Goal: Task Accomplishment & Management: Use online tool/utility

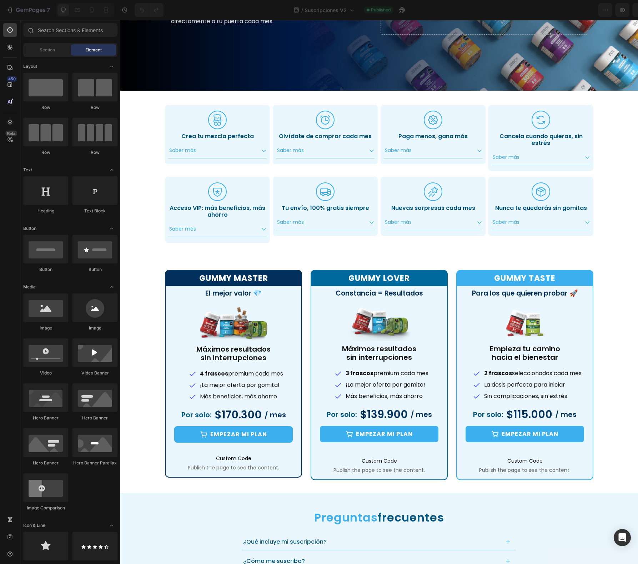
scroll to position [167, 0]
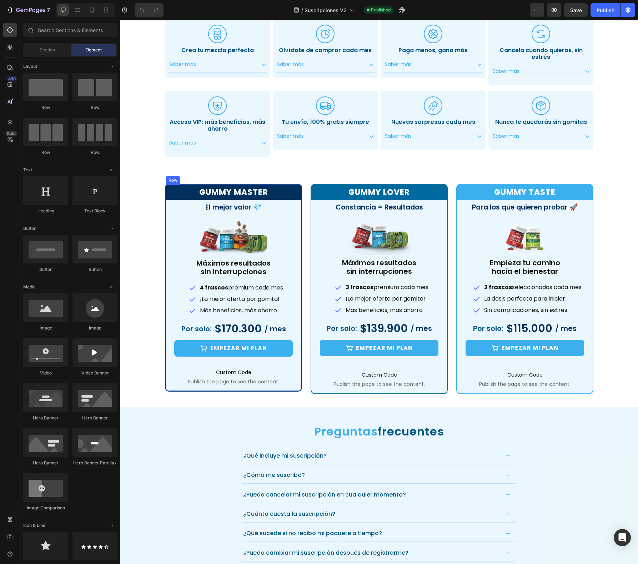
scroll to position [272, 0]
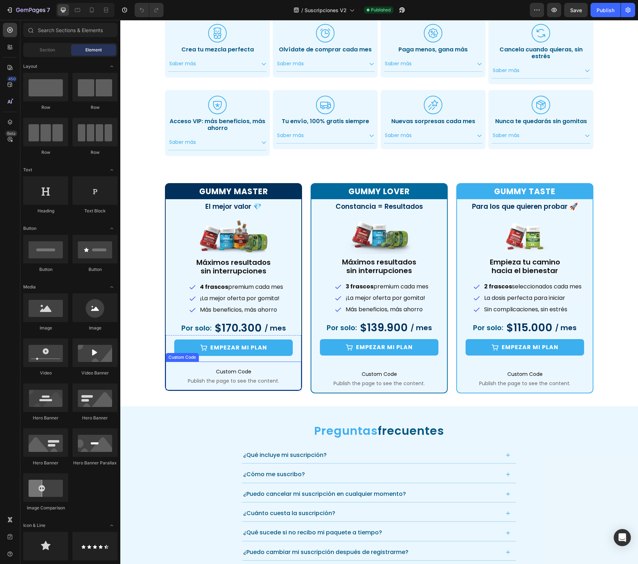
click at [269, 375] on span "Custom Code" at bounding box center [234, 372] width 136 height 9
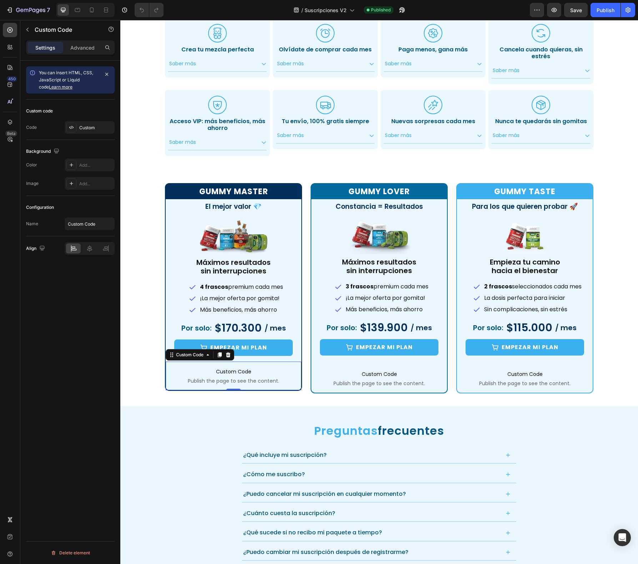
click at [270, 378] on span "Publish the page to see the content." at bounding box center [234, 381] width 136 height 7
click at [303, 354] on div "Gummy Master Heading El mejor valor 💎 Heading Image Máximos resultados sin inte…" at bounding box center [379, 288] width 429 height 211
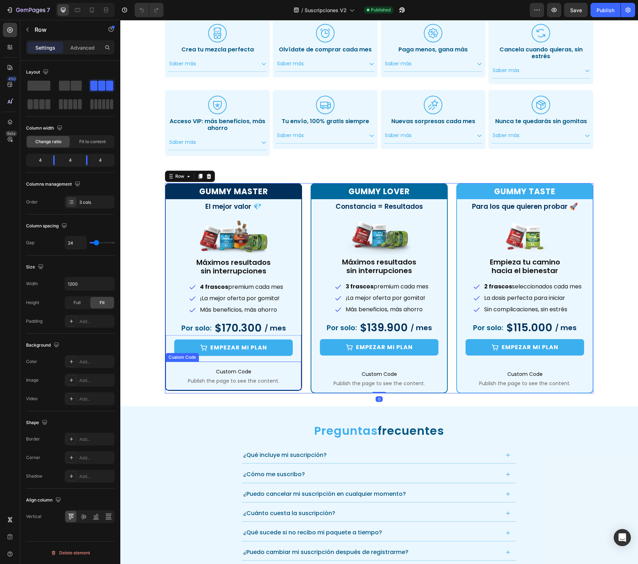
click at [296, 367] on p "Custom Code Publish the page to see the content." at bounding box center [234, 376] width 136 height 29
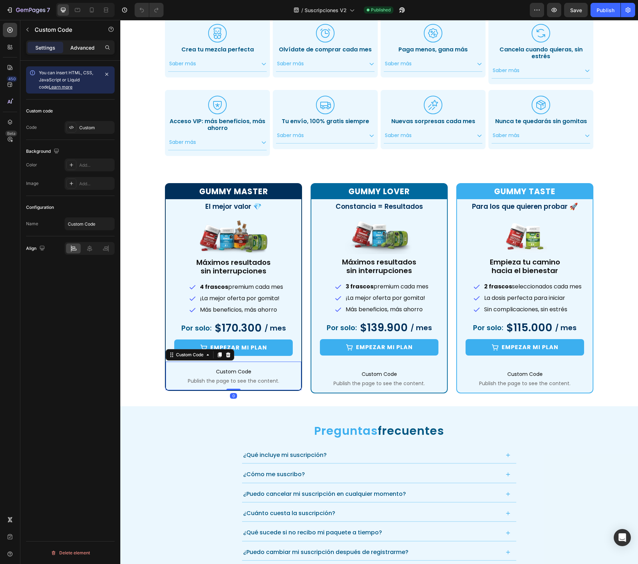
click at [85, 44] on p "Advanced" at bounding box center [82, 48] width 24 height 8
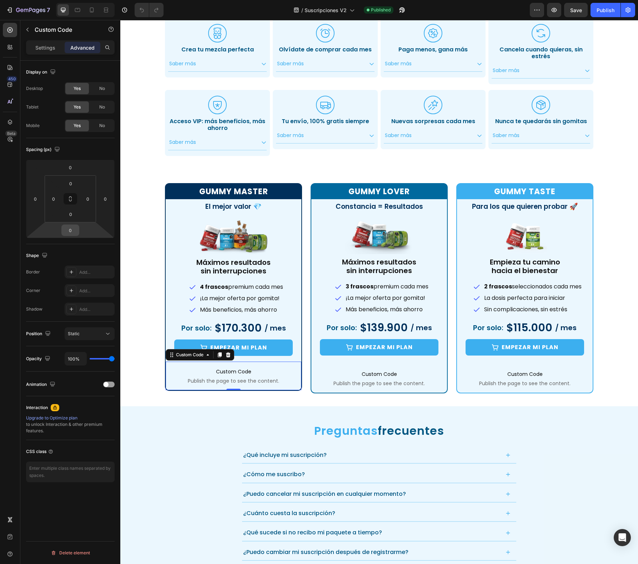
click at [74, 234] on input "0" at bounding box center [70, 230] width 14 height 11
type input "24"
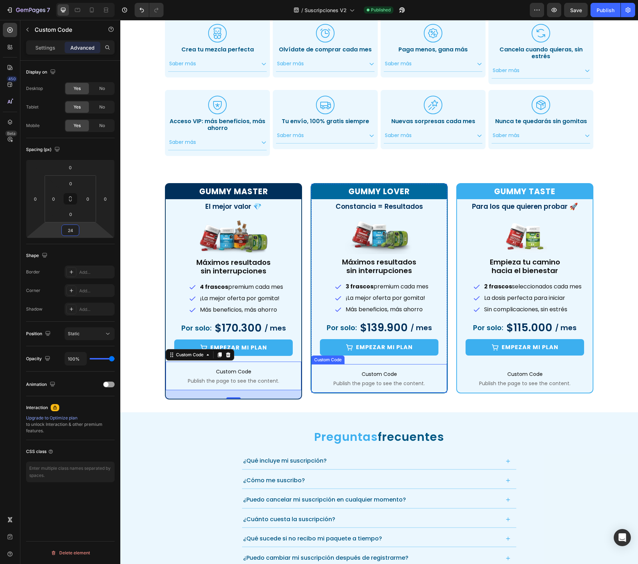
click at [331, 373] on span "Custom Code" at bounding box center [380, 374] width 136 height 9
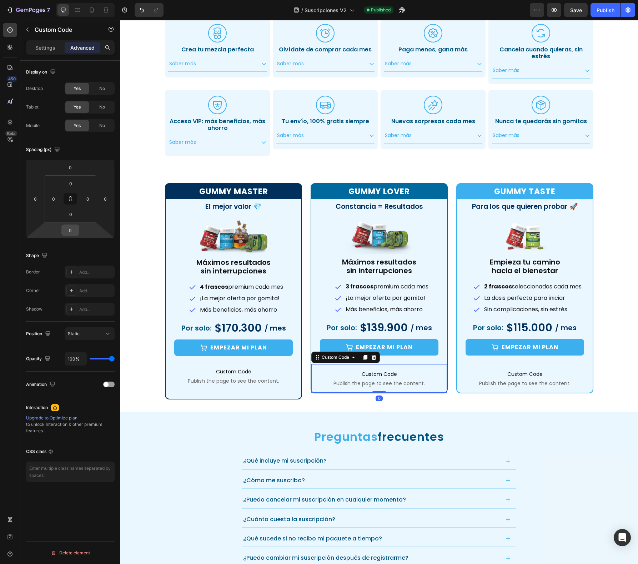
click at [75, 235] on input "0" at bounding box center [70, 230] width 14 height 11
type input "24"
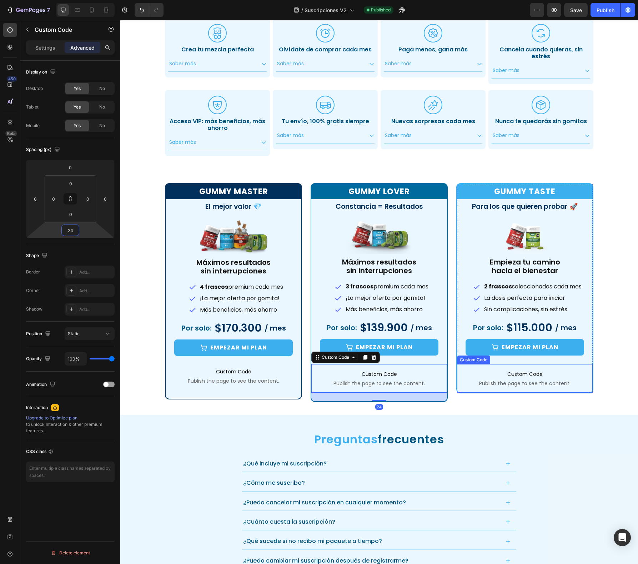
click at [470, 376] on span "Custom Code" at bounding box center [525, 374] width 136 height 9
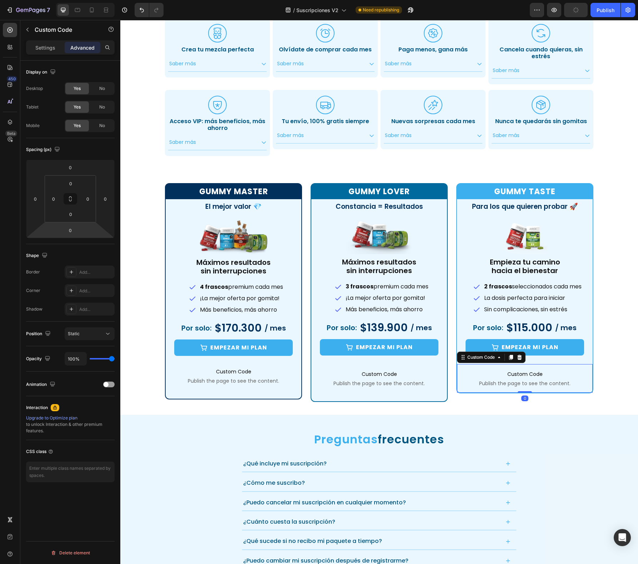
click at [79, 226] on div "0" at bounding box center [70, 230] width 18 height 11
click at [83, 0] on html "7 Version history / Suscripciones V2 Need republishing Preview Save Publish 450…" at bounding box center [319, 0] width 638 height 0
type input "24"
click at [130, 263] on div "Gummy Master Heading El mejor valor 💎 Heading Image Máximos resultados sin inte…" at bounding box center [379, 292] width 518 height 219
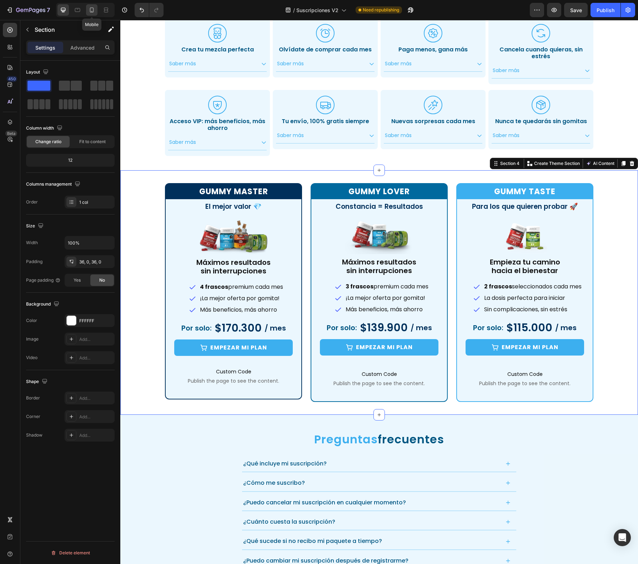
click at [95, 6] on div at bounding box center [91, 9] width 11 height 11
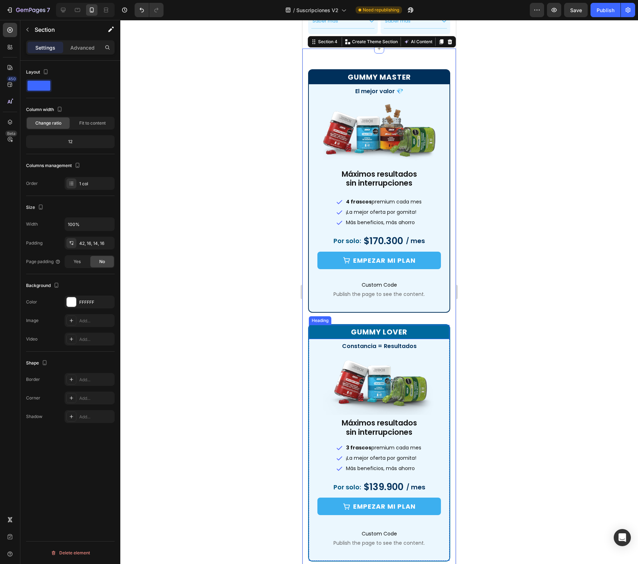
scroll to position [532, 0]
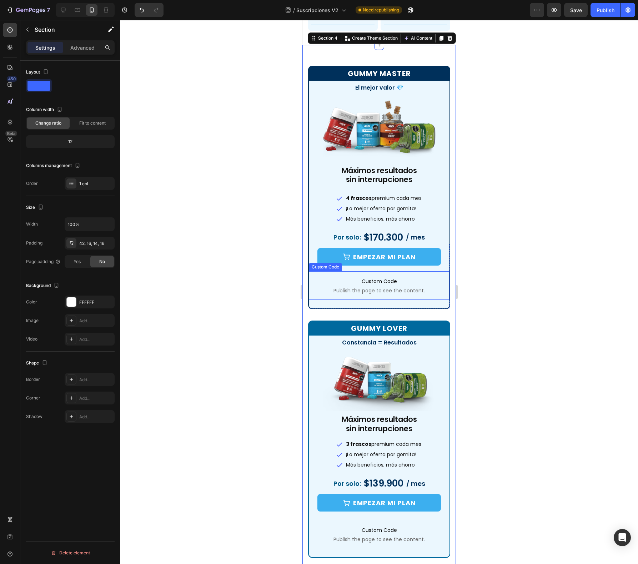
click at [430, 280] on span "Custom Code" at bounding box center [379, 281] width 141 height 9
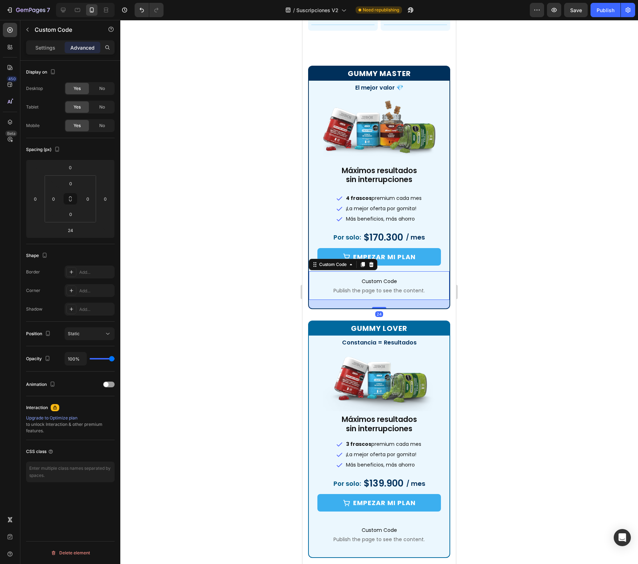
click at [245, 156] on div at bounding box center [379, 292] width 518 height 544
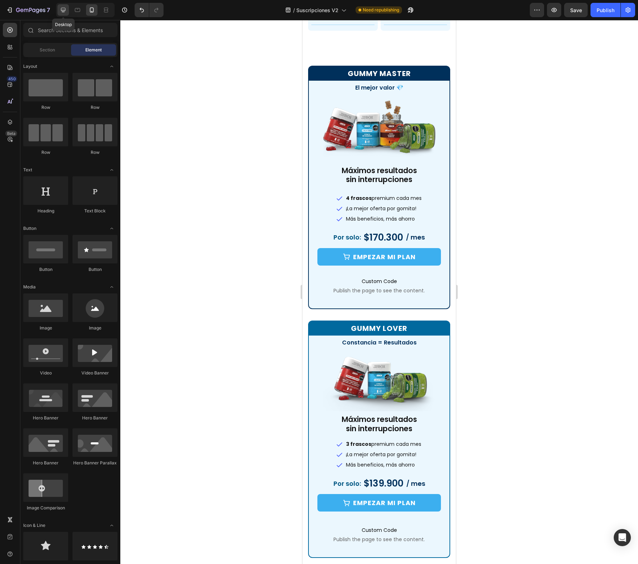
click at [63, 12] on icon at bounding box center [63, 9] width 7 height 7
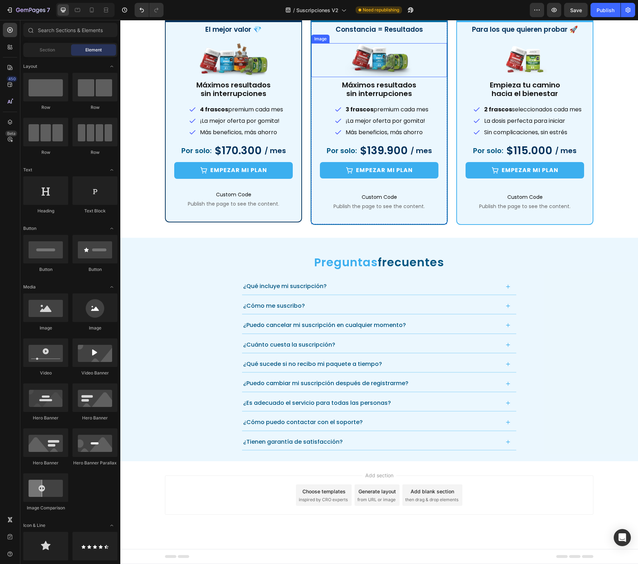
scroll to position [453, 0]
click at [573, 12] on span "Save" at bounding box center [576, 10] width 12 height 6
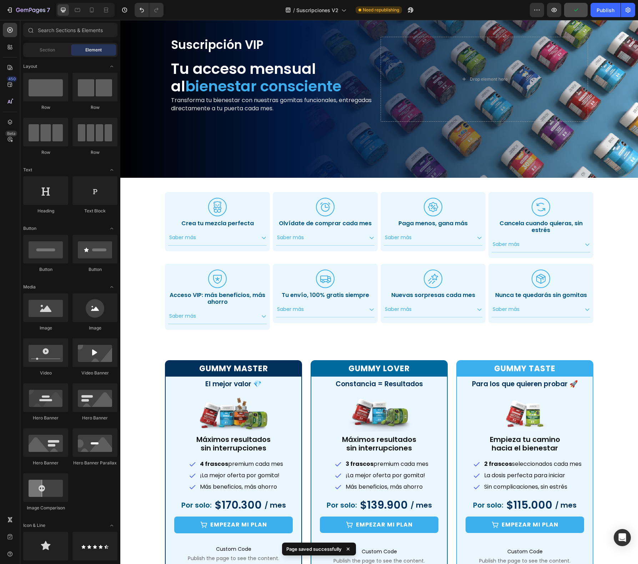
scroll to position [54, 0]
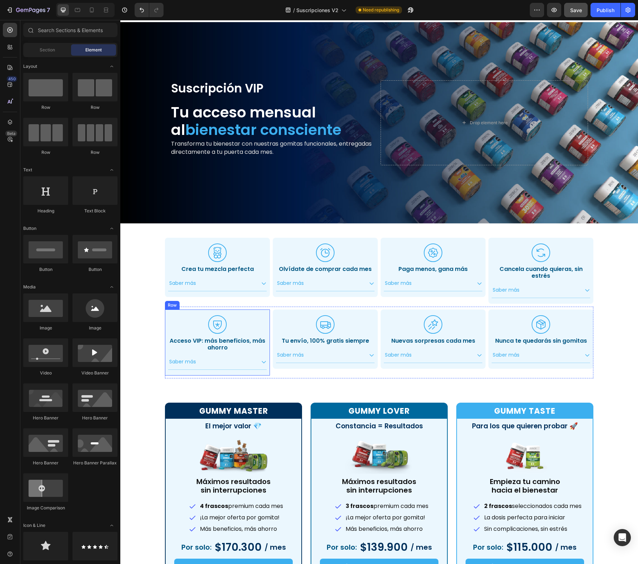
click at [267, 314] on div "Icon Acceso VIP: más beneficios, más ahorro Heading Saber más Accordion Row" at bounding box center [217, 343] width 105 height 66
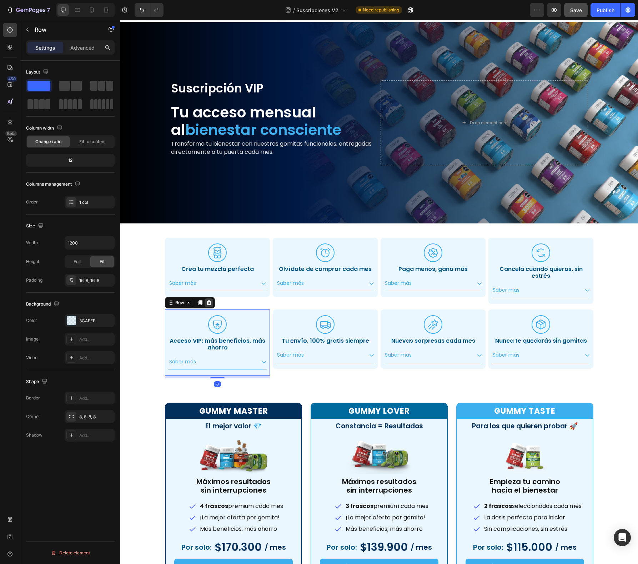
click at [206, 300] on icon at bounding box center [209, 303] width 6 height 6
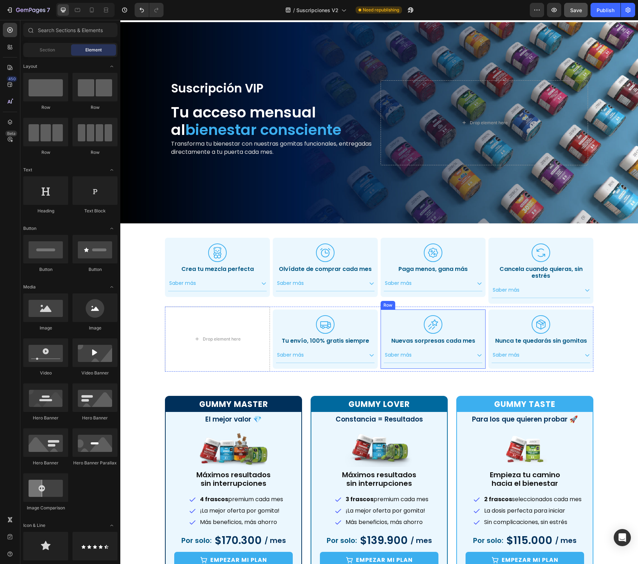
click at [480, 320] on div "Icon Nuevas sorpresas cada mes Heading Saber más Accordion Row" at bounding box center [433, 339] width 105 height 59
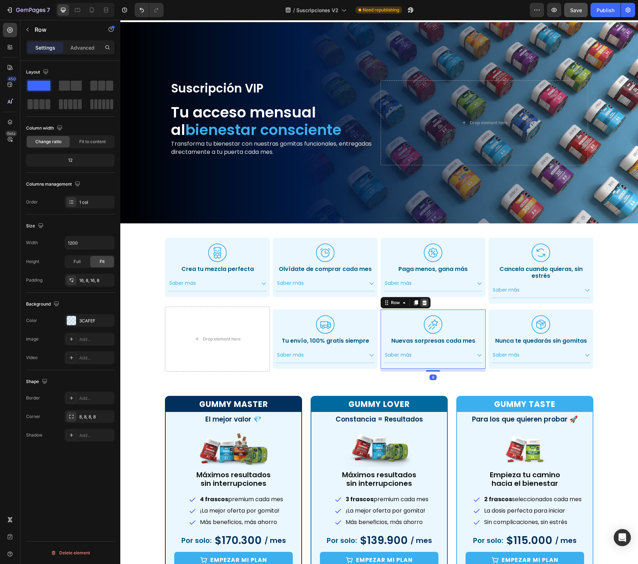
click at [423, 303] on icon at bounding box center [425, 302] width 5 height 5
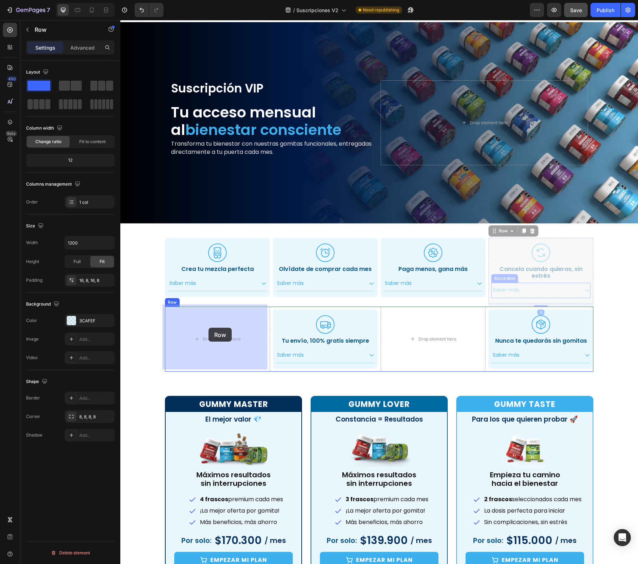
drag, startPoint x: 486, startPoint y: 278, endPoint x: 209, endPoint y: 328, distance: 281.6
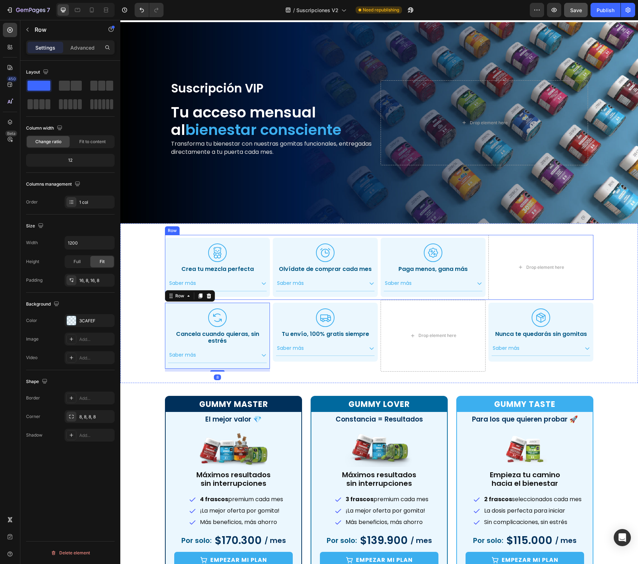
click at [376, 291] on div ".id551103153651582150 .cls-1 { fill: #3cafef; stroke-width: 0px; } Icon Crea tu…" at bounding box center [379, 267] width 429 height 65
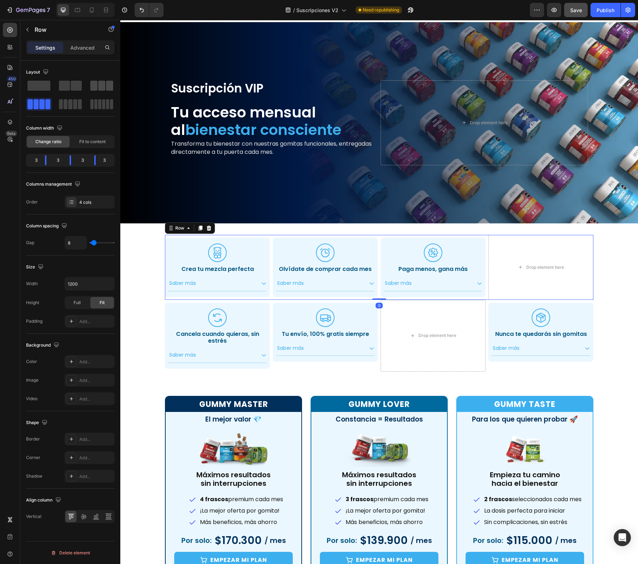
click at [95, 91] on div at bounding box center [102, 85] width 26 height 13
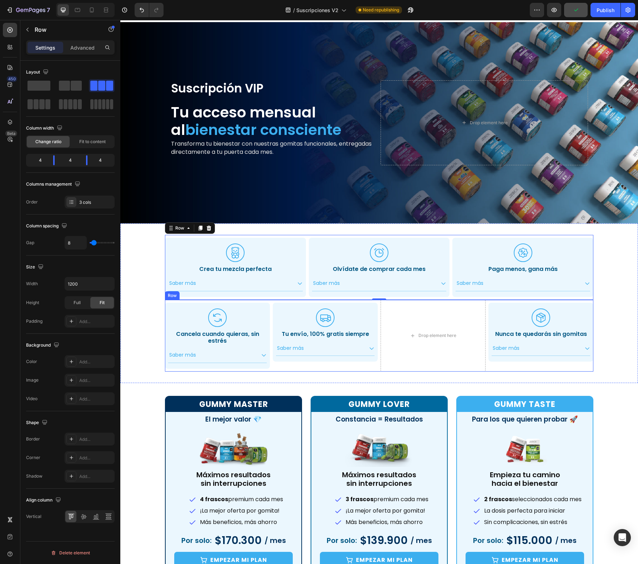
click at [375, 313] on div "Icon Cancela cuando quieras, sin estrés Heading Saber más Accordion Row Icon Tu…" at bounding box center [379, 336] width 429 height 72
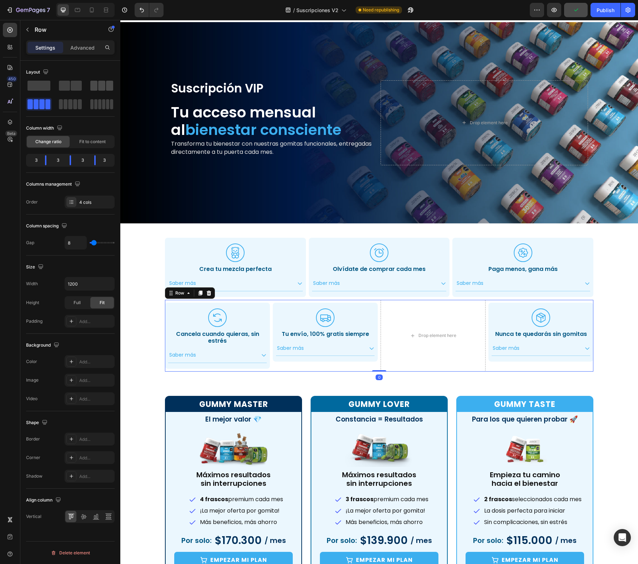
click at [99, 85] on span at bounding box center [101, 86] width 7 height 10
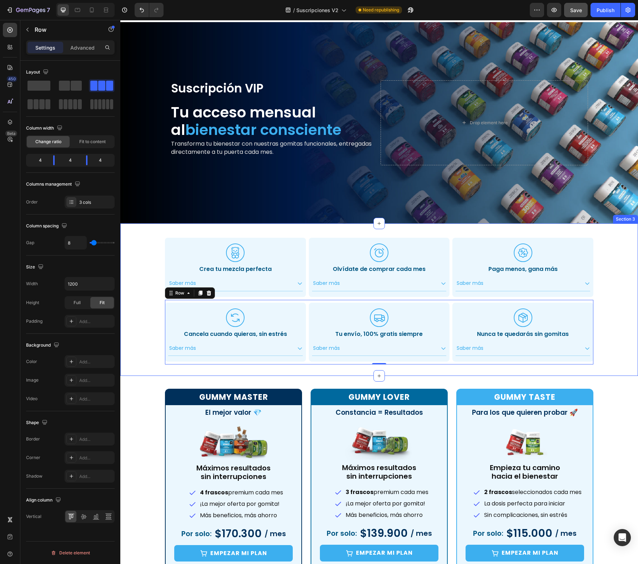
click at [135, 254] on div ".id551103153651582150 .cls-1 { fill: #3cafef; stroke-width: 0px; } Icon Crea tu…" at bounding box center [379, 300] width 507 height 130
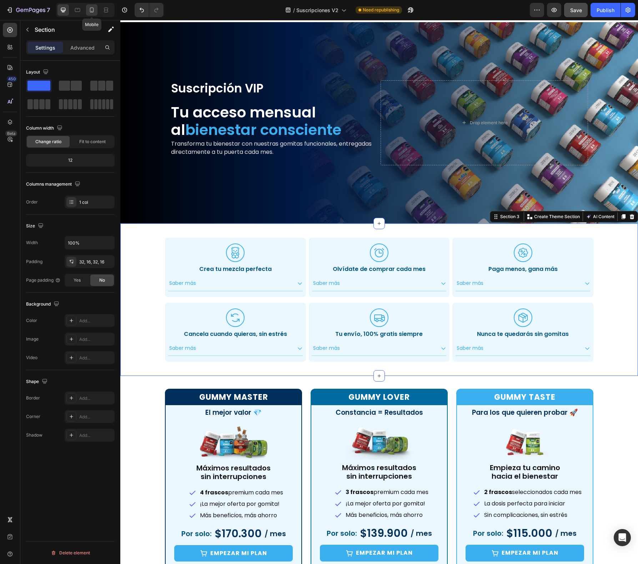
click at [92, 14] on div at bounding box center [91, 9] width 11 height 11
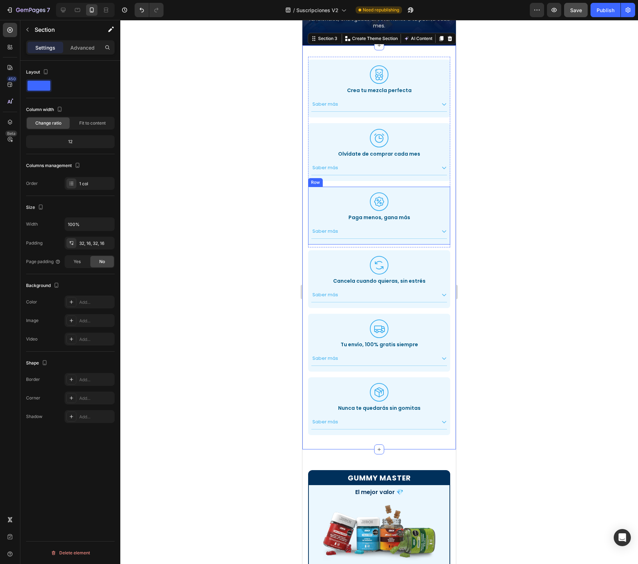
scroll to position [139, 0]
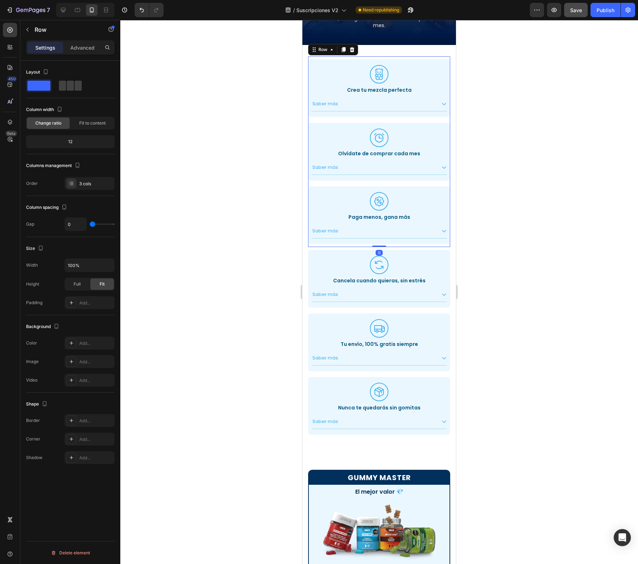
click at [434, 120] on div "Icon Olvídate de comprar cada mes Heading Saber más Accordion Row" at bounding box center [379, 152] width 142 height 64
click at [439, 312] on div "Icon Tu envío, 100% gratis siempre Heading Saber más Accordion Row" at bounding box center [379, 343] width 142 height 64
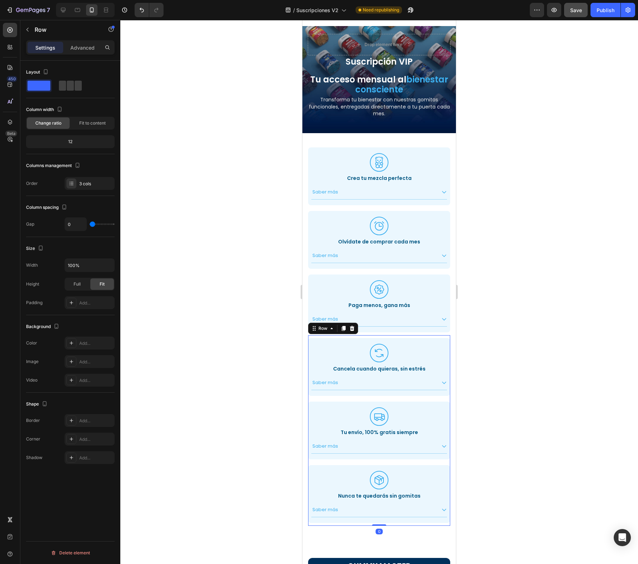
scroll to position [7, 0]
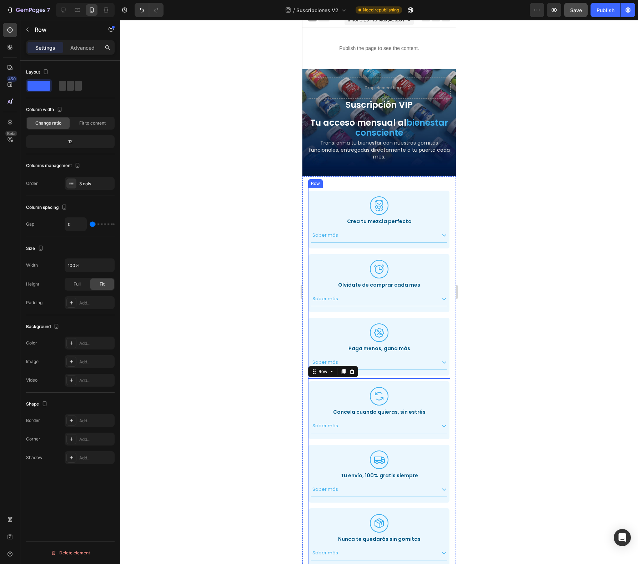
click at [440, 314] on div "Icon Olvídate de comprar cada mes Heading Saber más Accordion Row" at bounding box center [379, 283] width 142 height 64
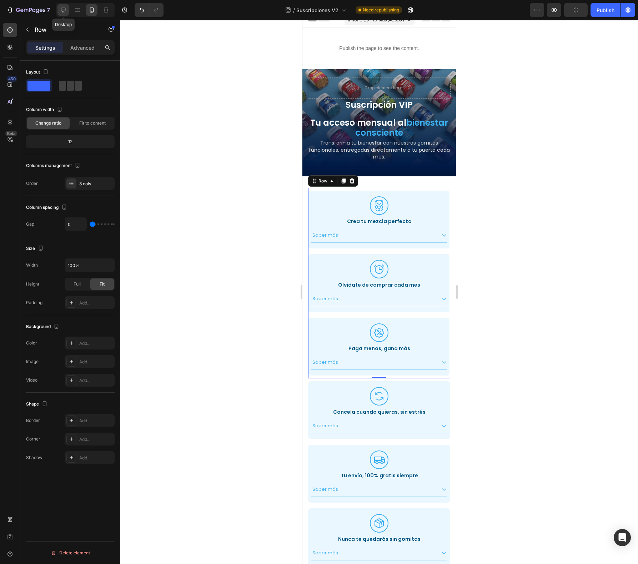
click at [66, 13] on icon at bounding box center [63, 9] width 7 height 7
type input "8"
type input "1200"
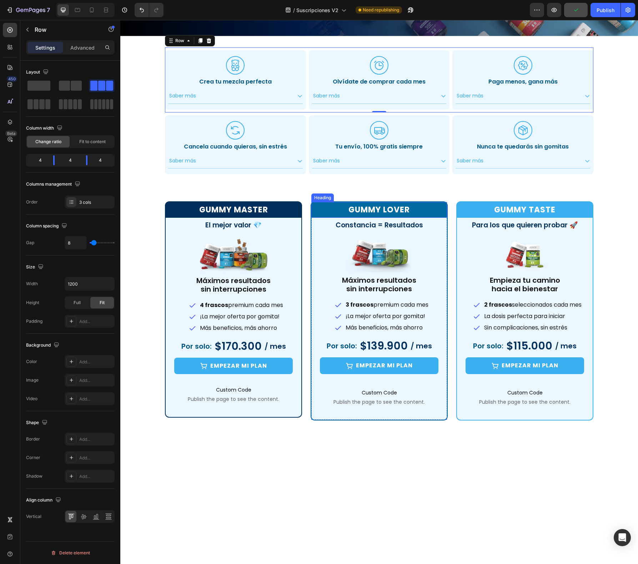
scroll to position [185, 0]
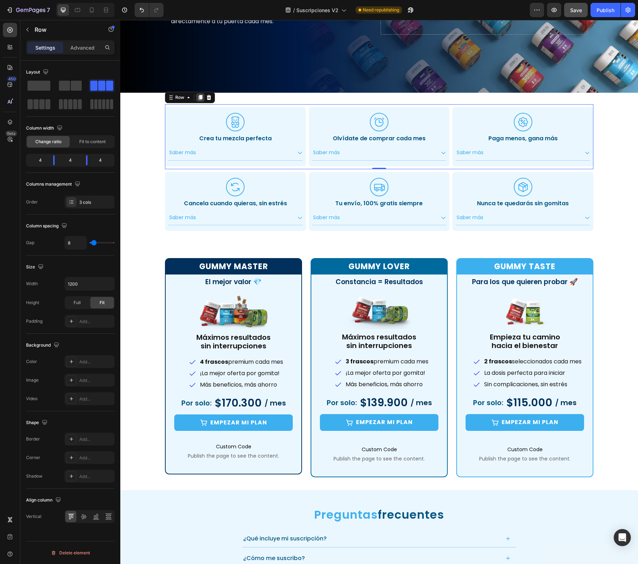
click at [199, 95] on icon at bounding box center [201, 97] width 4 height 5
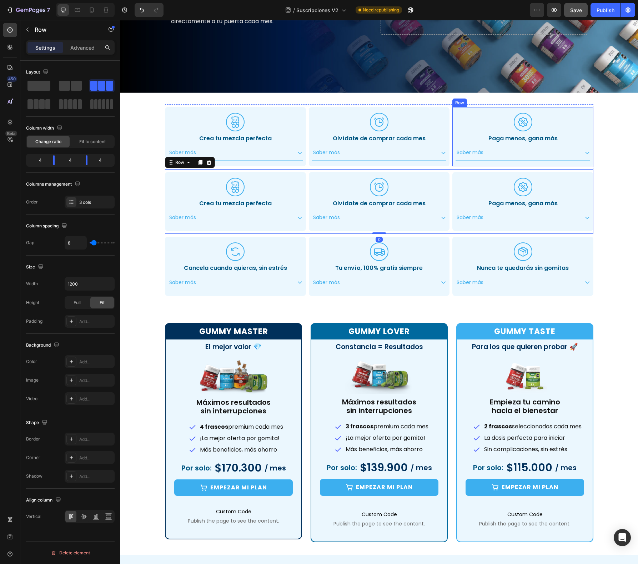
click at [453, 156] on div "Icon Paga menos, gana más Heading Saber más Accordion Row" at bounding box center [523, 136] width 141 height 59
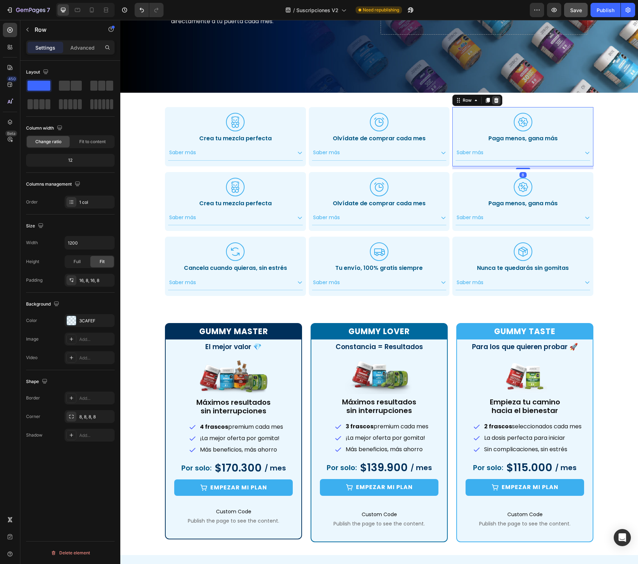
click at [494, 98] on icon at bounding box center [496, 100] width 5 height 5
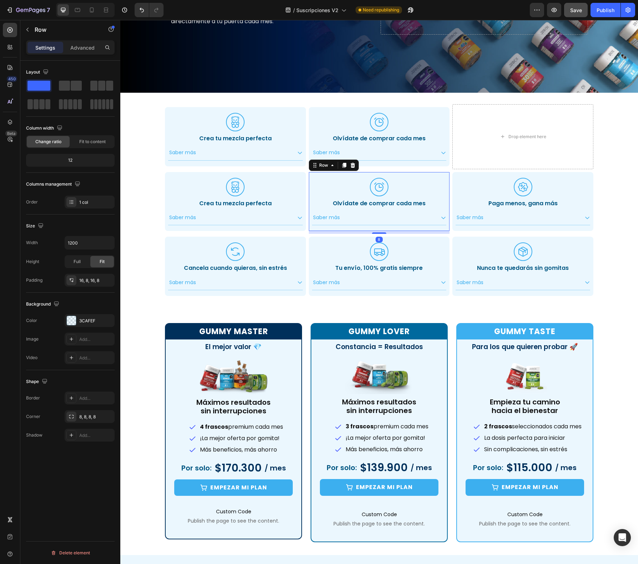
click at [444, 172] on div "Icon Olvídate de comprar cada mes Heading Saber más Accordion Row 8" at bounding box center [379, 201] width 141 height 59
click at [353, 161] on div at bounding box center [353, 165] width 9 height 9
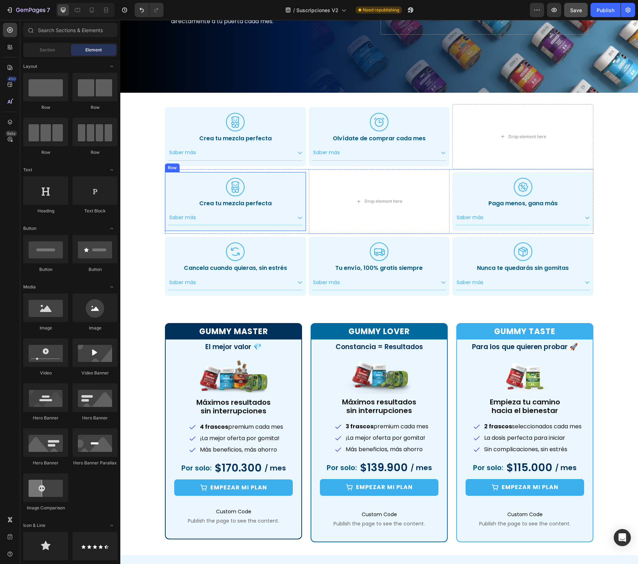
click at [295, 172] on div ".id551103153651582150 .cls-1 { fill: #3cafef; stroke-width: 0px; } Icon Crea tu…" at bounding box center [235, 201] width 141 height 59
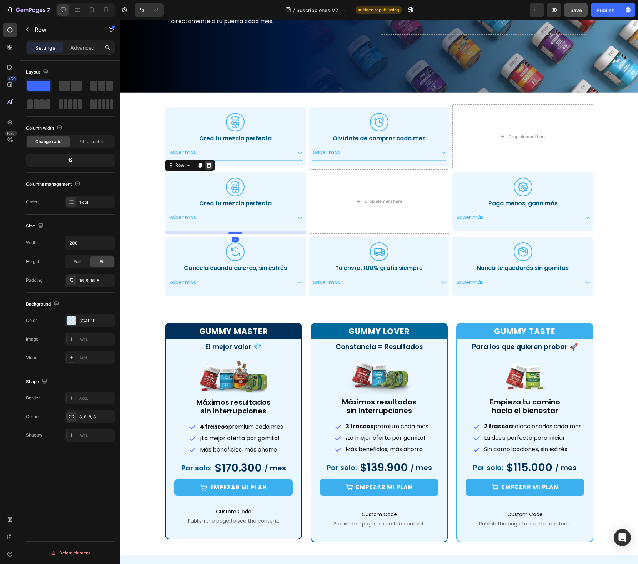
click at [209, 161] on div at bounding box center [209, 165] width 9 height 9
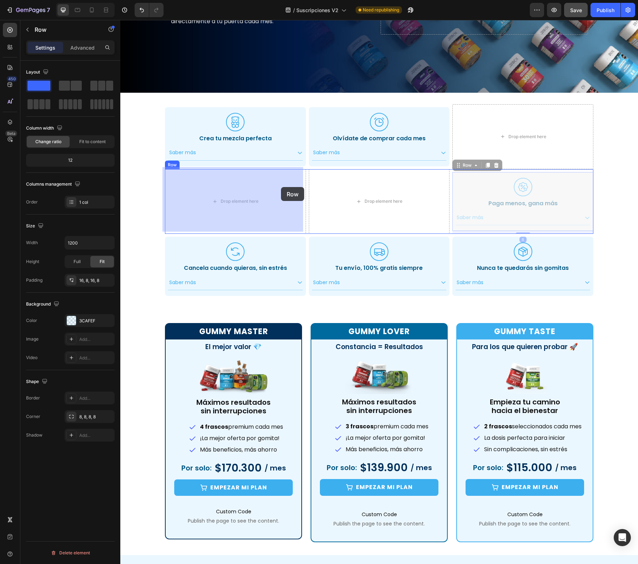
drag, startPoint x: 452, startPoint y: 173, endPoint x: 277, endPoint y: 187, distance: 175.3
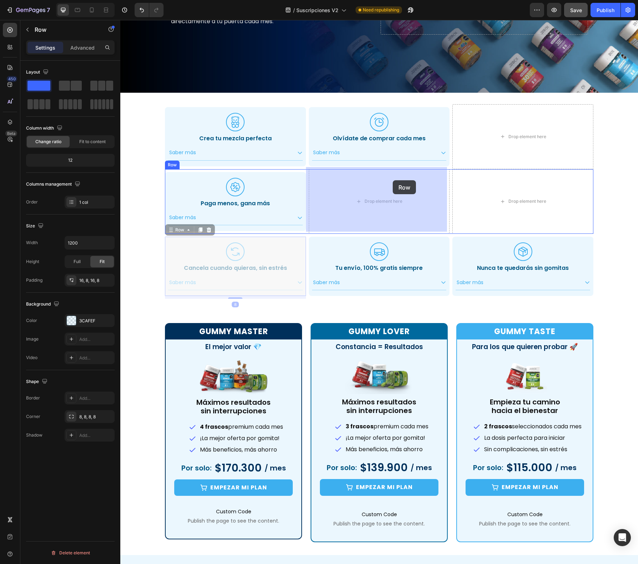
drag, startPoint x: 291, startPoint y: 237, endPoint x: 393, endPoint y: 180, distance: 116.6
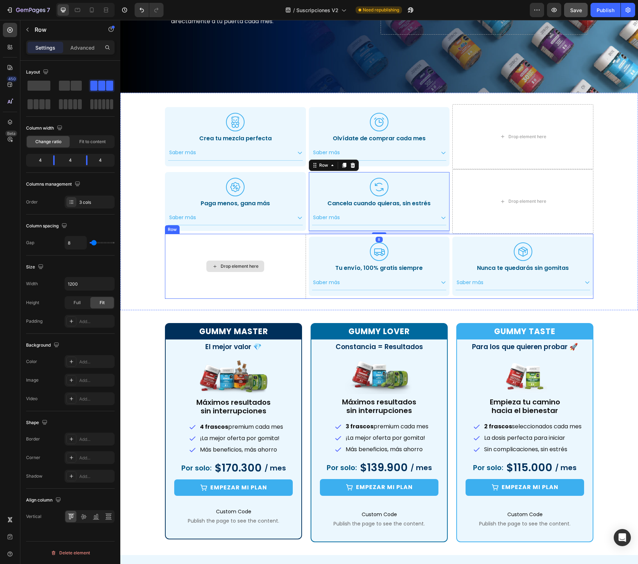
click at [302, 234] on div "Drop element here" at bounding box center [235, 266] width 141 height 65
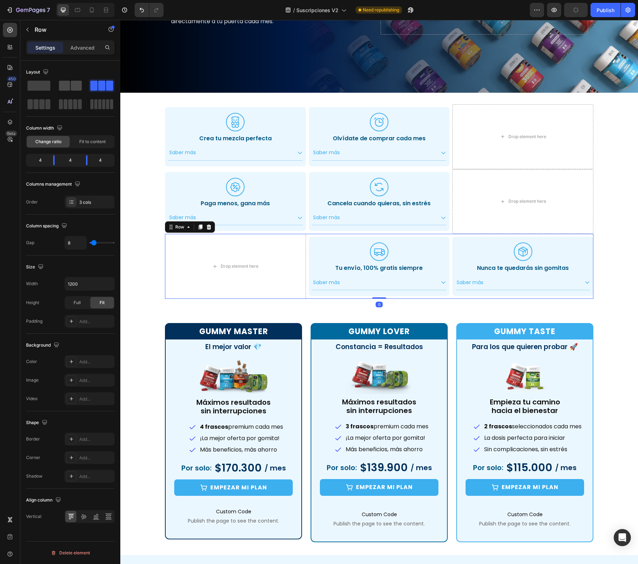
click at [63, 83] on span at bounding box center [64, 86] width 11 height 10
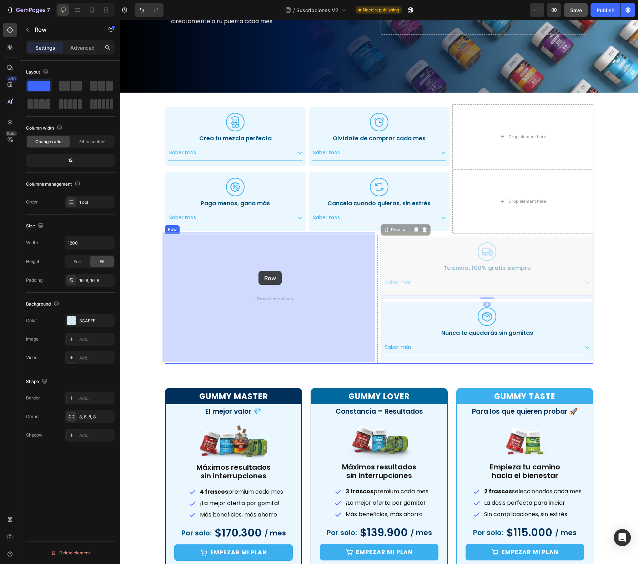
drag, startPoint x: 379, startPoint y: 240, endPoint x: 259, endPoint y: 272, distance: 124.3
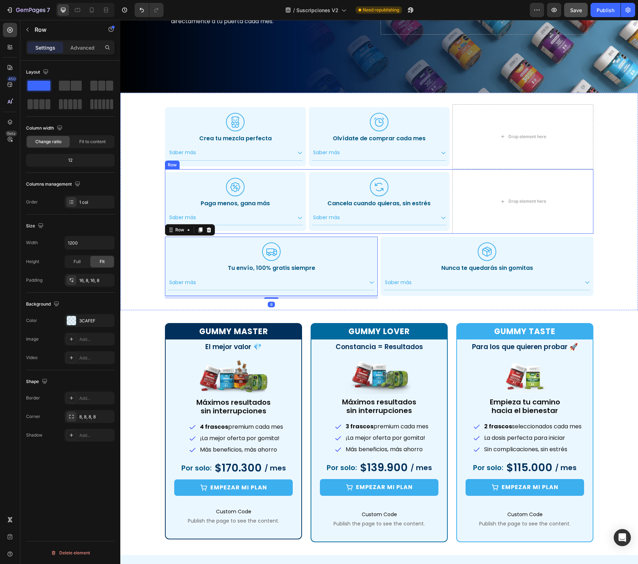
click at [449, 172] on div "Icon Paga menos, gana más Heading Saber más Accordion Row Icon Cancela cuando q…" at bounding box center [379, 201] width 429 height 65
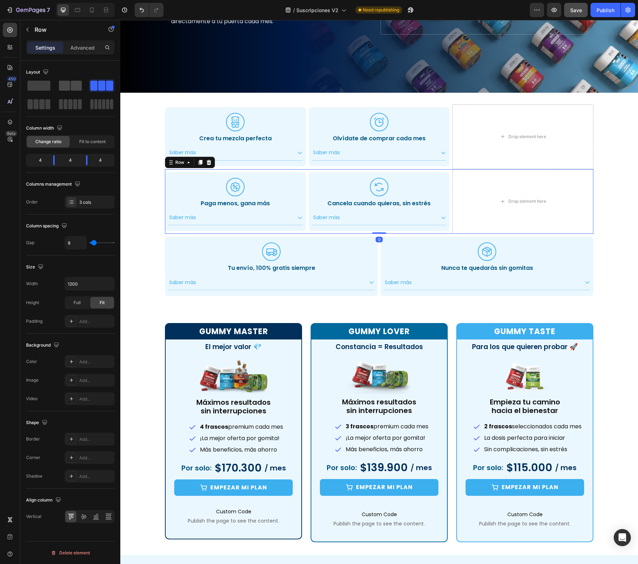
click at [65, 85] on span at bounding box center [64, 86] width 11 height 10
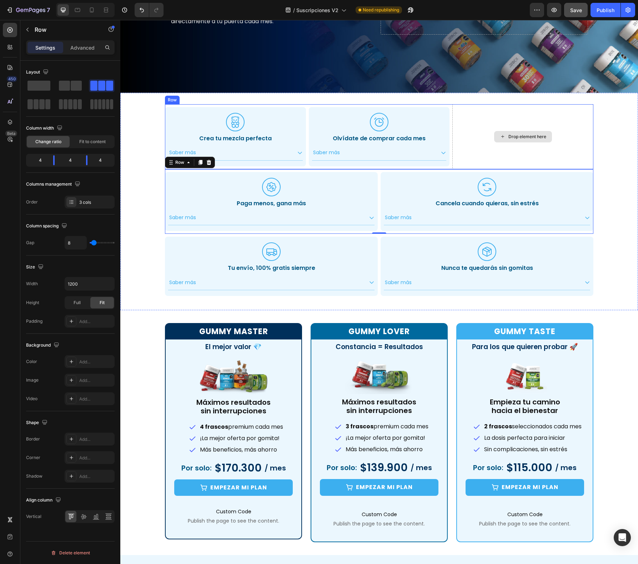
click at [453, 154] on div "Drop element here" at bounding box center [523, 136] width 141 height 65
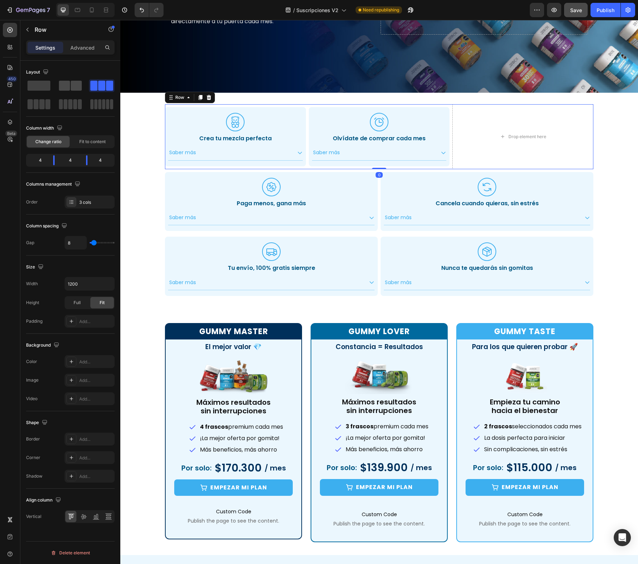
click at [67, 87] on span at bounding box center [64, 86] width 11 height 10
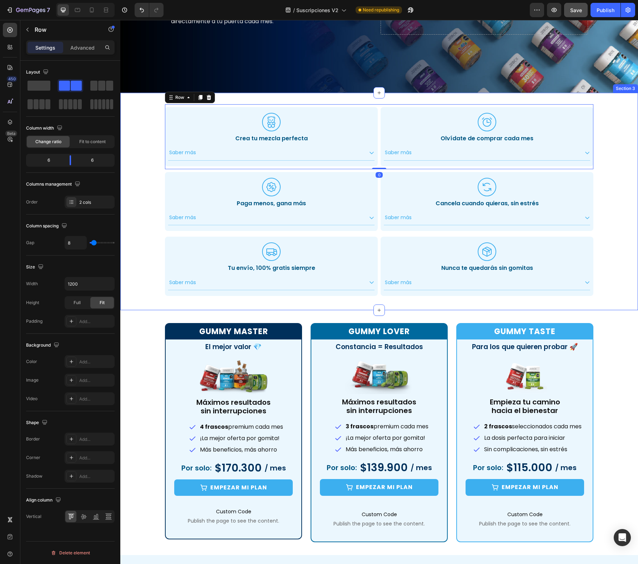
click at [131, 145] on div ".id551103153651582150 .cls-1 { fill: #3cafef; stroke-width: 0px; } Icon Crea tu…" at bounding box center [379, 201] width 507 height 195
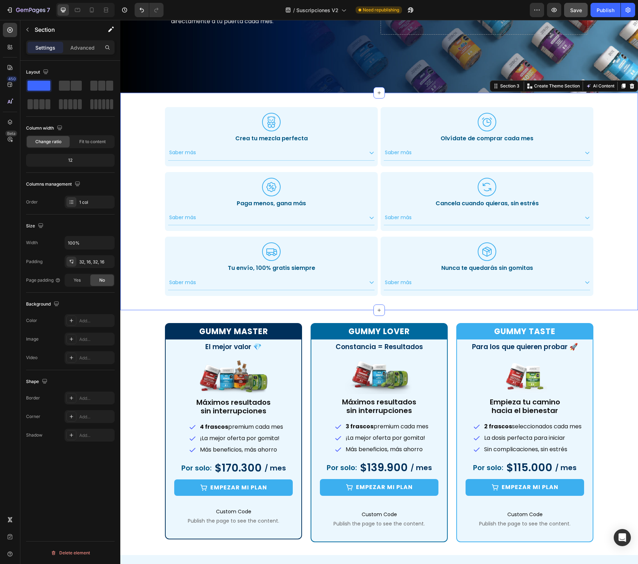
click at [606, 210] on div ".id551103153651582150 .cls-1 { fill: #3cafef; stroke-width: 0px; } Icon Crea tu…" at bounding box center [379, 201] width 507 height 195
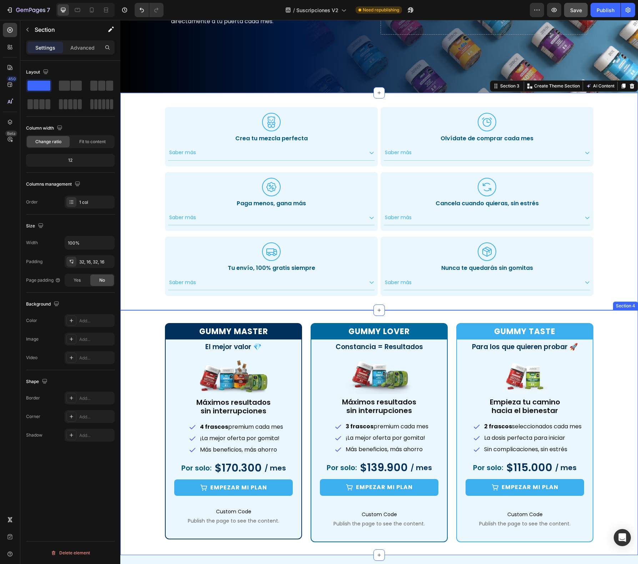
click at [623, 357] on div "Gummy Master Heading El mejor valor 💎 Heading Image Máximos resultados sin inte…" at bounding box center [379, 432] width 518 height 219
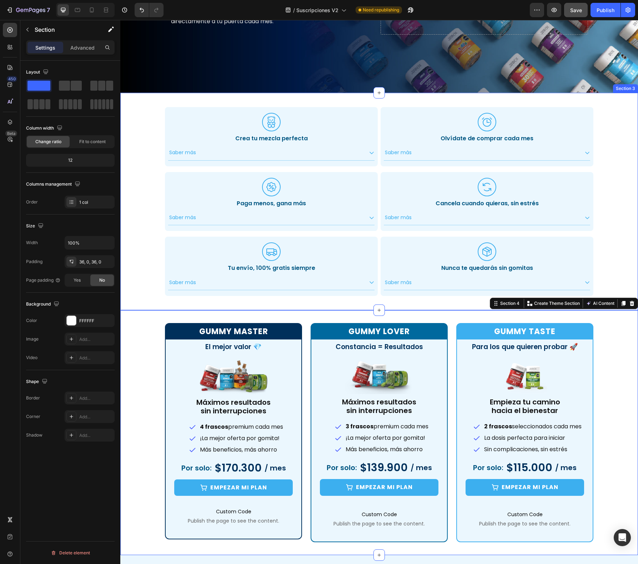
click at [603, 274] on div ".id551103153651582150 .cls-1 { fill: #3cafef; stroke-width: 0px; } Icon Crea tu…" at bounding box center [379, 201] width 507 height 195
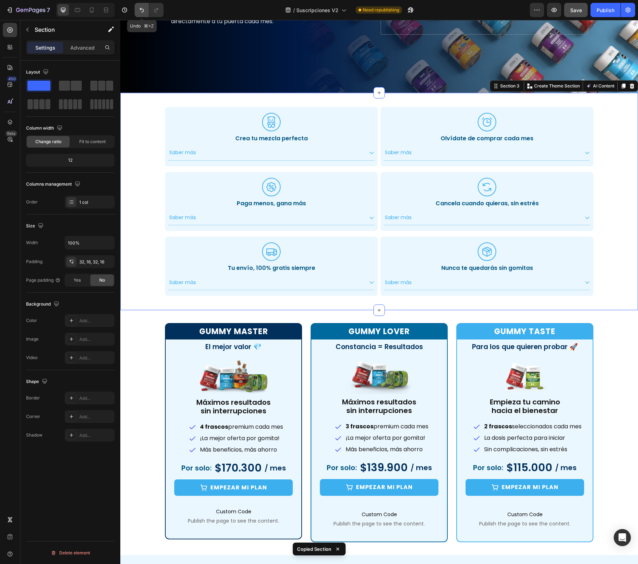
click at [140, 9] on icon "Undo/Redo" at bounding box center [141, 9] width 7 height 7
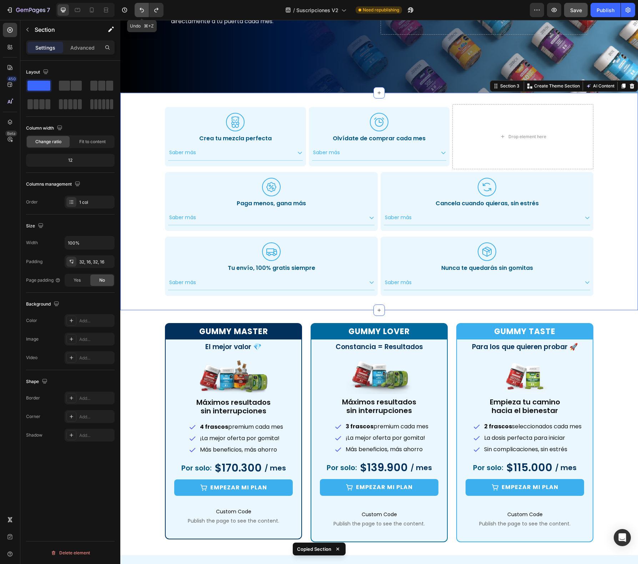
click at [140, 9] on icon "Undo/Redo" at bounding box center [141, 9] width 7 height 7
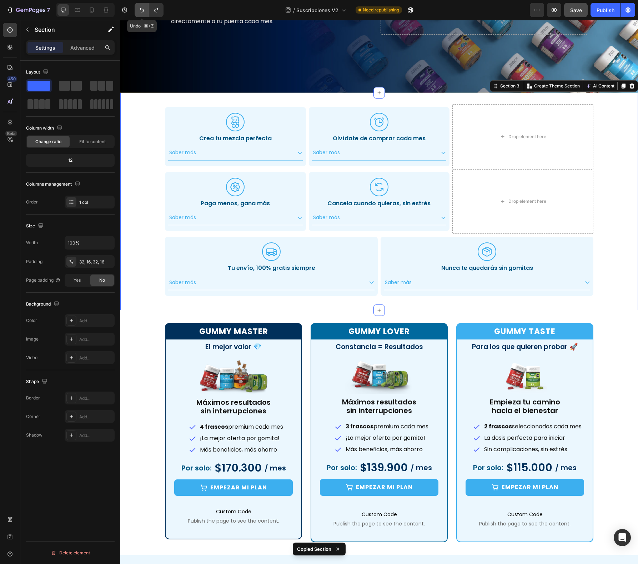
click at [140, 9] on icon "Undo/Redo" at bounding box center [141, 9] width 7 height 7
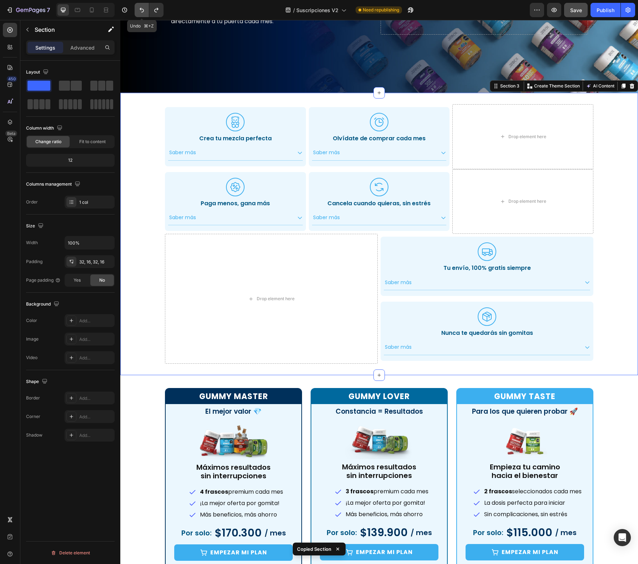
click at [140, 9] on icon "Undo/Redo" at bounding box center [141, 9] width 7 height 7
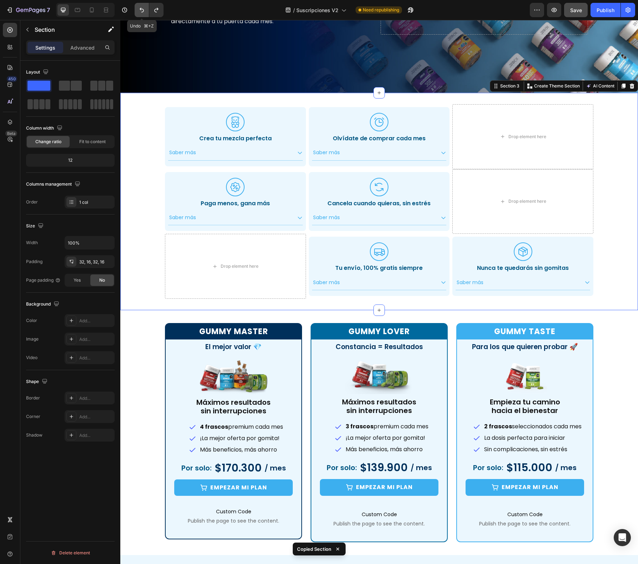
click at [140, 9] on icon "Undo/Redo" at bounding box center [141, 9] width 7 height 7
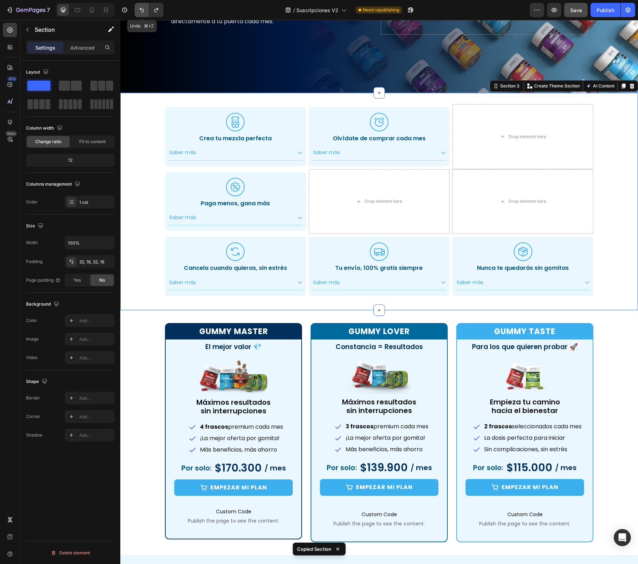
click at [140, 9] on icon "Undo/Redo" at bounding box center [141, 9] width 7 height 7
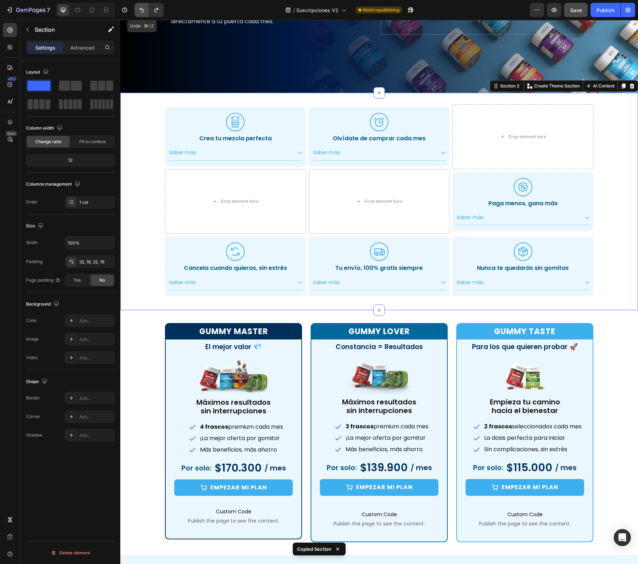
click at [140, 9] on icon "Undo/Redo" at bounding box center [141, 9] width 7 height 7
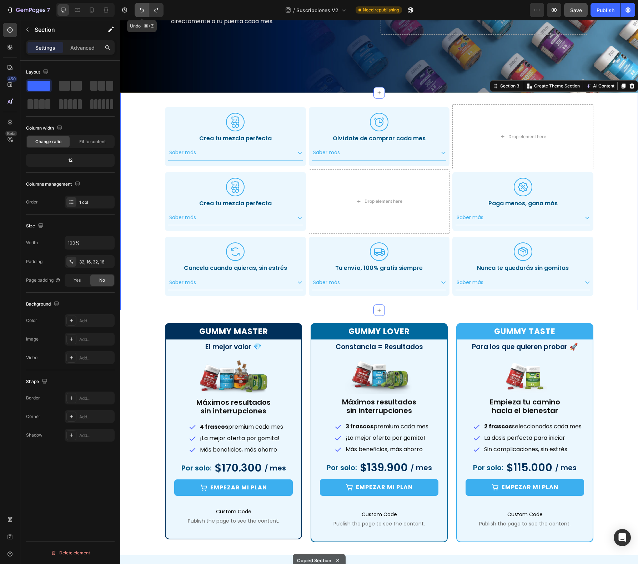
click at [140, 9] on icon "Undo/Redo" at bounding box center [141, 9] width 7 height 7
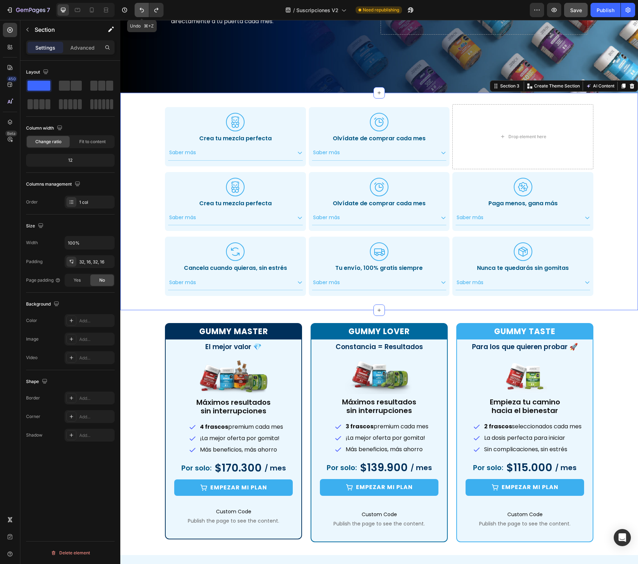
click at [140, 9] on icon "Undo/Redo" at bounding box center [141, 9] width 7 height 7
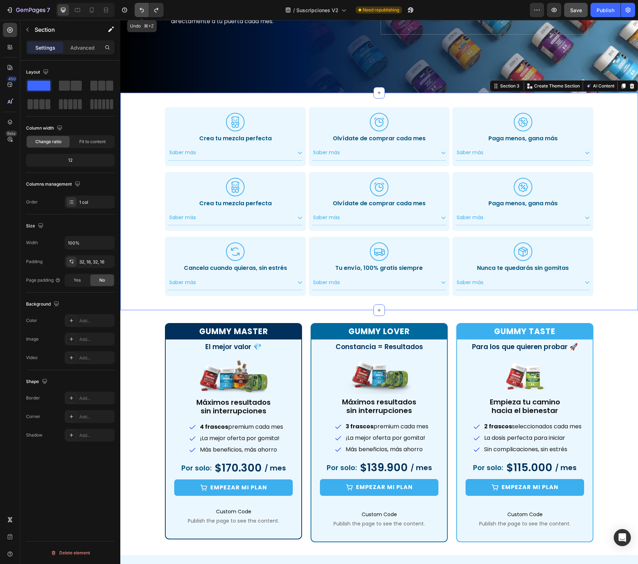
click at [140, 9] on icon "Undo/Redo" at bounding box center [141, 9] width 7 height 7
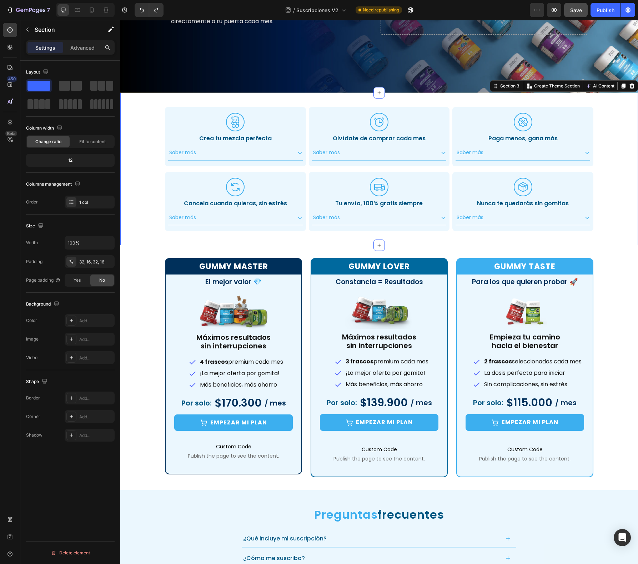
click at [150, 128] on div ".id551103153651582150 .cls-1 { fill: #3cafef; stroke-width: 0px; } Icon Crea tu…" at bounding box center [379, 169] width 507 height 130
click at [140, 205] on div ".id551103153651582150 .cls-1 { fill: #3cafef; stroke-width: 0px; } Icon Crea tu…" at bounding box center [379, 169] width 507 height 130
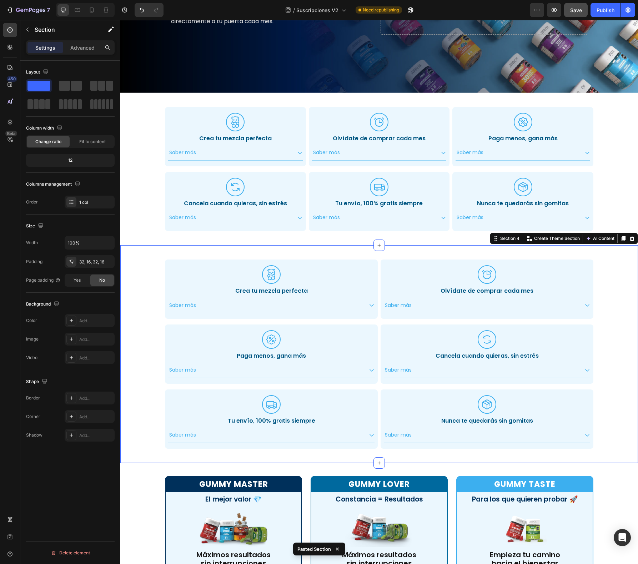
click at [81, 55] on div "Settings Advanced" at bounding box center [70, 50] width 100 height 20
click at [78, 50] on p "Advanced" at bounding box center [82, 48] width 24 height 8
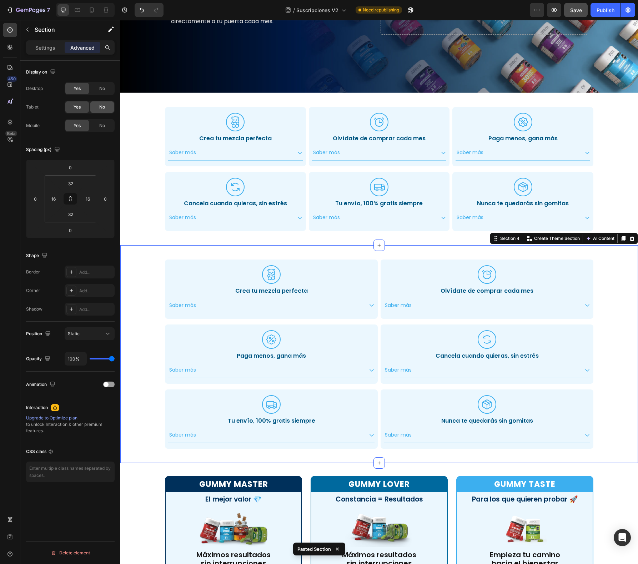
click at [100, 106] on span "No" at bounding box center [102, 107] width 6 height 6
click at [97, 89] on div "No" at bounding box center [102, 88] width 24 height 11
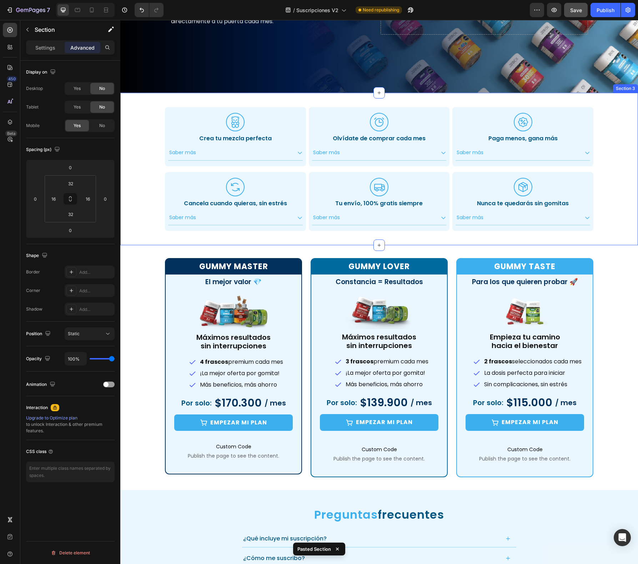
click at [135, 110] on div ".id551103153651582150 .cls-1 { fill: #3cafef; stroke-width: 0px; } Icon Crea tu…" at bounding box center [379, 169] width 507 height 130
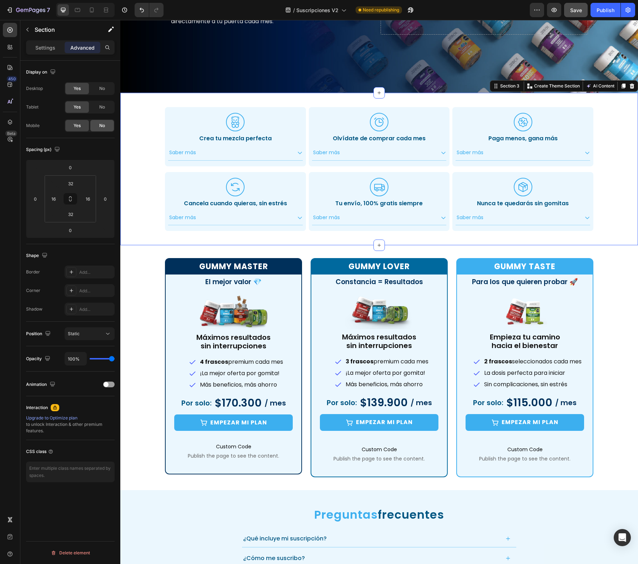
click at [105, 124] on div "No" at bounding box center [102, 125] width 24 height 11
click at [95, 6] on div at bounding box center [91, 9] width 11 height 11
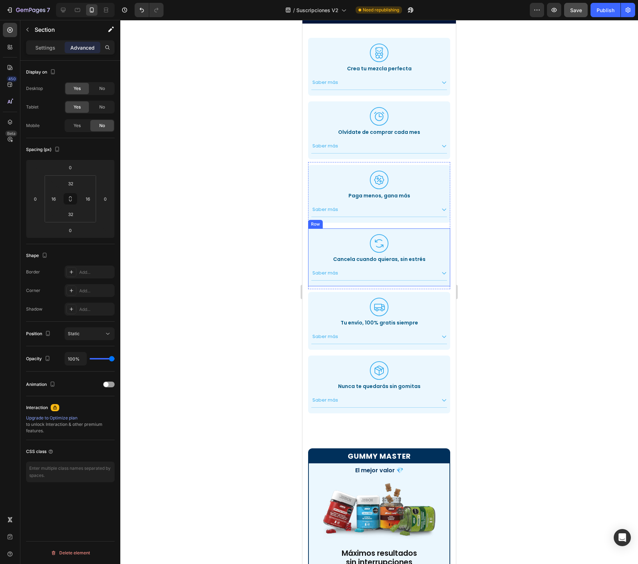
scroll to position [92, 0]
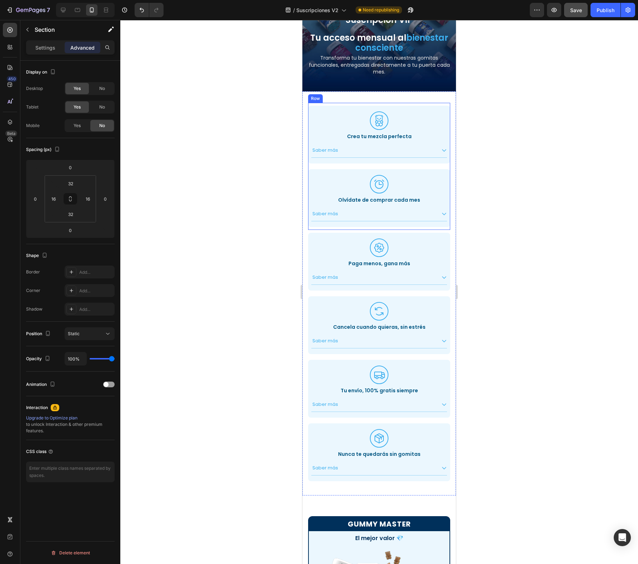
click at [419, 166] on div ".id551103153651582150 .cls-1 { fill: #3cafef; stroke-width: 0px; } Icon Crea tu…" at bounding box center [379, 135] width 142 height 64
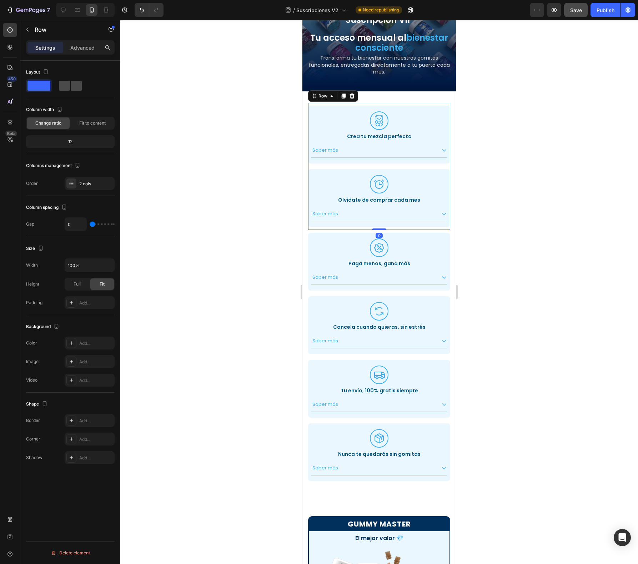
click at [65, 86] on span at bounding box center [64, 86] width 11 height 10
type input "8"
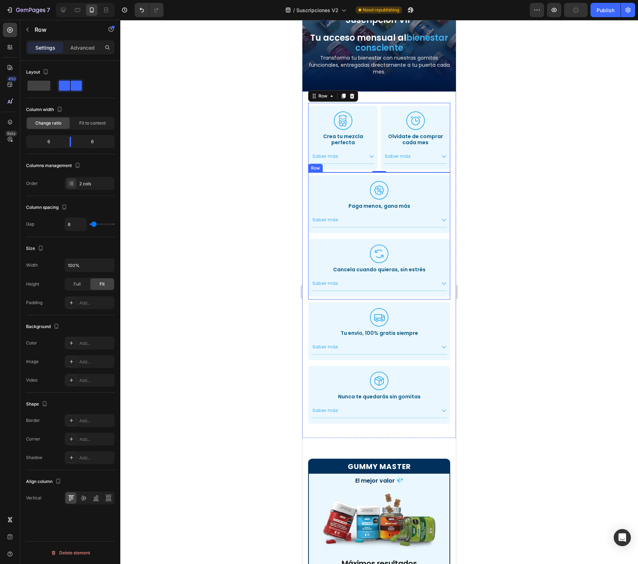
click at [355, 236] on div "Icon Cancela cuando quieras, sin estrés Heading Saber más Accordion Row" at bounding box center [379, 268] width 142 height 64
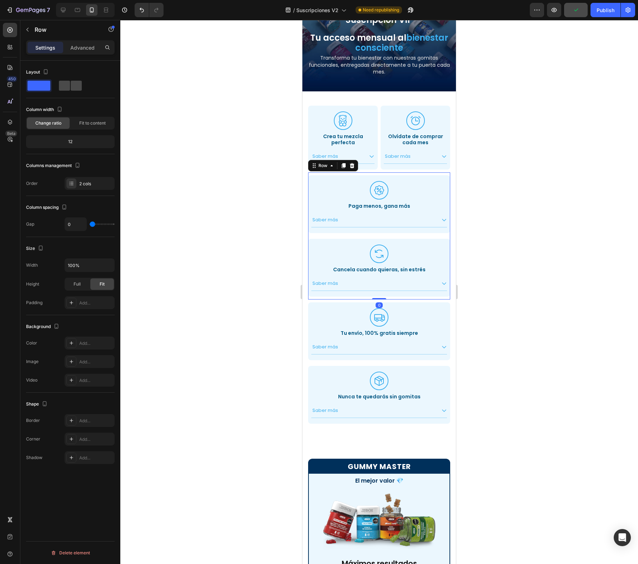
click at [75, 85] on span at bounding box center [76, 86] width 11 height 10
type input "8"
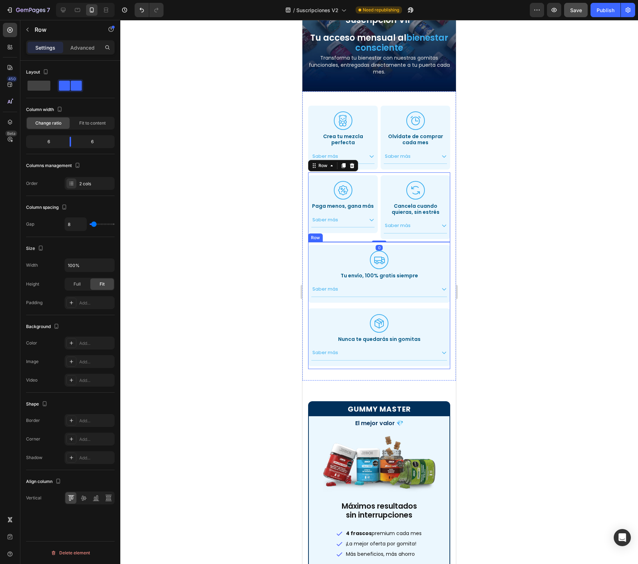
click at [382, 304] on div "Icon Tu envío, 100% gratis siempre Heading Saber más Accordion Row" at bounding box center [379, 274] width 142 height 64
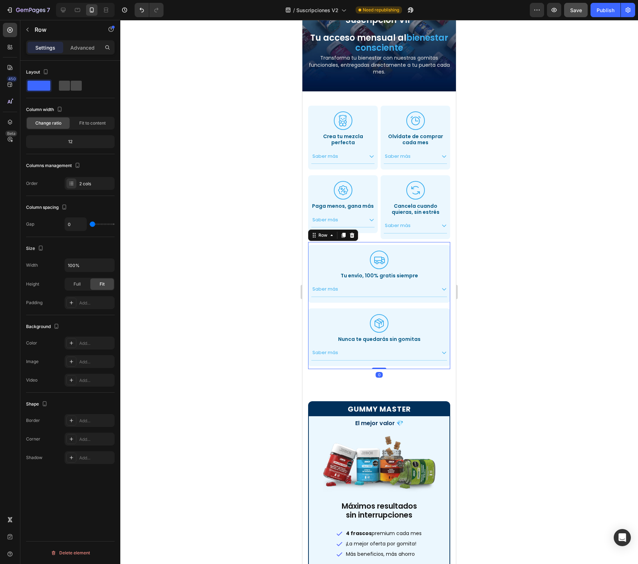
click at [71, 86] on span at bounding box center [76, 86] width 11 height 10
type input "8"
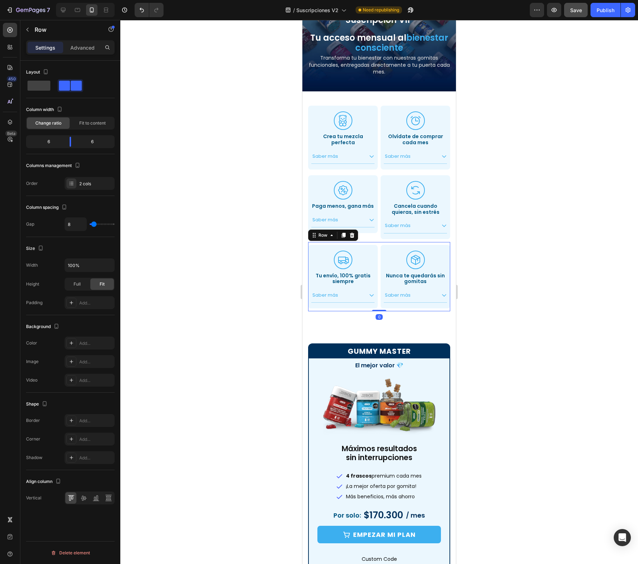
click at [239, 258] on div at bounding box center [379, 292] width 518 height 544
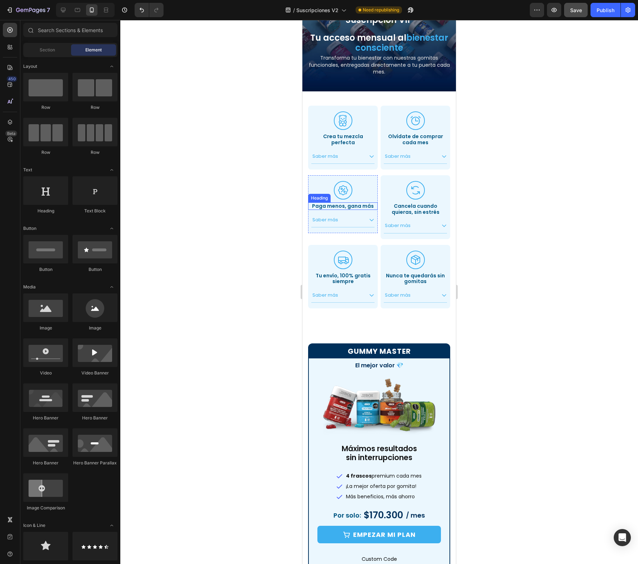
click at [346, 205] on h2 "Paga menos, gana más" at bounding box center [343, 207] width 70 height 8
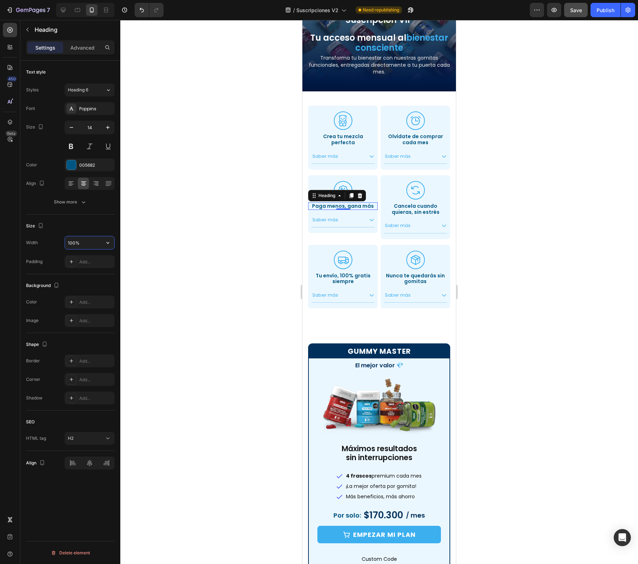
click at [99, 244] on input "100%" at bounding box center [89, 242] width 49 height 13
click at [105, 244] on icon "button" at bounding box center [107, 242] width 7 height 7
click at [84, 245] on input "100%" at bounding box center [89, 242] width 49 height 13
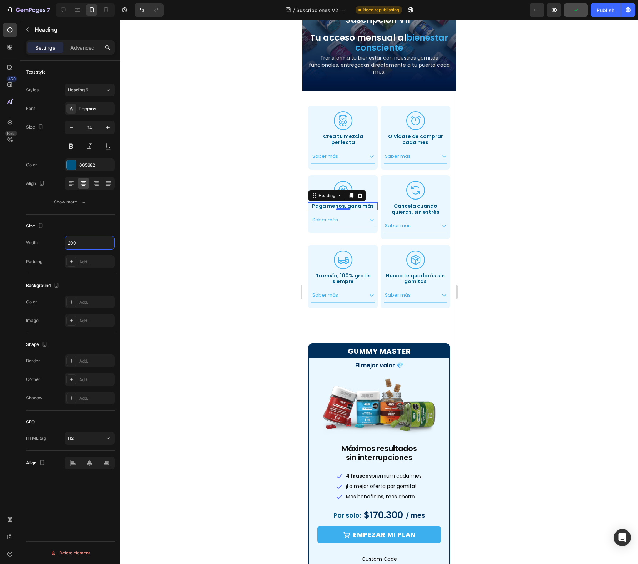
drag, startPoint x: 85, startPoint y: 241, endPoint x: 59, endPoint y: 245, distance: 26.4
click at [59, 245] on div "Width 200" at bounding box center [70, 243] width 89 height 14
type input "100"
click at [91, 468] on div at bounding box center [89, 463] width 15 height 11
click at [245, 361] on div at bounding box center [379, 292] width 518 height 544
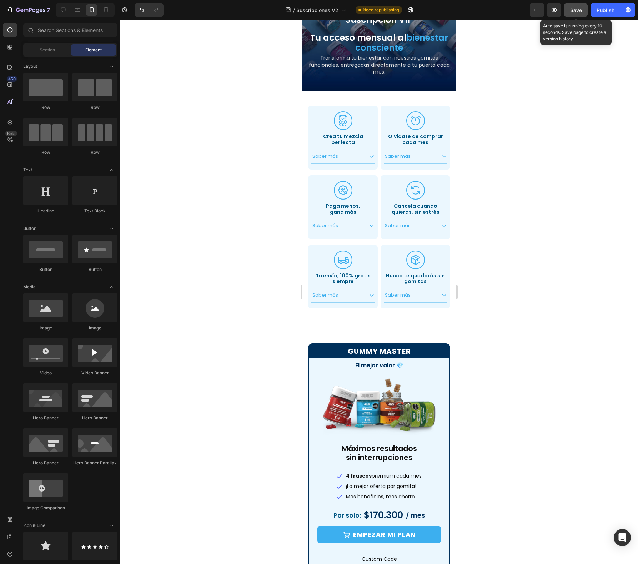
click at [579, 6] on button "Save" at bounding box center [576, 10] width 24 height 14
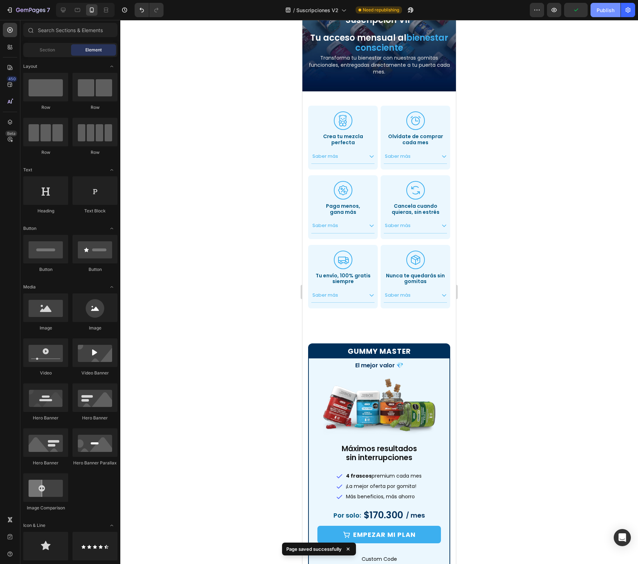
click at [594, 11] on button "Publish" at bounding box center [606, 10] width 30 height 14
click at [65, 8] on icon at bounding box center [63, 10] width 5 height 5
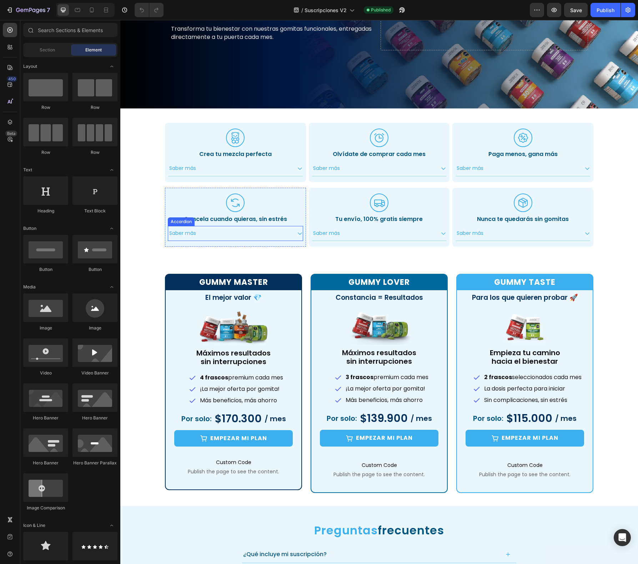
scroll to position [188, 0]
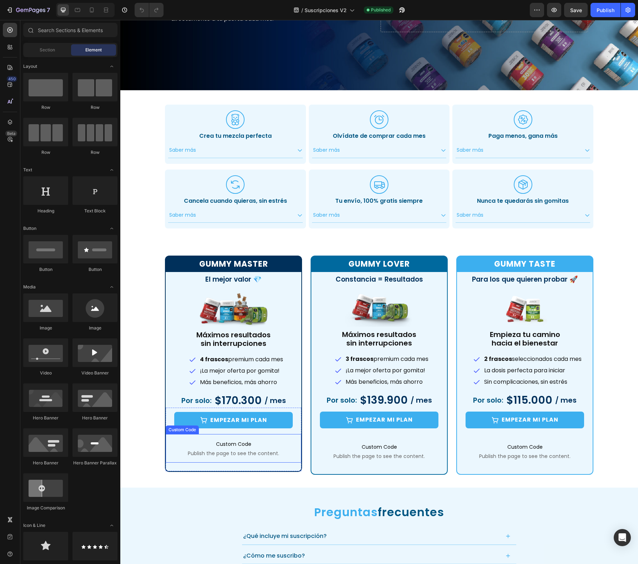
click at [256, 445] on span "Custom Code" at bounding box center [234, 444] width 136 height 9
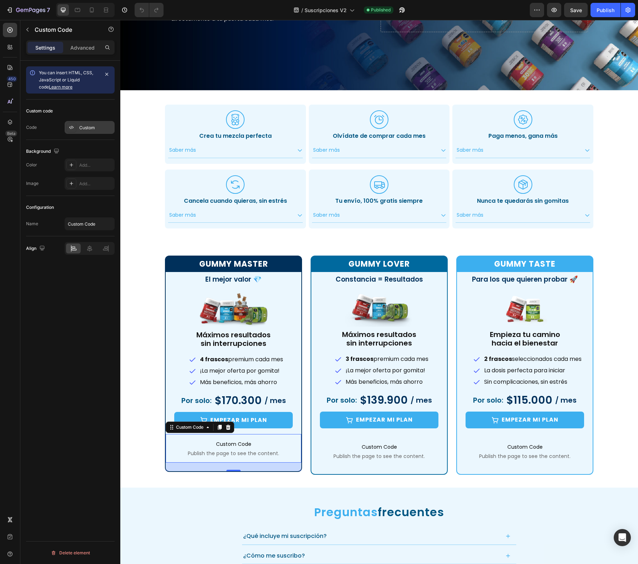
click at [89, 125] on div "Custom" at bounding box center [96, 128] width 34 height 6
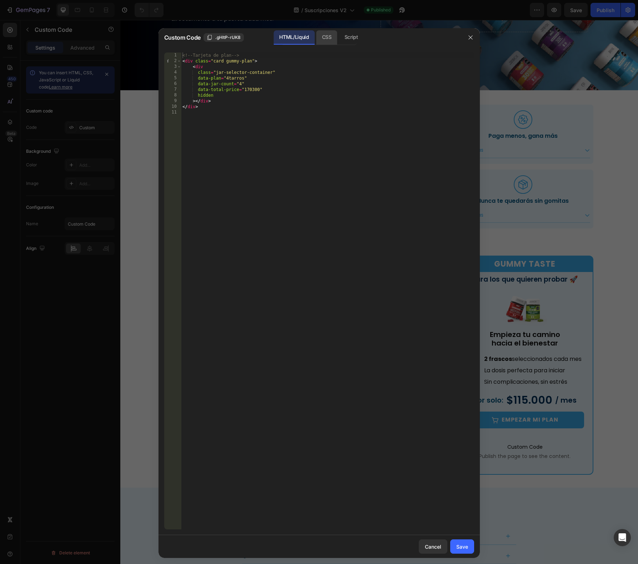
click at [328, 37] on div "CSS" at bounding box center [327, 37] width 21 height 14
click at [349, 38] on div "Script" at bounding box center [351, 37] width 25 height 14
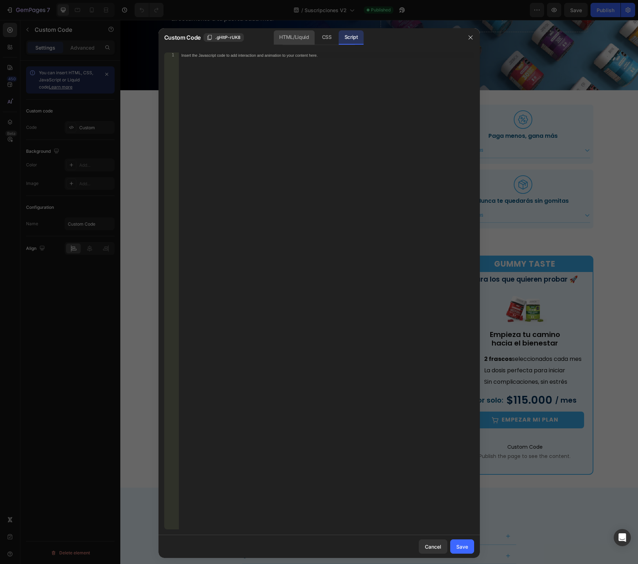
click at [297, 36] on div "HTML/Liquid" at bounding box center [294, 37] width 41 height 14
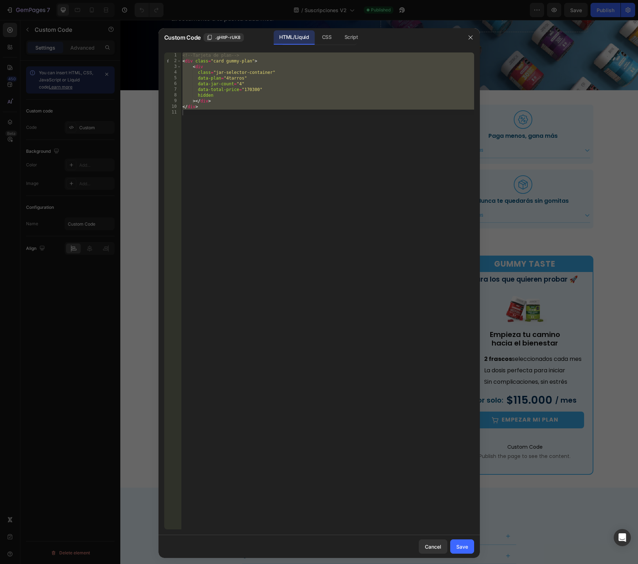
type textarea "</div>"
click at [229, 162] on div "<!-- Tarjeta de plan --> < div class = "card gummy-plan" > < div class = "jar-s…" at bounding box center [327, 297] width 293 height 489
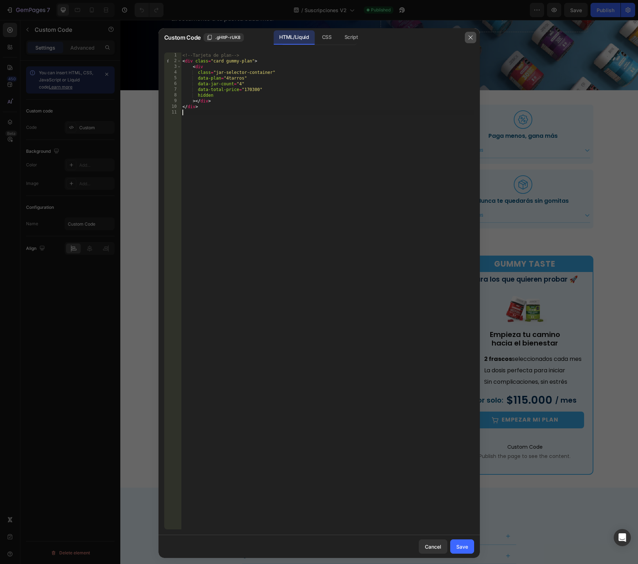
click at [471, 37] on icon "button" at bounding box center [471, 38] width 6 height 6
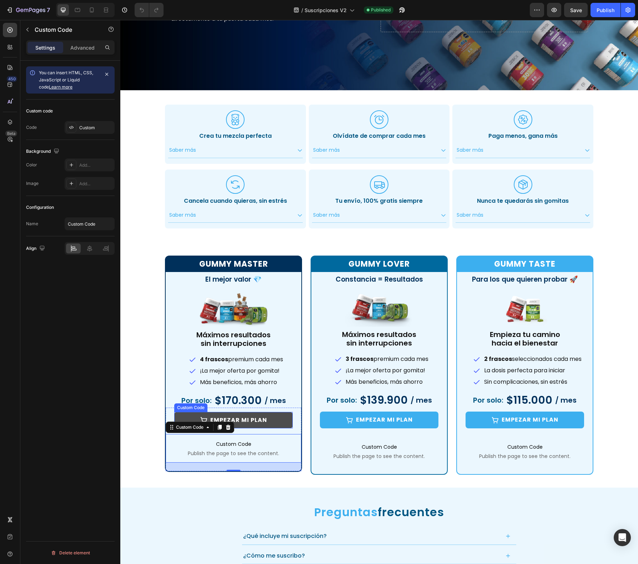
click at [270, 419] on link "EMPEZAR MI PLAN" at bounding box center [233, 420] width 119 height 16
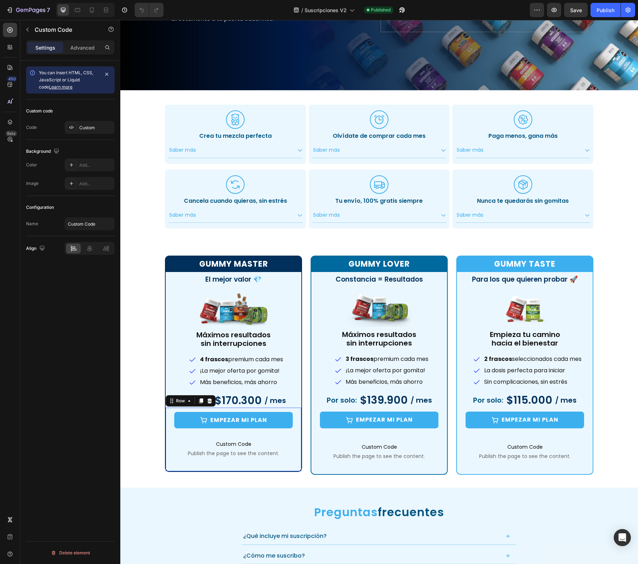
click at [291, 413] on div "EMPEZAR MI PLAN Custom Code Custom Code Publish the page to see the content. Cu…" at bounding box center [234, 440] width 136 height 64
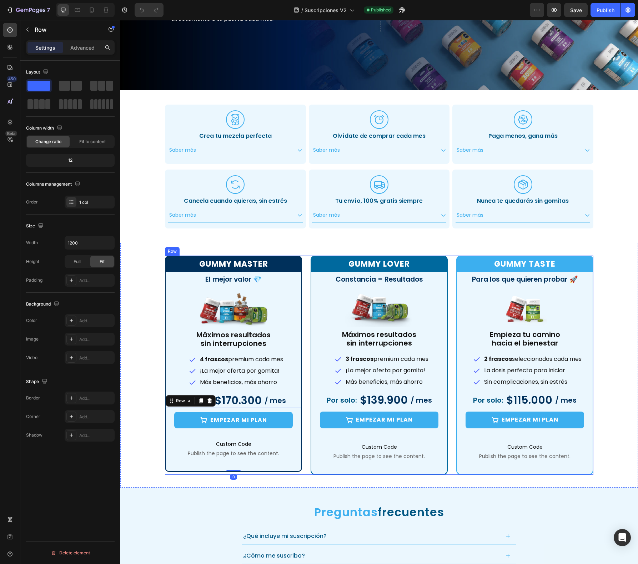
click at [300, 435] on div "Gummy Master Heading El mejor valor 💎 Heading Image Máximos resultados sin inte…" at bounding box center [379, 365] width 429 height 219
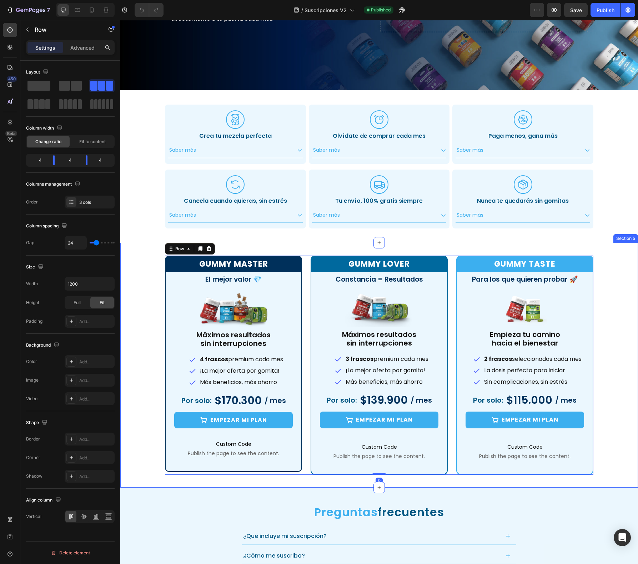
click at [138, 372] on div "Gummy Master Heading El mejor valor 💎 Heading Image Máximos resultados sin inte…" at bounding box center [379, 365] width 518 height 219
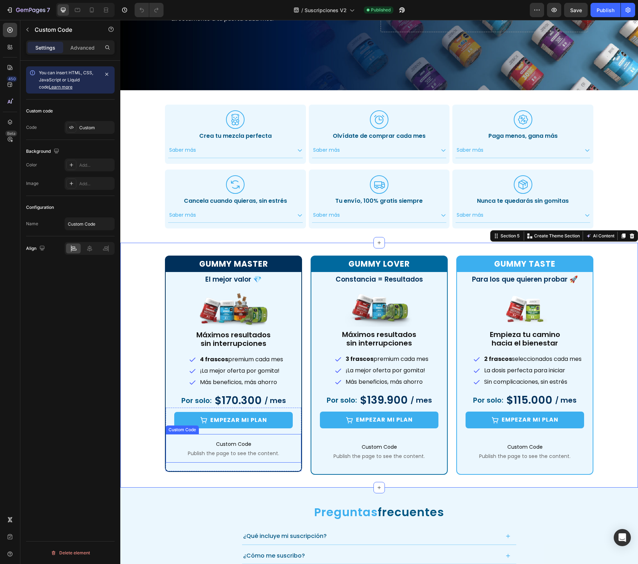
click at [211, 453] on span "Publish the page to see the content." at bounding box center [234, 453] width 136 height 7
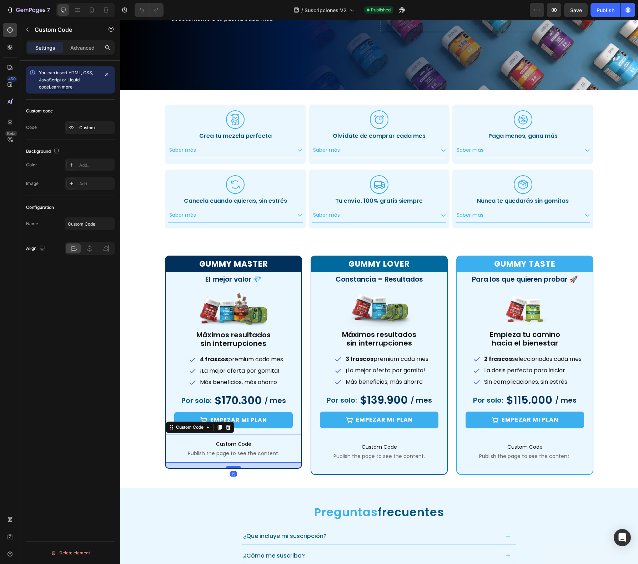
click at [229, 466] on div at bounding box center [233, 467] width 14 height 2
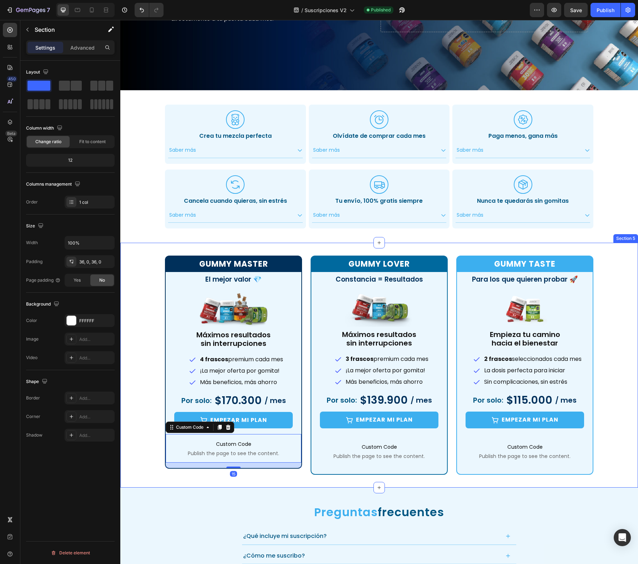
click at [257, 482] on div "Gummy Master Heading El mejor valor 💎 Heading Image Máximos resultados sin inte…" at bounding box center [379, 365] width 518 height 245
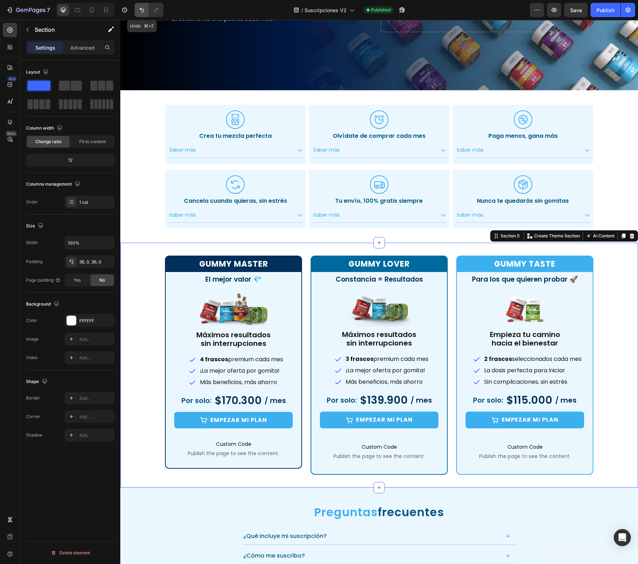
click at [137, 14] on button "Undo/Redo" at bounding box center [142, 10] width 14 height 14
click at [119, 13] on button "button" at bounding box center [125, 10] width 14 height 14
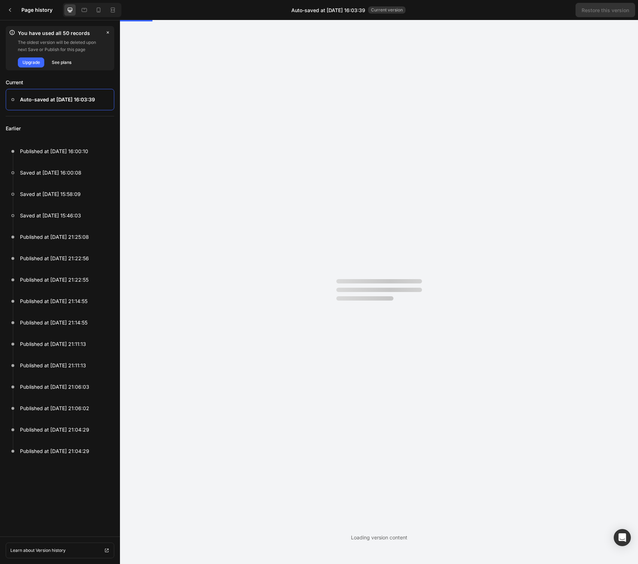
scroll to position [0, 0]
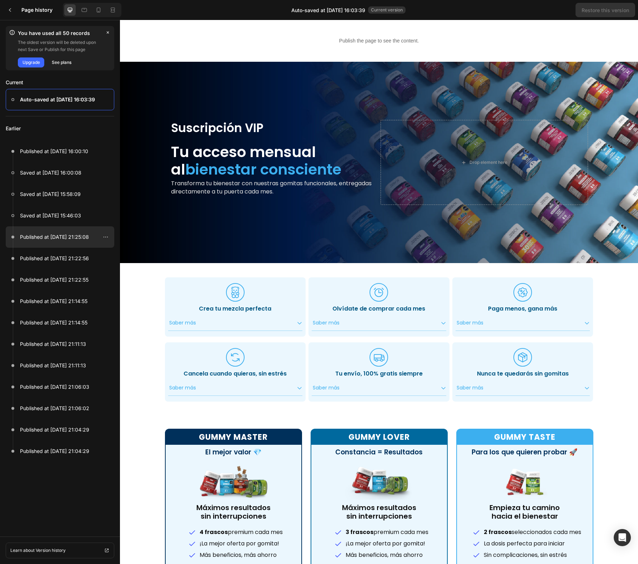
click at [95, 235] on div at bounding box center [60, 236] width 109 height 21
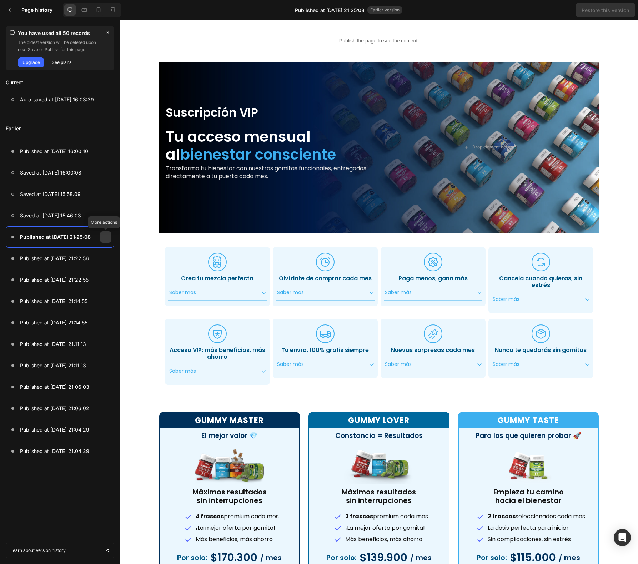
click at [102, 237] on div at bounding box center [105, 236] width 11 height 11
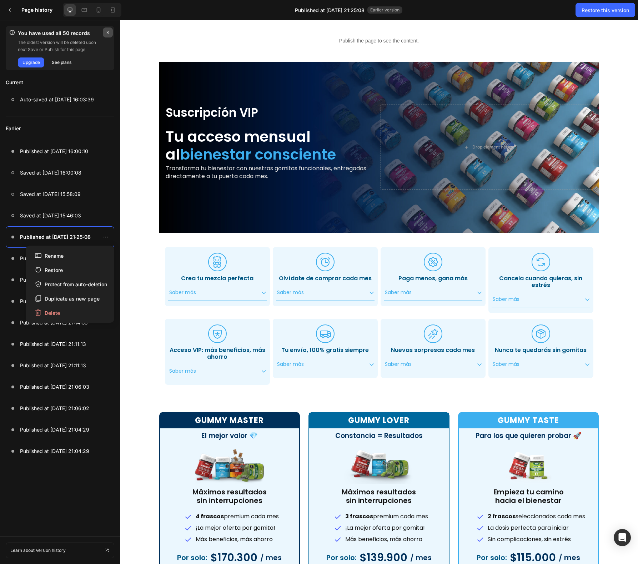
click at [109, 31] on icon "button" at bounding box center [108, 32] width 2 height 2
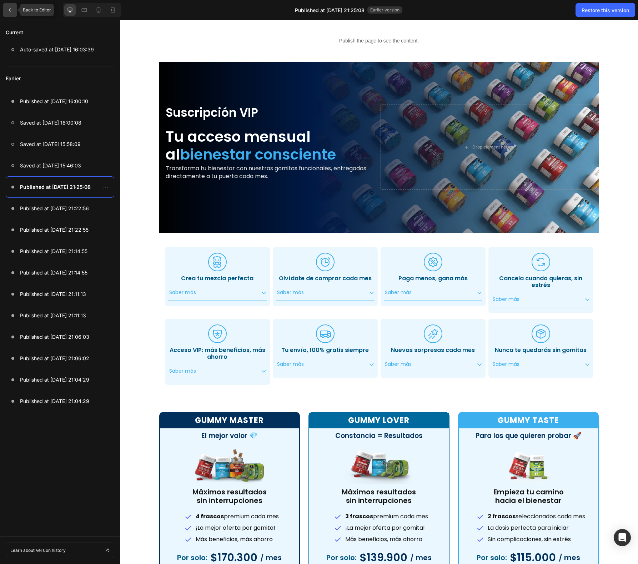
click at [13, 14] on div at bounding box center [10, 10] width 14 height 14
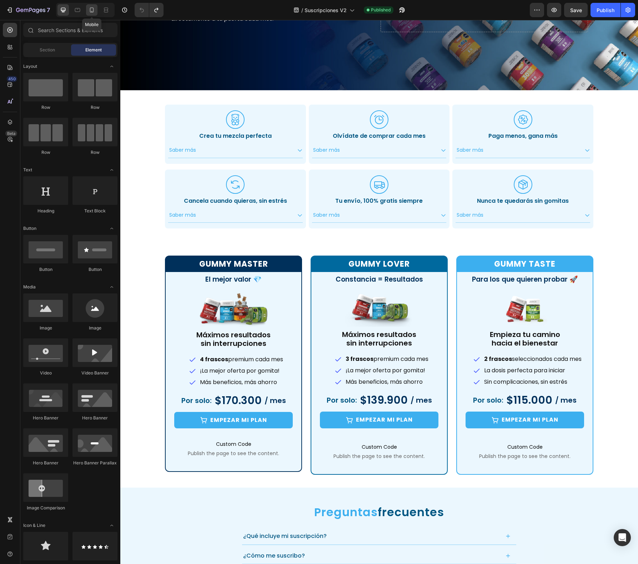
click at [92, 9] on icon at bounding box center [91, 9] width 7 height 7
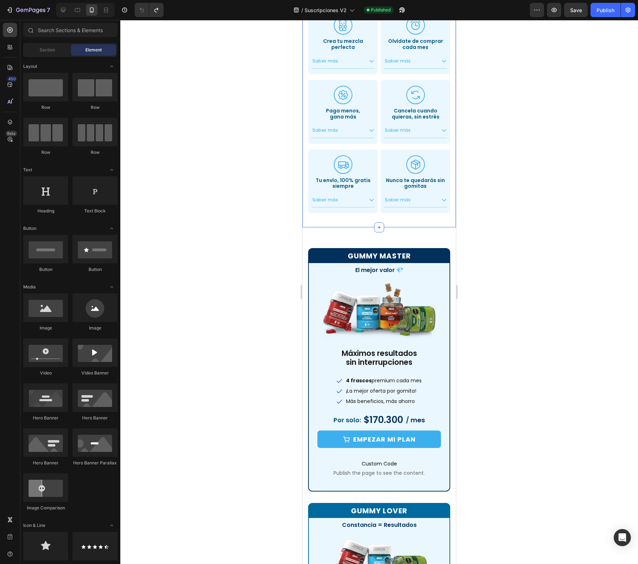
click at [304, 74] on div ".id551103153651582150 .cls-1 { fill: #3cafef; stroke-width: 0px; } Icon Crea tu…" at bounding box center [380, 111] width 154 height 231
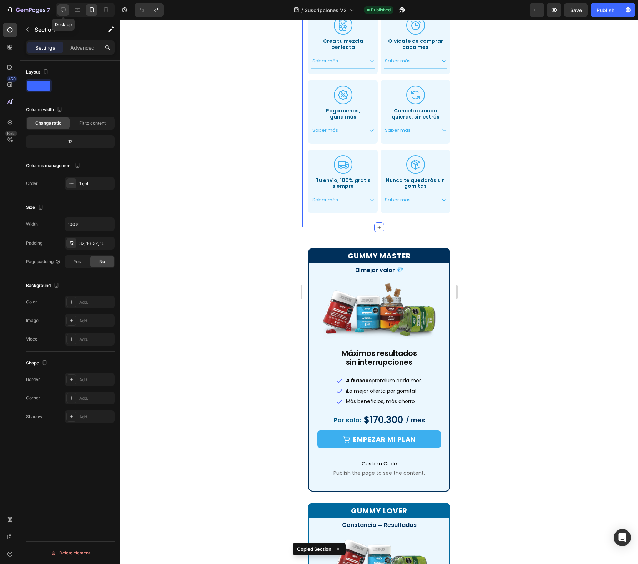
click at [62, 9] on icon at bounding box center [63, 9] width 7 height 7
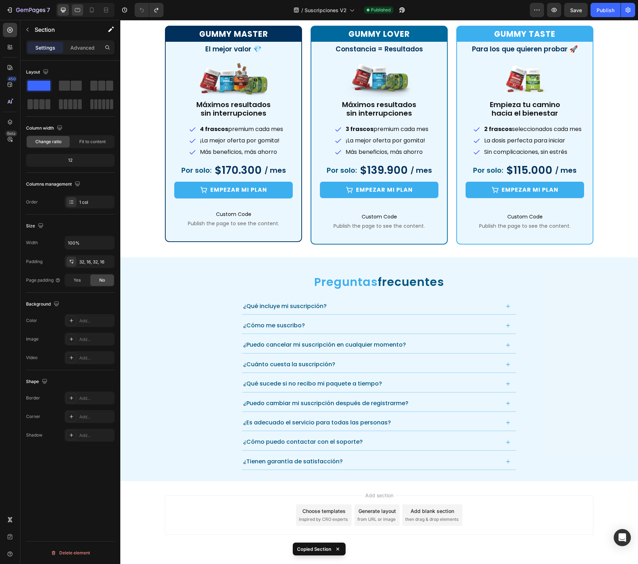
scroll to position [315, 0]
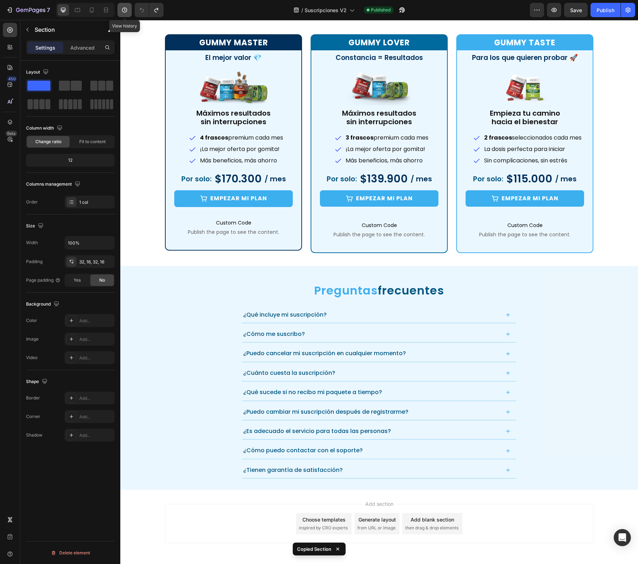
click at [122, 7] on icon "button" at bounding box center [124, 9] width 7 height 7
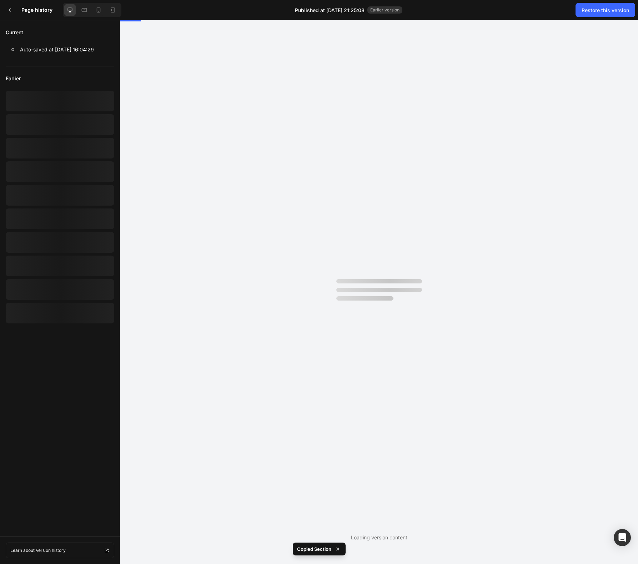
scroll to position [0, 0]
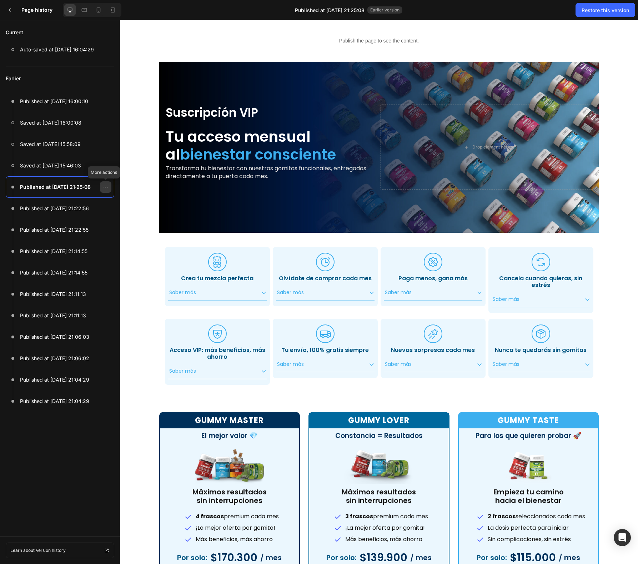
click at [106, 187] on icon at bounding box center [105, 187] width 1 height 1
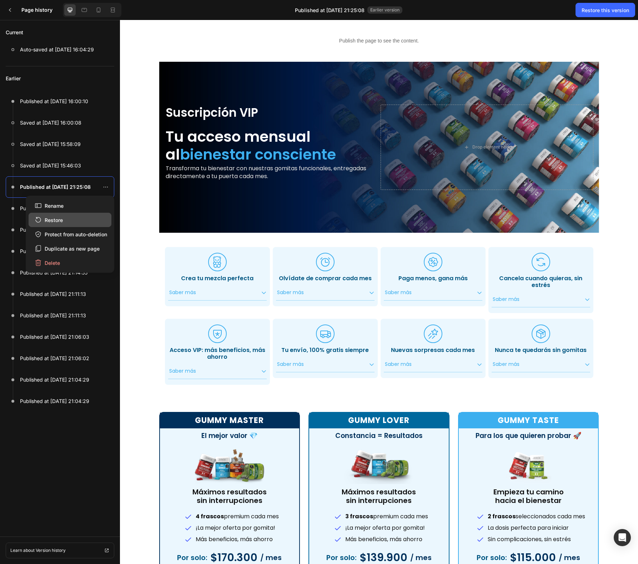
click at [68, 218] on button "Restore" at bounding box center [70, 220] width 83 height 14
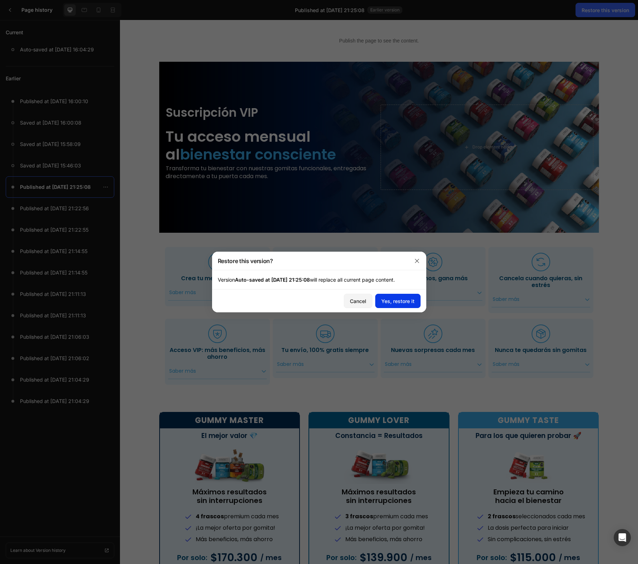
click at [408, 298] on div "Yes, restore it" at bounding box center [398, 302] width 33 height 8
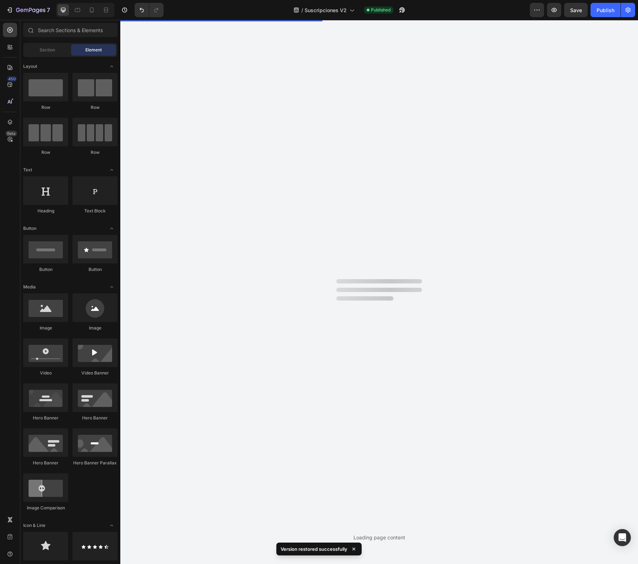
click at [408, 304] on div at bounding box center [380, 292] width 86 height 26
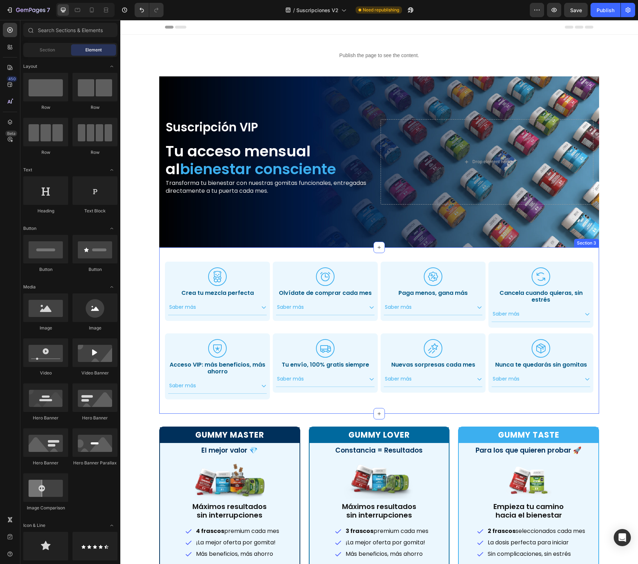
click at [159, 331] on div ".id551103153651582150 .cls-1 { fill: #3cafef; stroke-width: 0px; } Icon Crea tu…" at bounding box center [379, 331] width 440 height 166
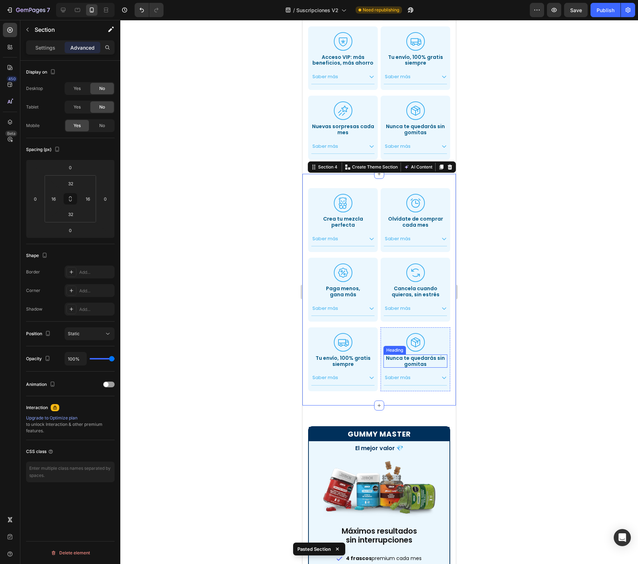
scroll to position [228, 0]
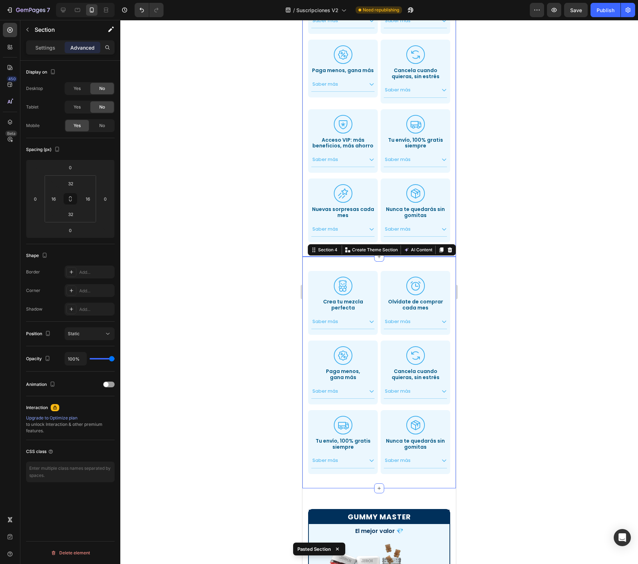
click at [447, 177] on div ".id551103153651582150 .cls-1 { fill: #3cafef; stroke-width: 0px; } Icon Crea tu…" at bounding box center [380, 106] width 154 height 301
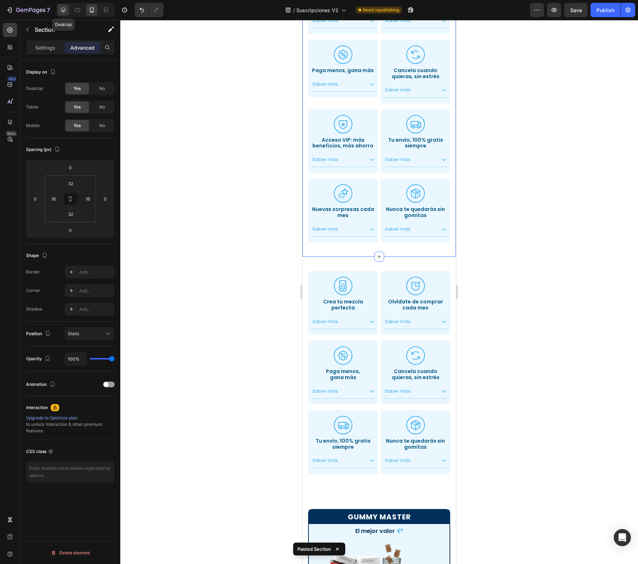
click at [64, 10] on icon at bounding box center [63, 9] width 7 height 7
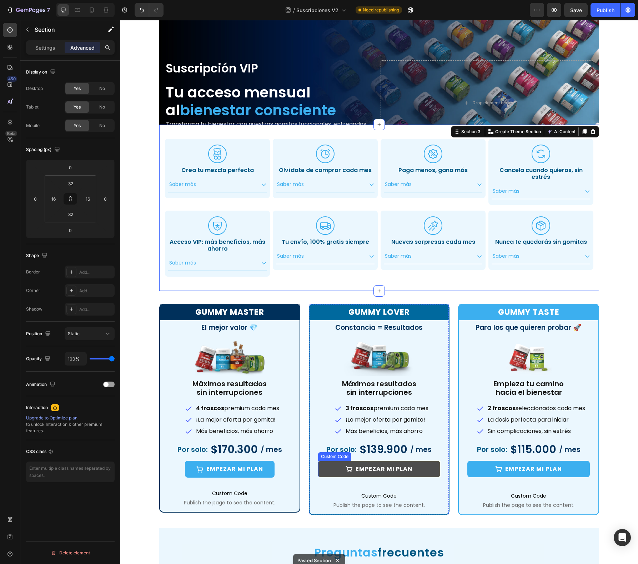
scroll to position [0, 0]
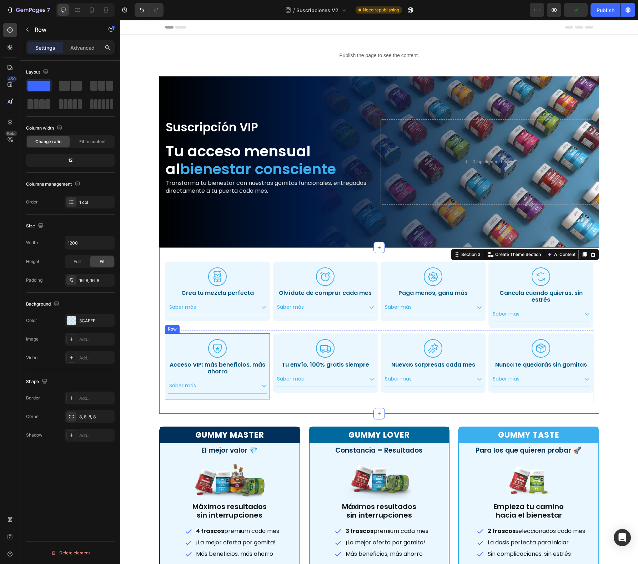
click at [249, 398] on div "Icon Acceso VIP: más beneficios, más ahorro Heading Saber más Accordion Row" at bounding box center [217, 367] width 105 height 66
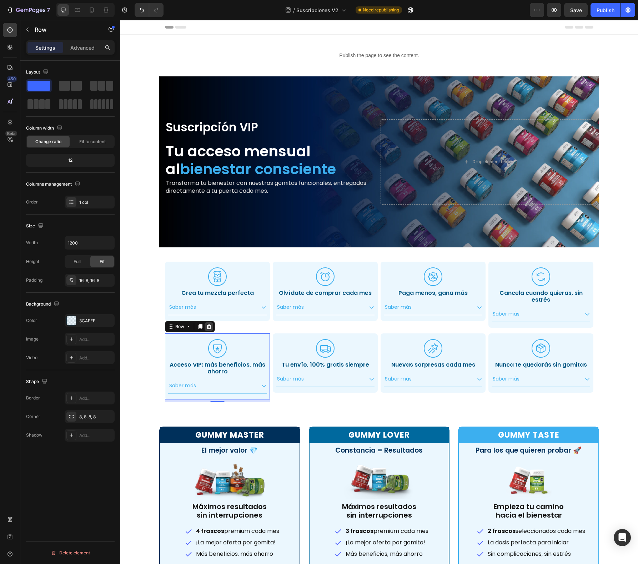
click at [207, 328] on icon at bounding box center [209, 326] width 5 height 5
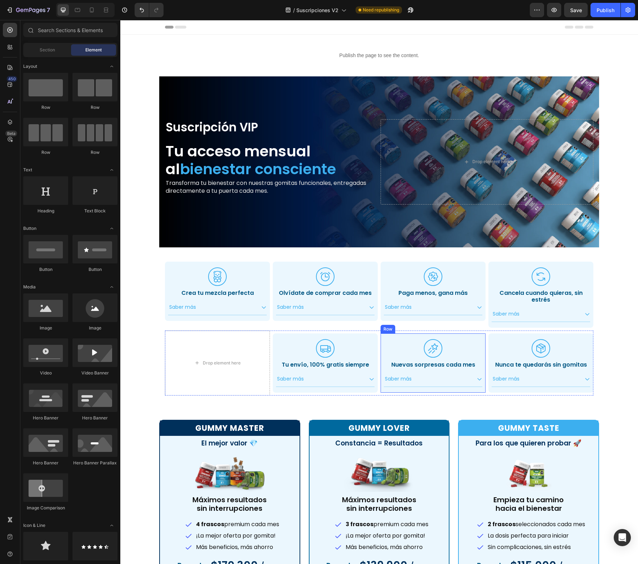
click at [469, 389] on div "Icon Nuevas sorpresas cada mes Heading Saber más Accordion Row" at bounding box center [433, 363] width 105 height 59
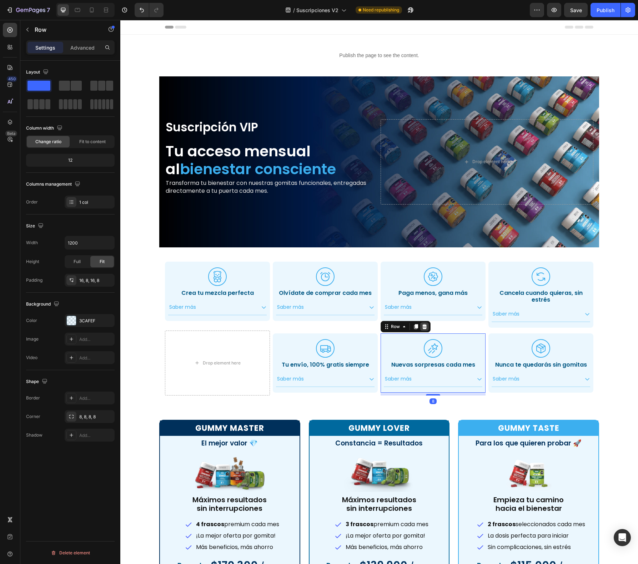
click at [422, 325] on icon at bounding box center [425, 327] width 6 height 6
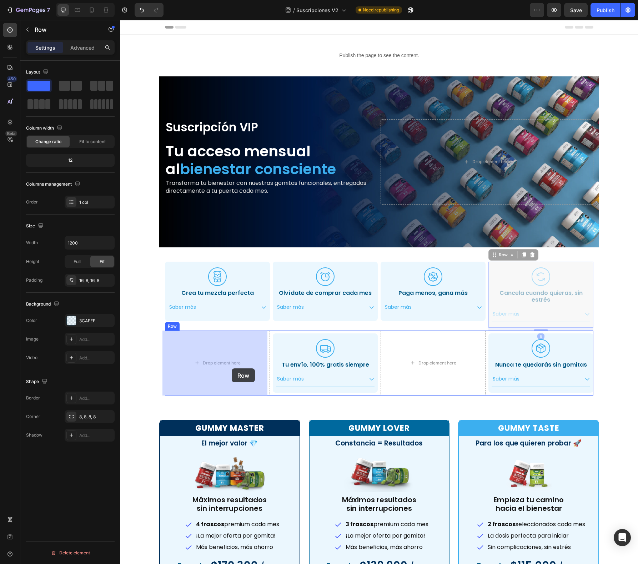
drag, startPoint x: 488, startPoint y: 325, endPoint x: 232, endPoint y: 369, distance: 260.2
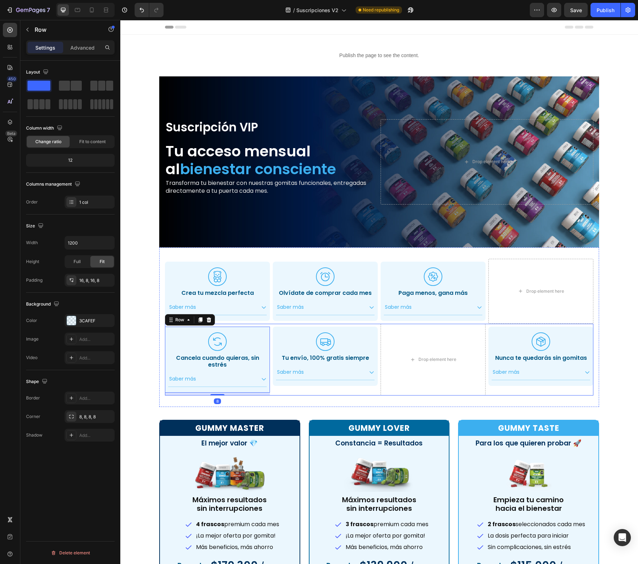
click at [323, 395] on div "Icon Tu envío, 100% gratis siempre Heading Saber más Accordion Row" at bounding box center [325, 360] width 105 height 72
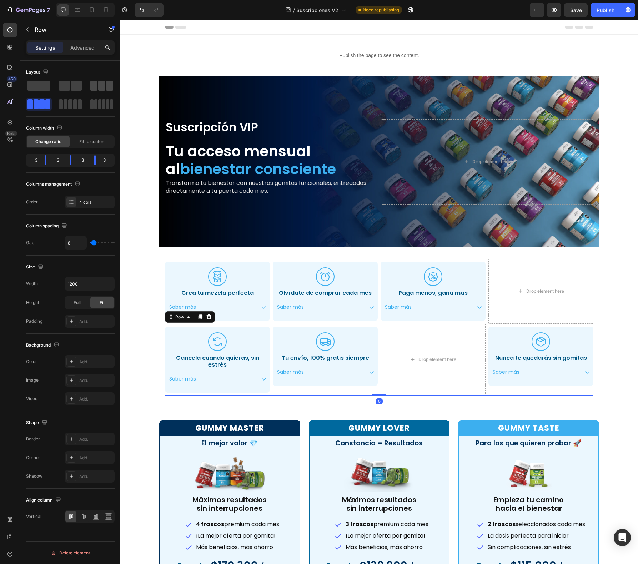
drag, startPoint x: 103, startPoint y: 85, endPoint x: 219, endPoint y: 268, distance: 216.8
click at [103, 85] on span at bounding box center [101, 86] width 7 height 10
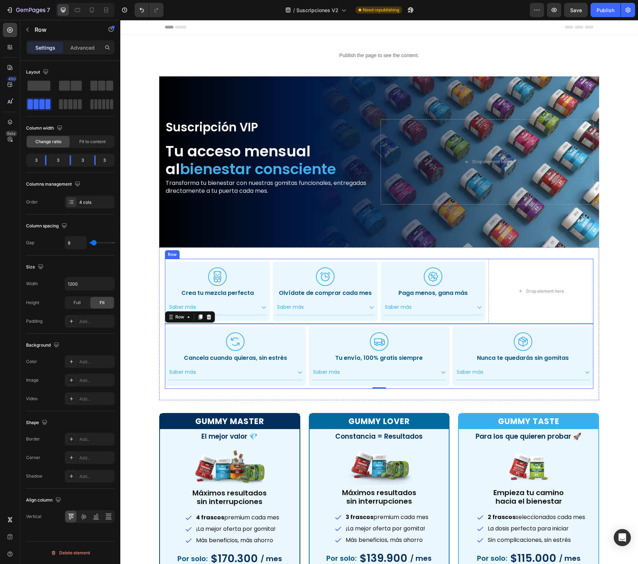
click at [485, 317] on div ".id551103153651582150 .cls-1 { fill: #3cafef; stroke-width: 0px; } Icon Crea tu…" at bounding box center [379, 291] width 429 height 65
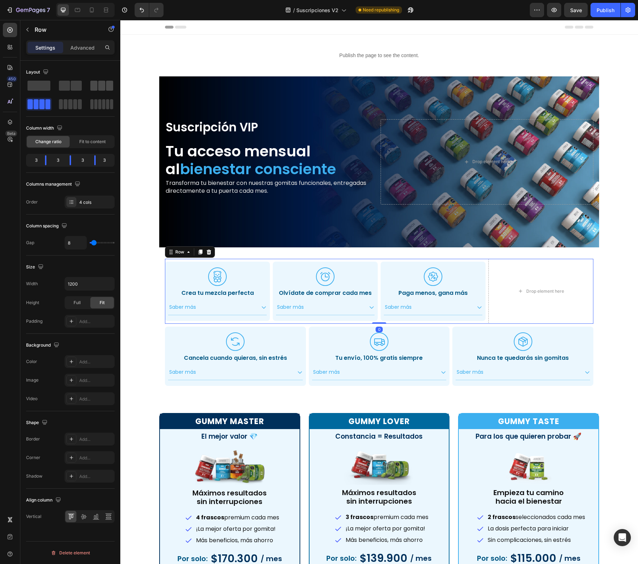
click at [97, 85] on span at bounding box center [93, 86] width 7 height 10
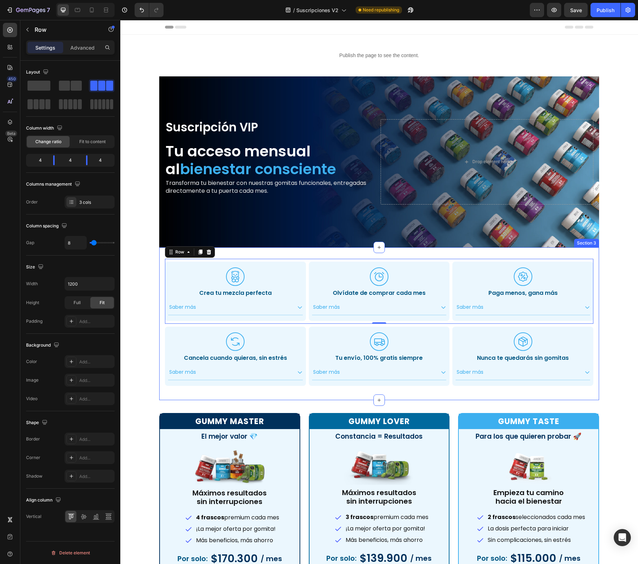
click at [159, 285] on div ".id551103153651582150 .cls-1 { fill: #3cafef; stroke-width: 0px; } Icon Crea tu…" at bounding box center [379, 324] width 440 height 153
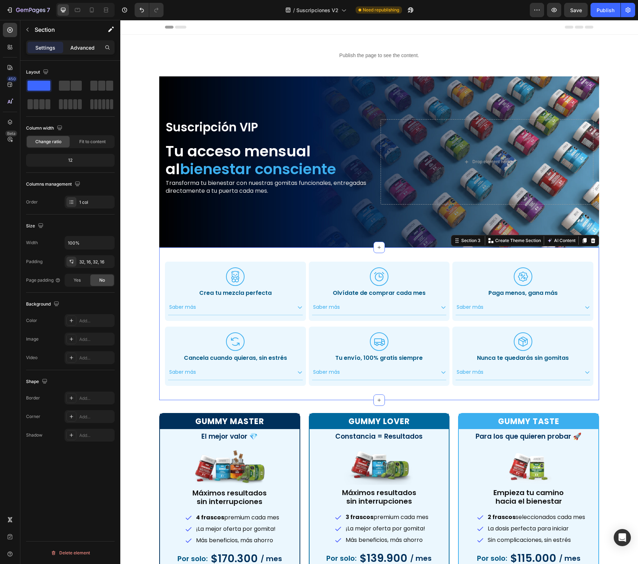
click at [86, 48] on p "Advanced" at bounding box center [82, 48] width 24 height 8
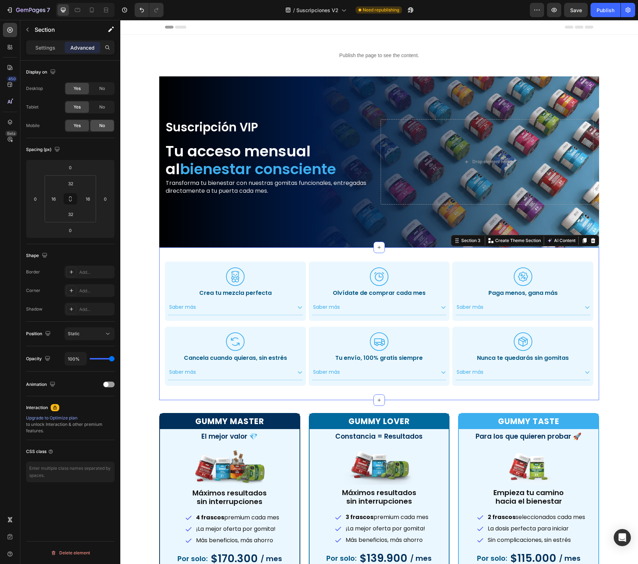
click at [99, 125] on div "No" at bounding box center [102, 125] width 24 height 11
click at [580, 9] on span "Save" at bounding box center [576, 10] width 12 height 6
click at [597, 10] on button "Publish" at bounding box center [606, 10] width 30 height 14
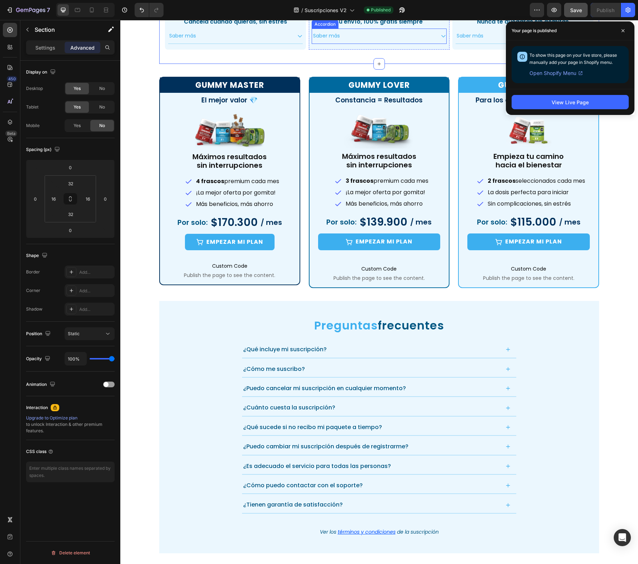
scroll to position [344, 0]
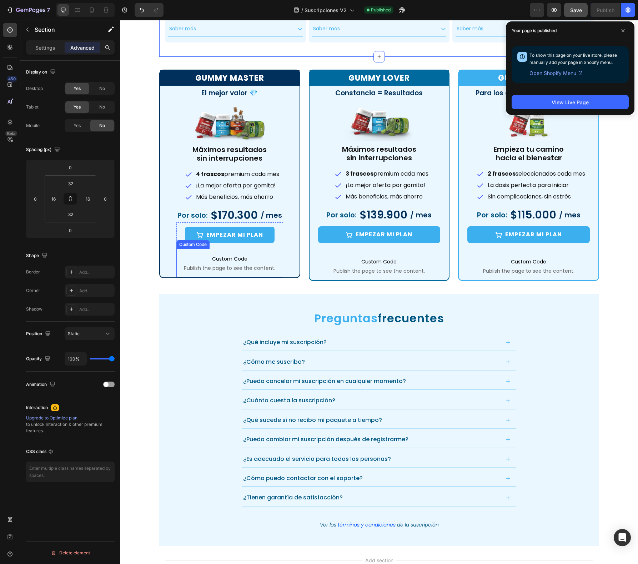
click at [266, 260] on span "Custom Code" at bounding box center [229, 259] width 107 height 9
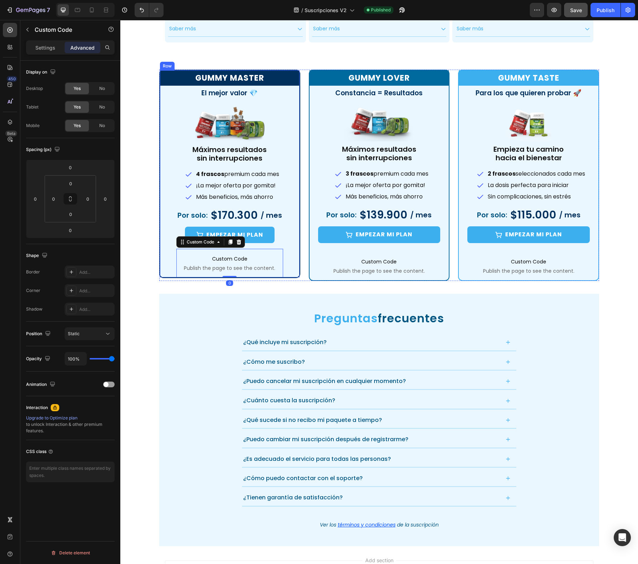
click at [284, 243] on div "Gummy Master Heading El mejor valor 💎 Heading Image Máximos resultados sin inte…" at bounding box center [230, 174] width 140 height 208
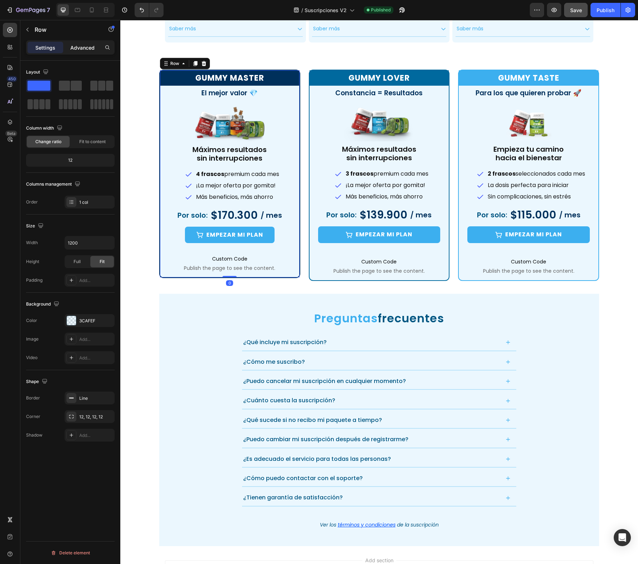
click at [78, 51] on div "Advanced" at bounding box center [83, 47] width 36 height 11
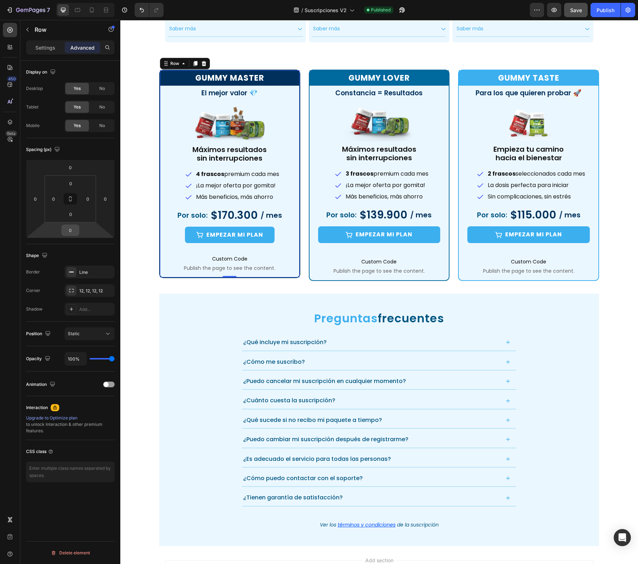
click at [73, 229] on input "0" at bounding box center [70, 230] width 14 height 11
click at [75, 219] on input "0" at bounding box center [71, 214] width 14 height 11
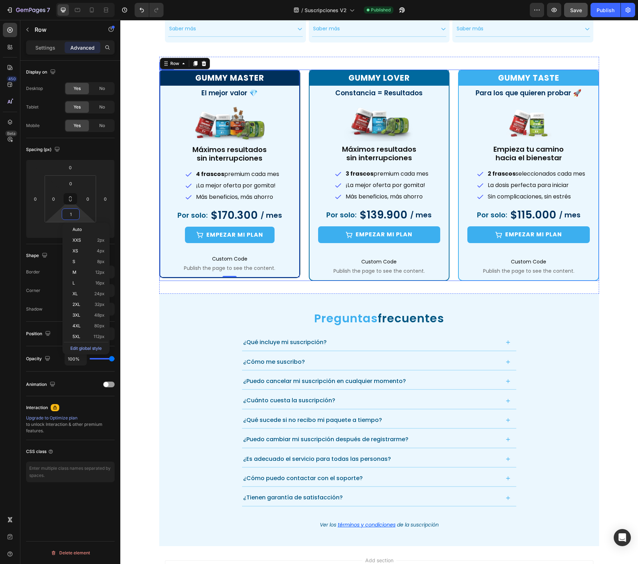
type input "16"
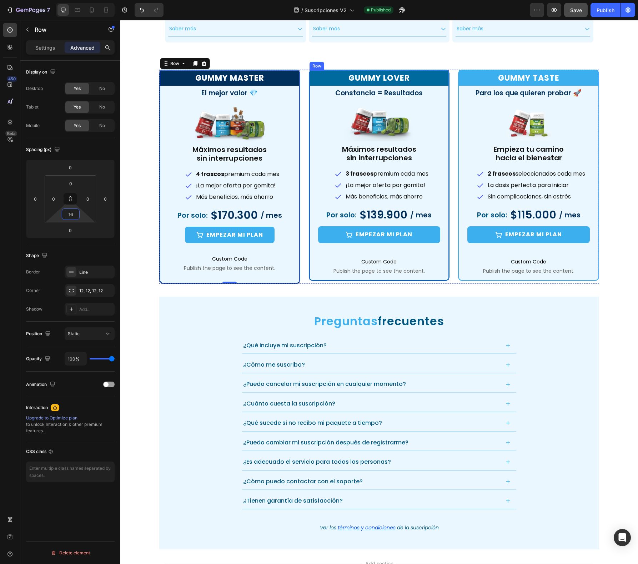
click at [310, 218] on div "Gummy lover Heading Constancia = Resultados Heading Image Máximos resultados si…" at bounding box center [380, 175] width 140 height 210
click at [79, 213] on div "0" at bounding box center [71, 214] width 18 height 11
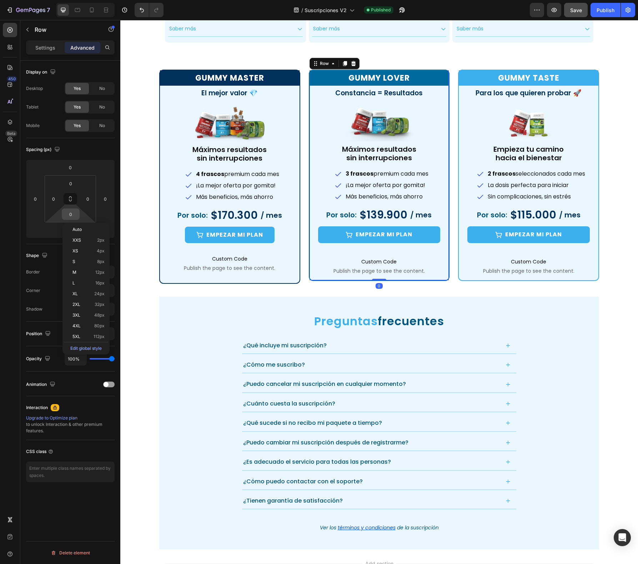
click at [74, 213] on input "0" at bounding box center [71, 214] width 14 height 11
type input "16"
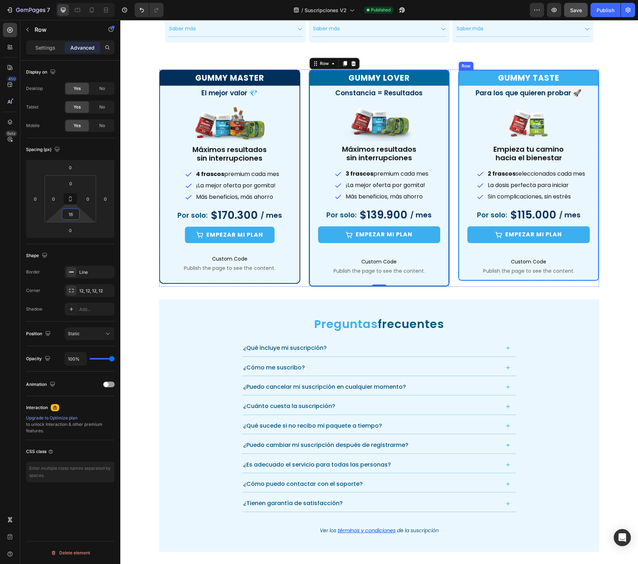
click at [461, 225] on div "Gummy Taste Heading Para los que quieren probar 🚀 Heading Image Empieza tu cami…" at bounding box center [529, 175] width 140 height 210
click at [67, 210] on input "0" at bounding box center [71, 214] width 14 height 11
type input "16"
click at [131, 209] on div ".id551103153651582150 .cls-1 { fill: #3cafef; stroke-width: 0px; } Icon Crea tu…" at bounding box center [379, 121] width 518 height 861
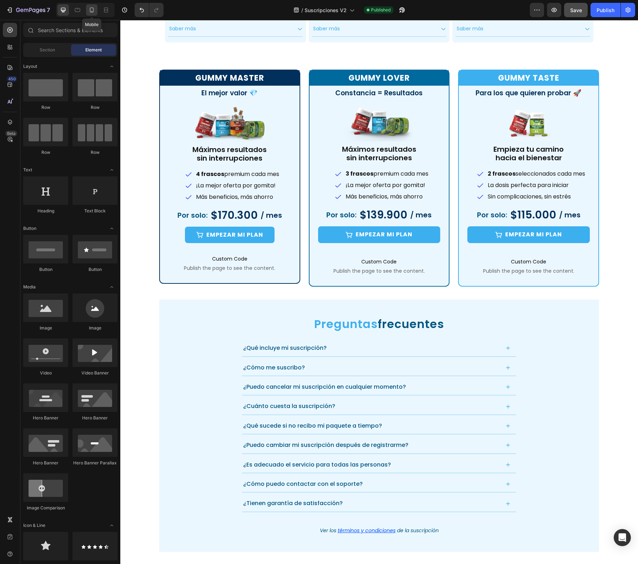
click at [90, 10] on icon at bounding box center [91, 9] width 7 height 7
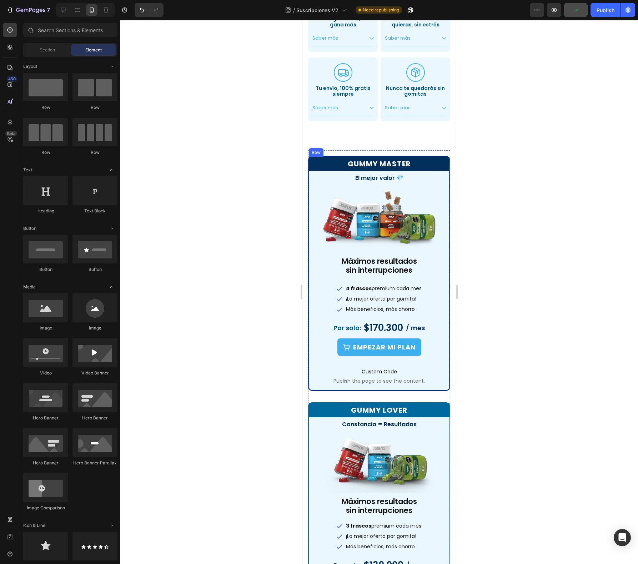
click at [312, 355] on div "Gummy Master Heading El mejor valor 💎 Heading Image Máximos resultados sin inte…" at bounding box center [379, 274] width 141 height 234
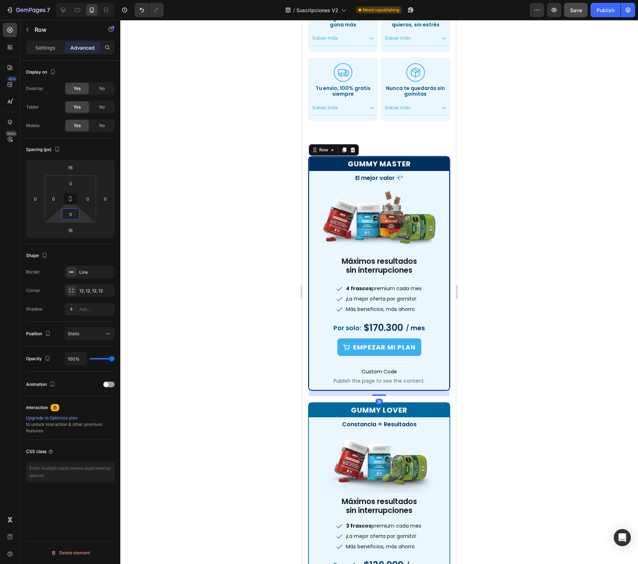
click at [72, 213] on input "0" at bounding box center [71, 214] width 14 height 11
type input "16"
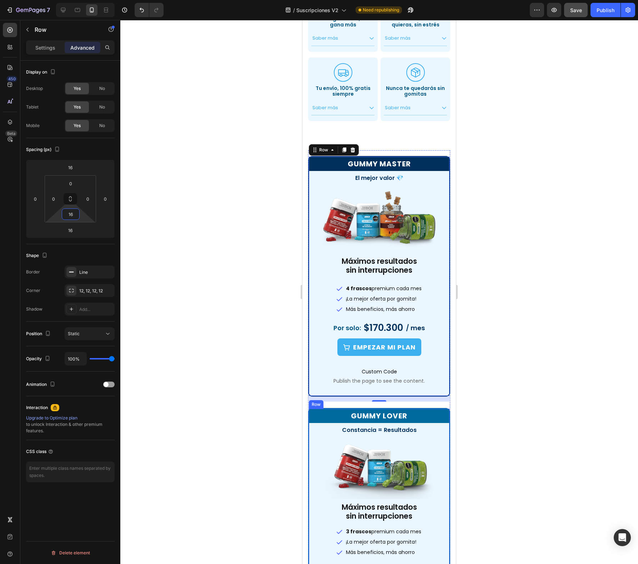
click at [313, 435] on div "Gummy lover Heading Constancia = Resultados Heading Image Máximos resultados si…" at bounding box center [379, 523] width 141 height 228
click at [71, 213] on input "0" at bounding box center [71, 214] width 14 height 11
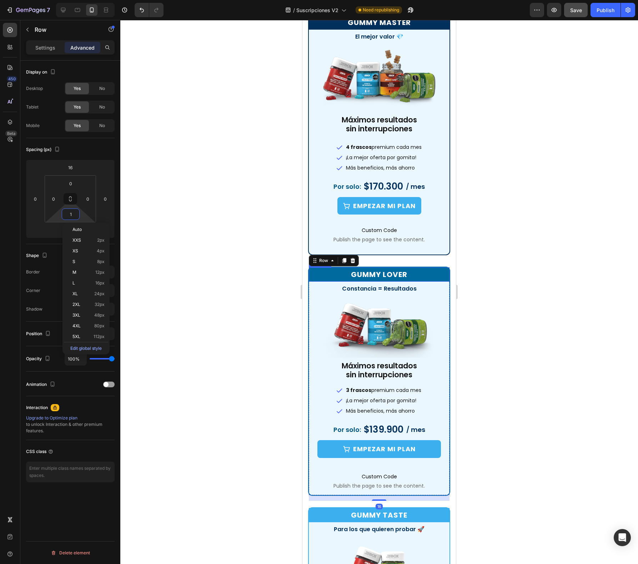
type input "16"
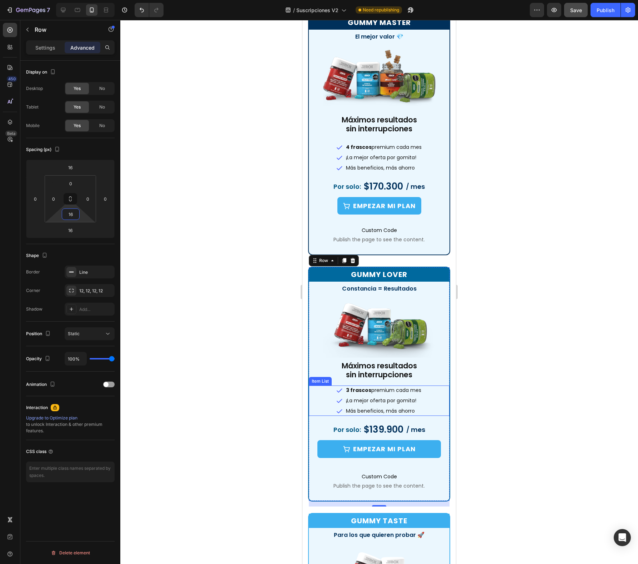
scroll to position [589, 0]
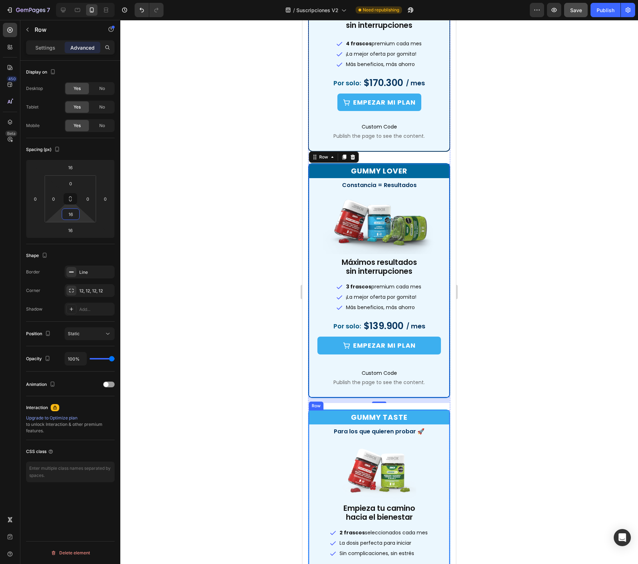
click at [331, 421] on div "Gummy Taste Heading Para los que quieren probar 🚀 Heading Image Empieza tu cami…" at bounding box center [379, 524] width 141 height 228
click at [68, 213] on input "0" at bounding box center [71, 214] width 14 height 11
type input "16"
click at [223, 295] on div at bounding box center [379, 292] width 518 height 544
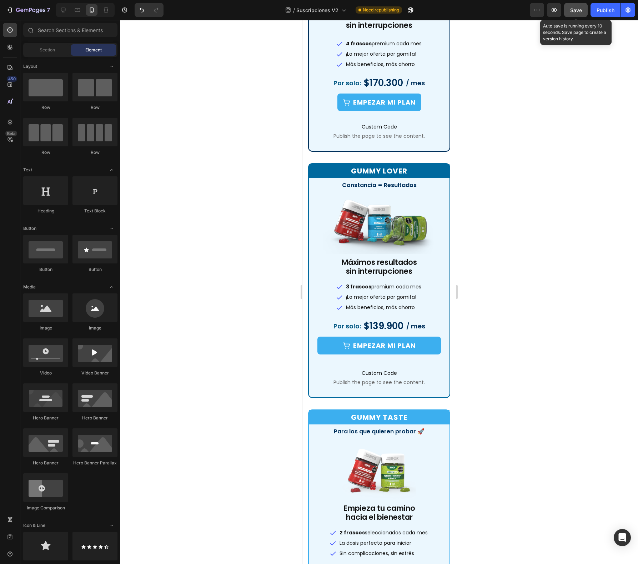
click at [578, 7] on span "Save" at bounding box center [576, 10] width 12 height 6
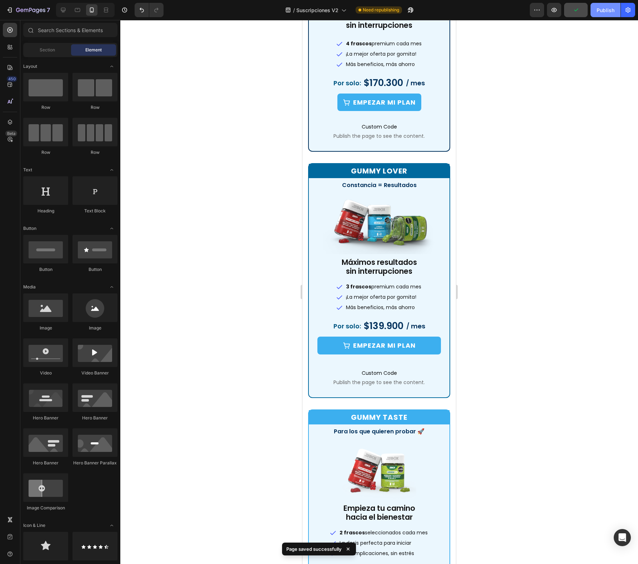
click at [592, 15] on button "Publish" at bounding box center [606, 10] width 30 height 14
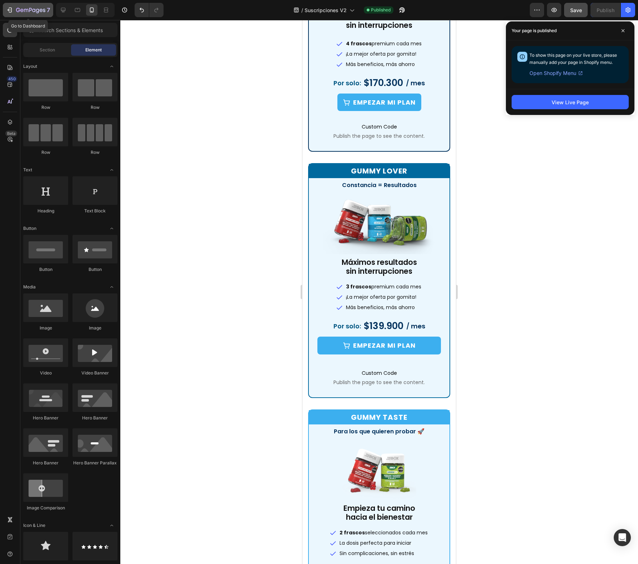
click at [11, 11] on icon "button" at bounding box center [10, 10] width 3 height 5
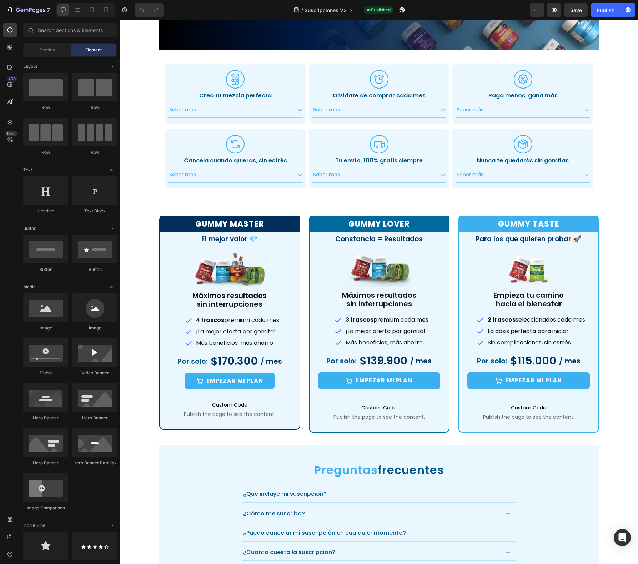
scroll to position [198, 0]
click at [94, 13] on icon at bounding box center [91, 9] width 7 height 7
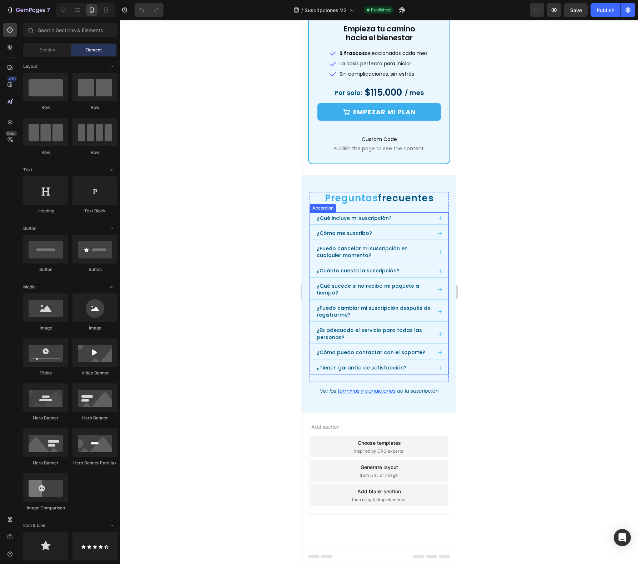
scroll to position [1002, 0]
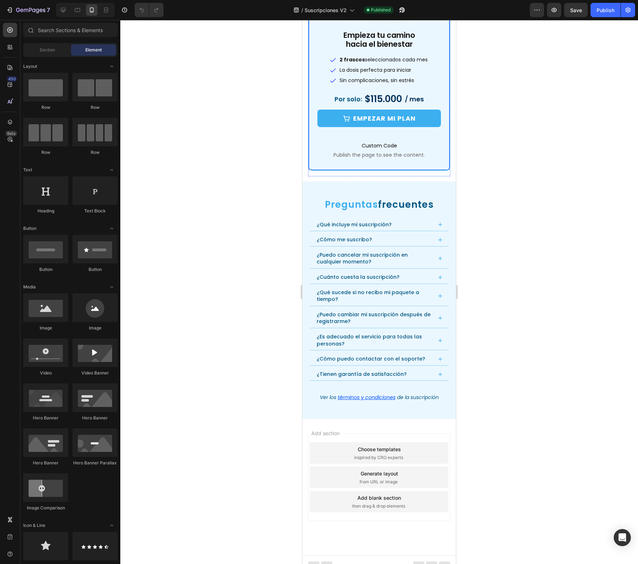
click at [312, 120] on div "Gummy Taste Heading Para los que quieren probar 🚀 Heading Image Empieza tu cami…" at bounding box center [379, 51] width 141 height 228
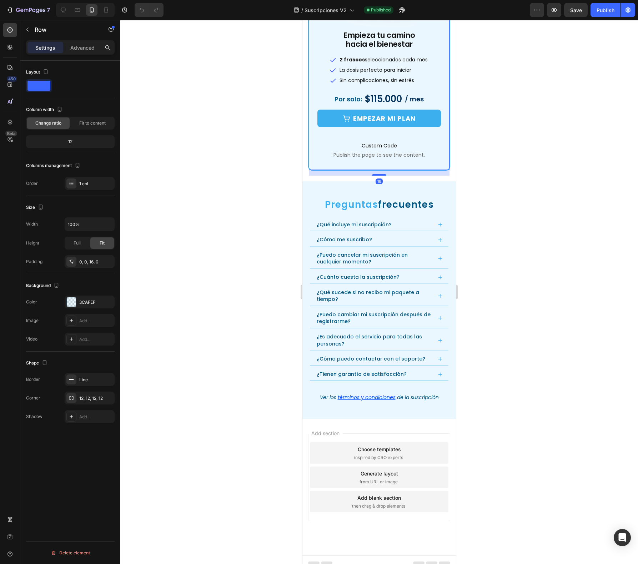
click at [215, 205] on div at bounding box center [379, 292] width 518 height 544
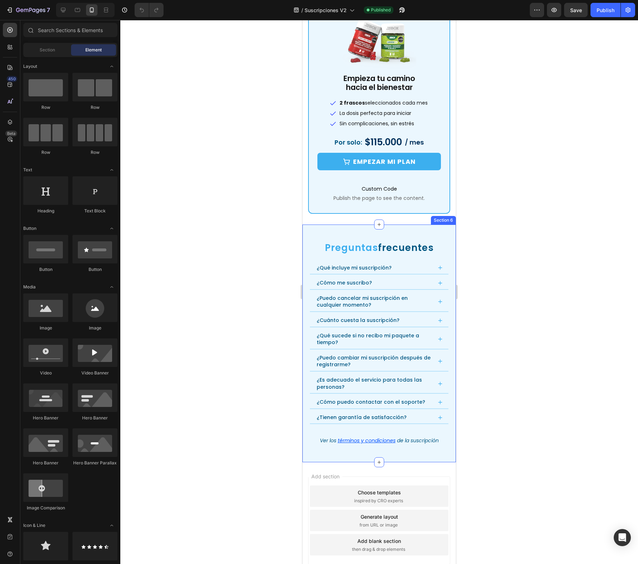
scroll to position [966, 0]
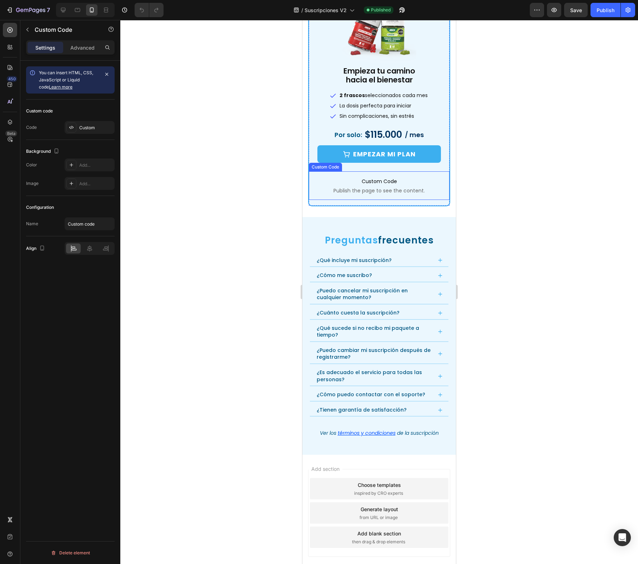
click at [317, 178] on span "Custom Code" at bounding box center [379, 181] width 141 height 9
click at [264, 233] on div at bounding box center [379, 292] width 518 height 544
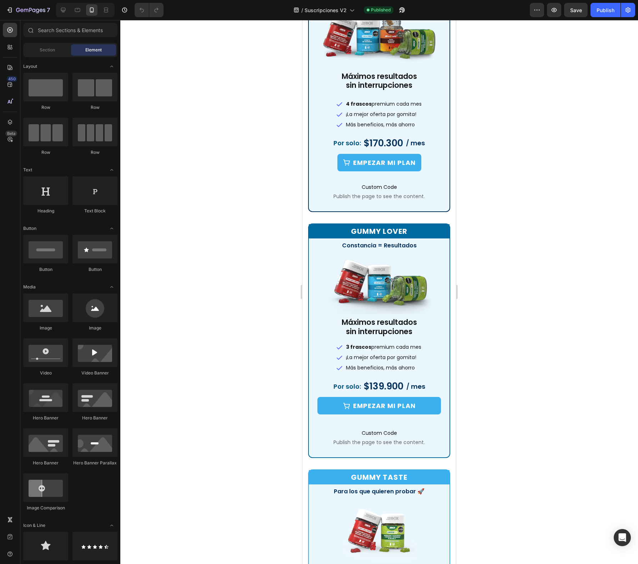
scroll to position [475, 0]
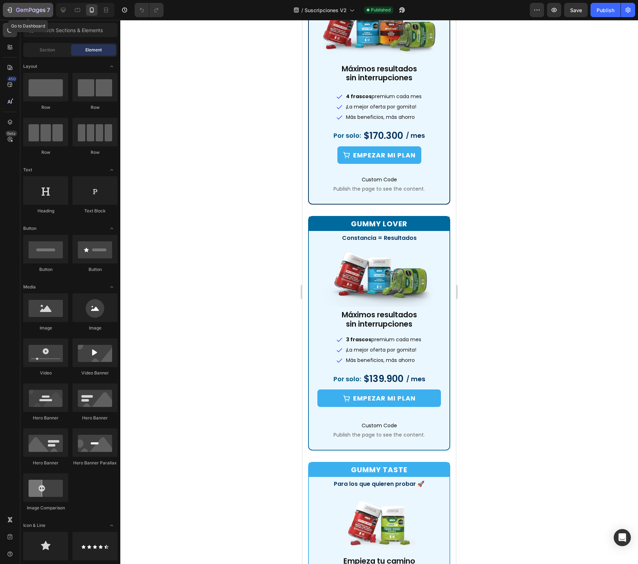
click at [23, 9] on icon "button" at bounding box center [30, 11] width 29 height 6
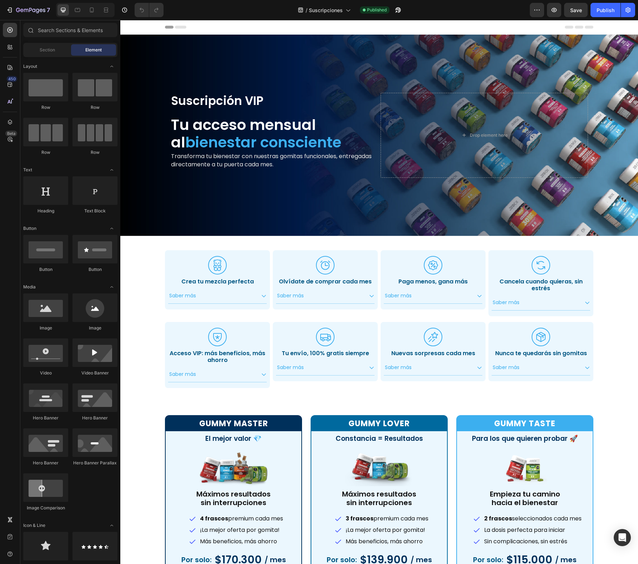
scroll to position [43, 0]
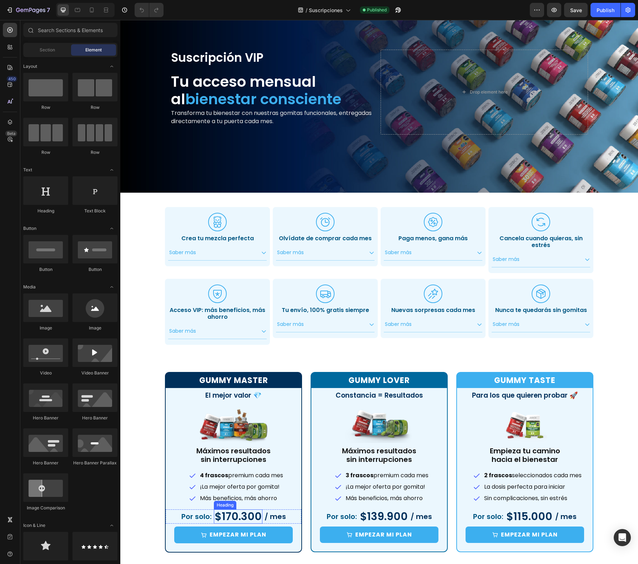
click at [228, 514] on h2 "$170.300" at bounding box center [238, 517] width 49 height 14
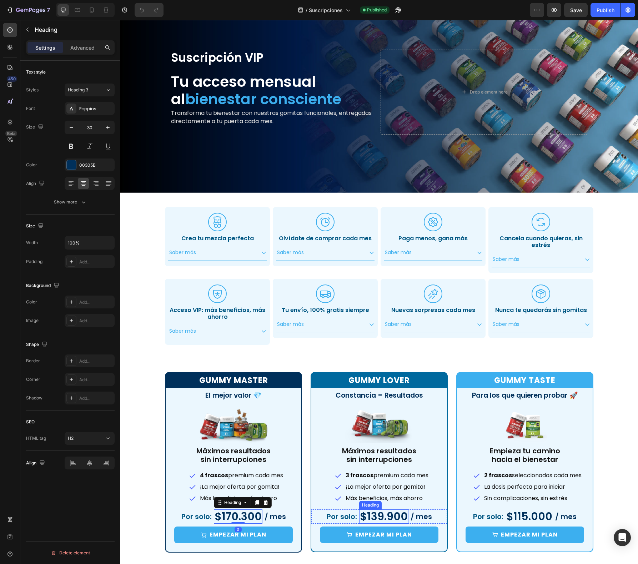
click at [363, 517] on h2 "$139.900" at bounding box center [383, 517] width 49 height 14
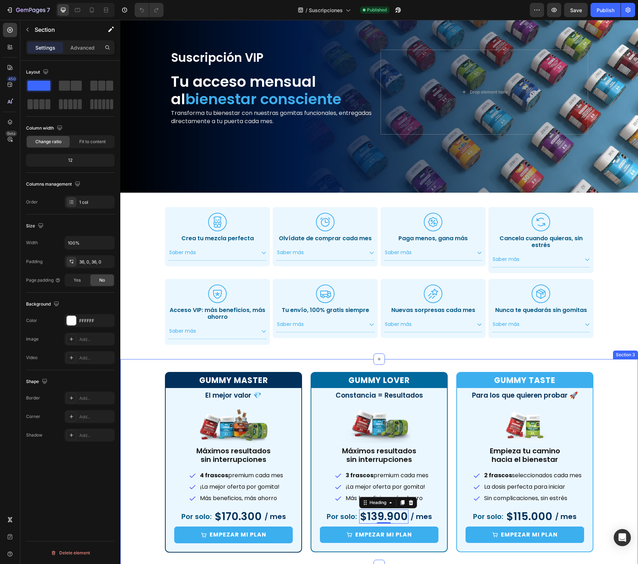
click at [133, 421] on div "Gummy Master Heading El mejor valor 💎 Heading Image Máximos resultados sin inte…" at bounding box center [379, 462] width 518 height 181
click at [68, 511] on div "Layout Column width Change ratio Fit to content 12 Columns management Order 1 c…" at bounding box center [70, 323] width 100 height 524
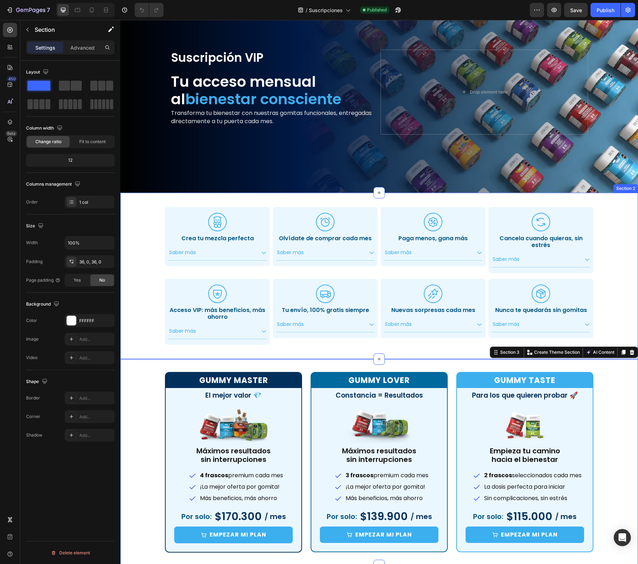
click at [143, 326] on div ".id551103153651582150 .cls-1 { fill: #3cafef; stroke-width: 0px; } Icon Crea tu…" at bounding box center [379, 276] width 507 height 144
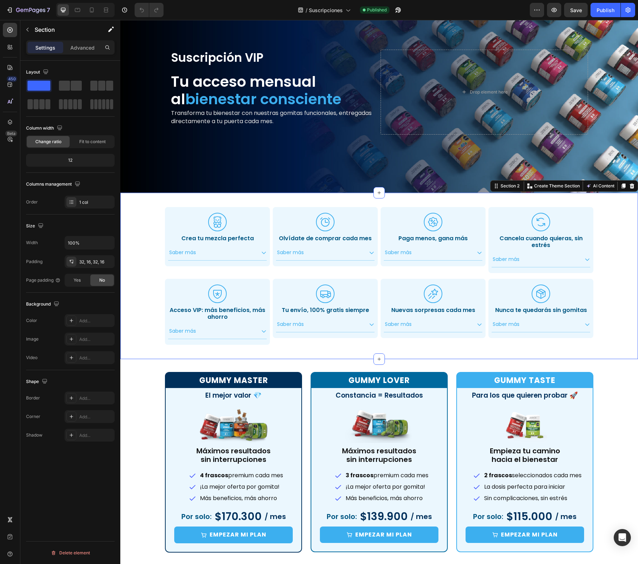
click at [75, 464] on div "Layout Column width Change ratio Fit to content 12 Columns management Order 1 c…" at bounding box center [70, 323] width 100 height 524
click at [374, 514] on h2 "$139.900" at bounding box center [383, 517] width 49 height 14
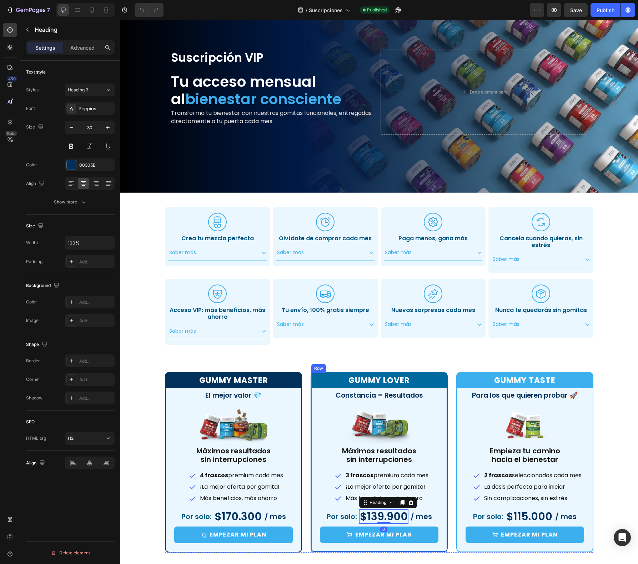
click at [345, 505] on div "Gummy lover Heading Constancia = Resultados Heading Image Máximos resultados si…" at bounding box center [380, 462] width 136 height 179
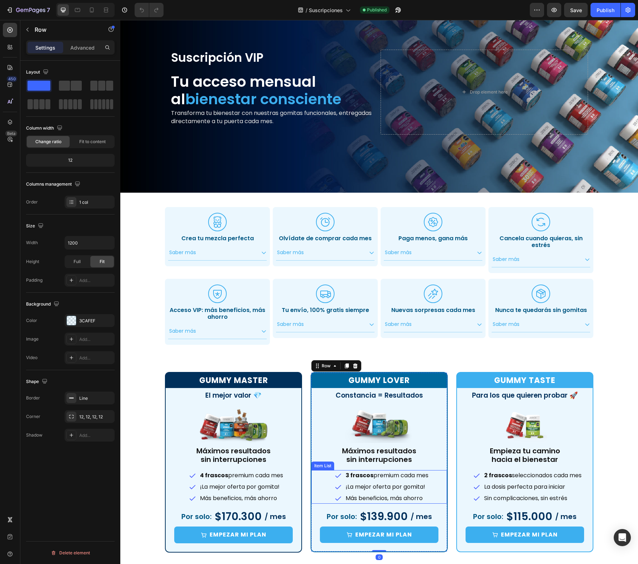
click at [346, 494] on p "Más beneficios, más ahorro" at bounding box center [387, 498] width 83 height 9
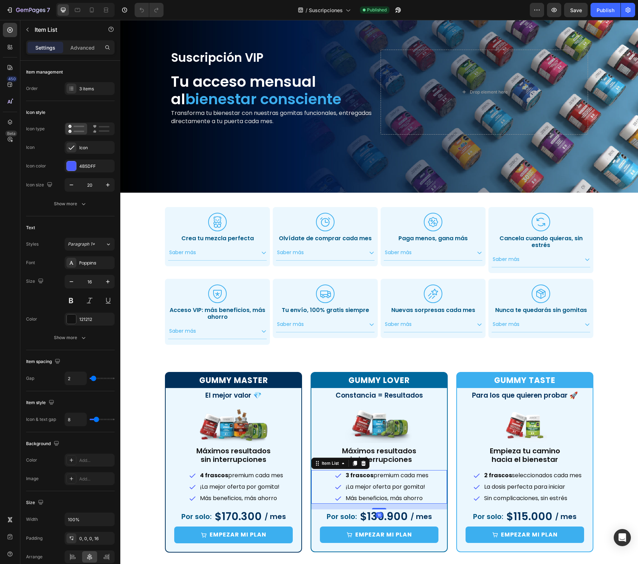
scroll to position [88, 0]
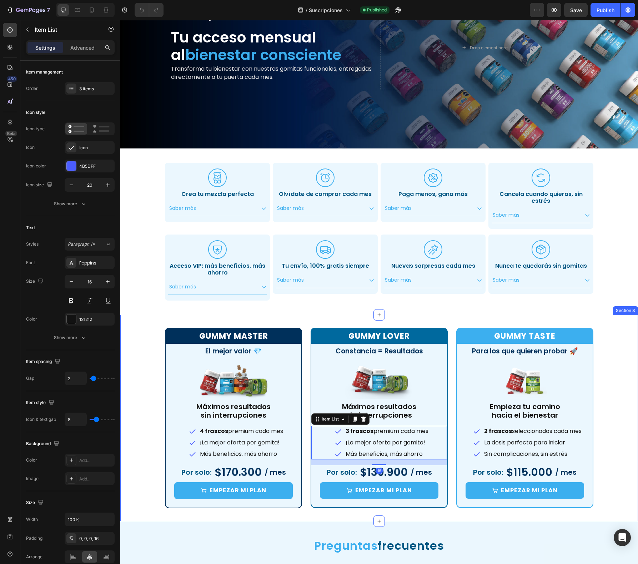
click at [151, 438] on div "Gummy Master Heading El mejor valor 💎 Heading Image Máximos resultados sin inte…" at bounding box center [379, 418] width 518 height 181
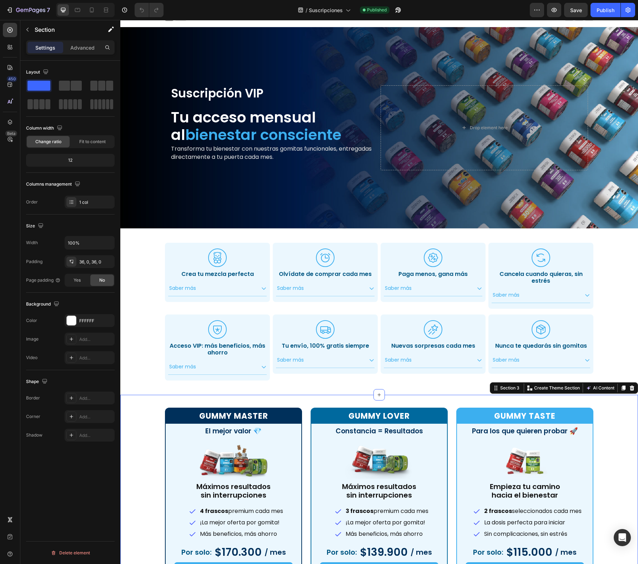
scroll to position [0, 0]
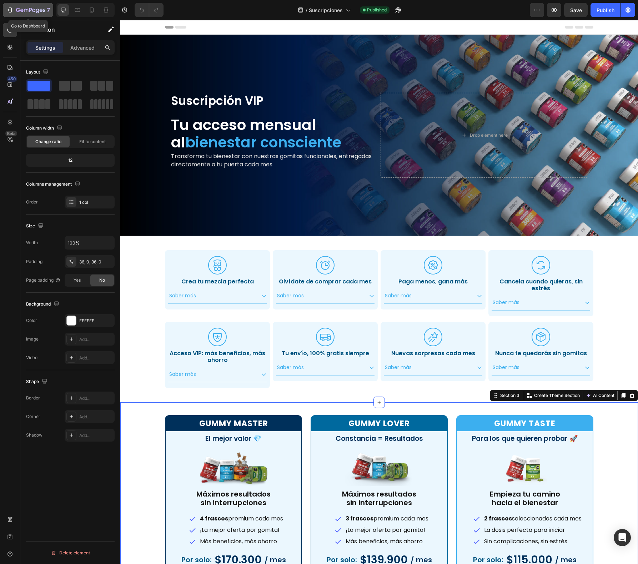
click at [40, 13] on icon "button" at bounding box center [30, 11] width 29 height 6
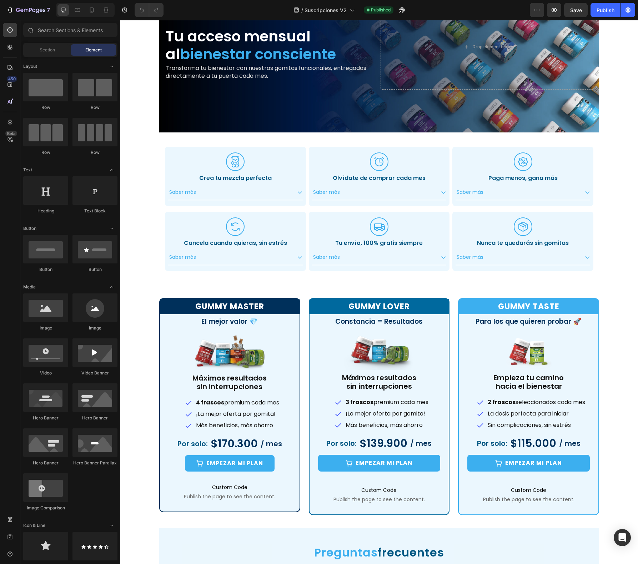
scroll to position [115, 0]
click at [125, 10] on icon "button" at bounding box center [124, 9] width 7 height 7
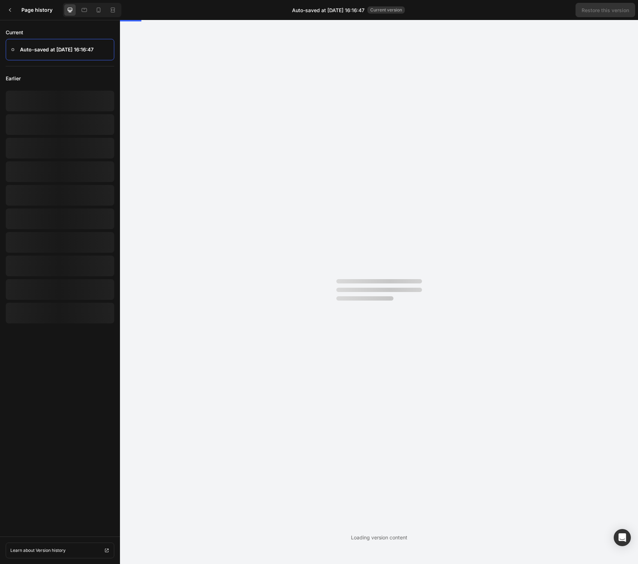
click at [125, 10] on div "Page history Auto-saved at [DATE] 16:16:47 Current version Restore this version" at bounding box center [319, 10] width 638 height 20
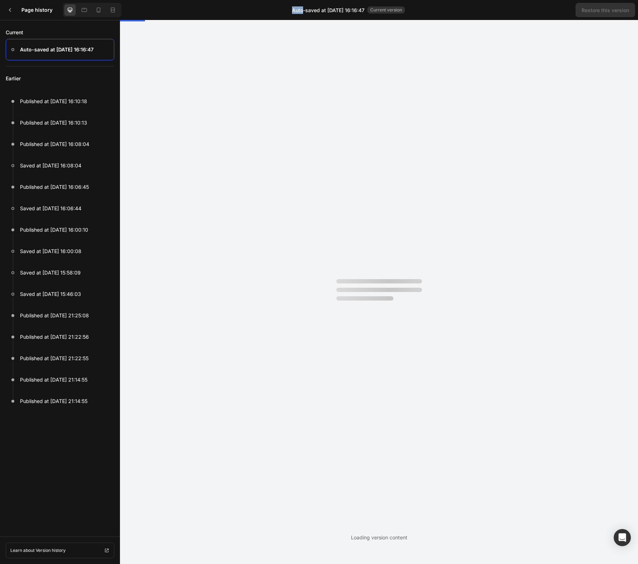
scroll to position [0, 0]
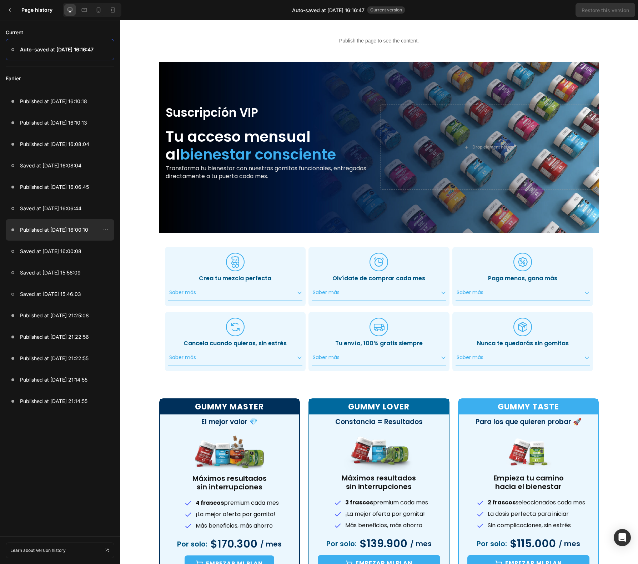
click at [83, 226] on p "Published at [DATE] 16:00:10" at bounding box center [54, 230] width 68 height 9
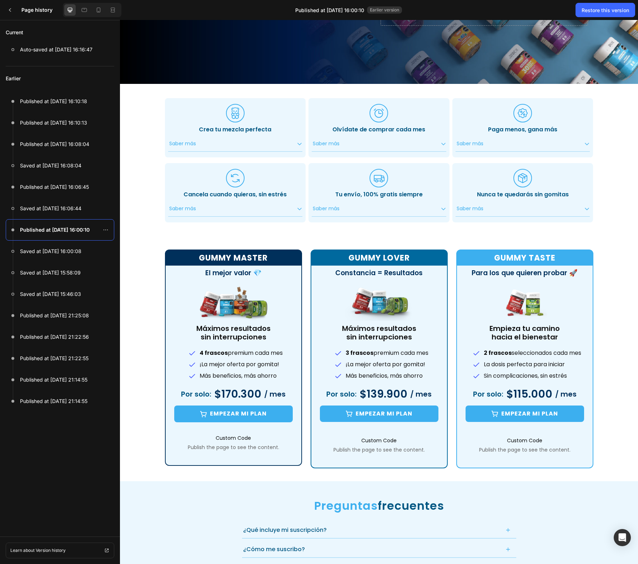
scroll to position [178, 0]
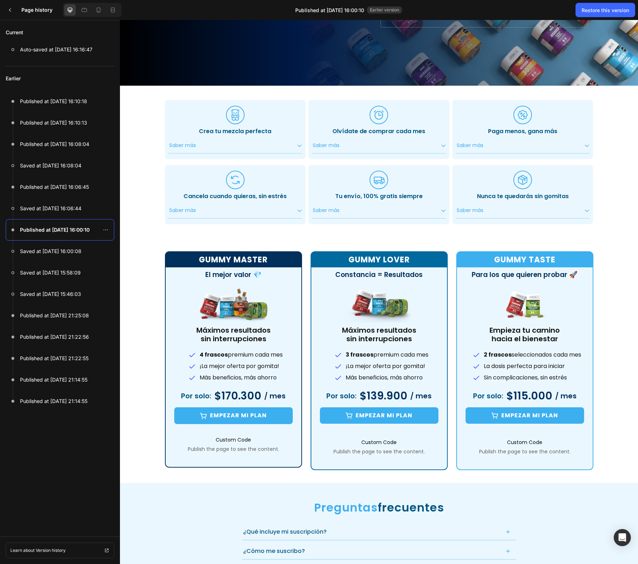
click at [136, 395] on div "Gummy Master Heading El mejor valor 💎 Heading Image Máximos resultados sin inte…" at bounding box center [379, 360] width 518 height 219
click at [76, 434] on div "Earlier Published at Sep 26, 16:10:18 Published at Sep 26, 16:10:13 Published a…" at bounding box center [60, 298] width 120 height 465
click at [68, 289] on div at bounding box center [60, 294] width 109 height 21
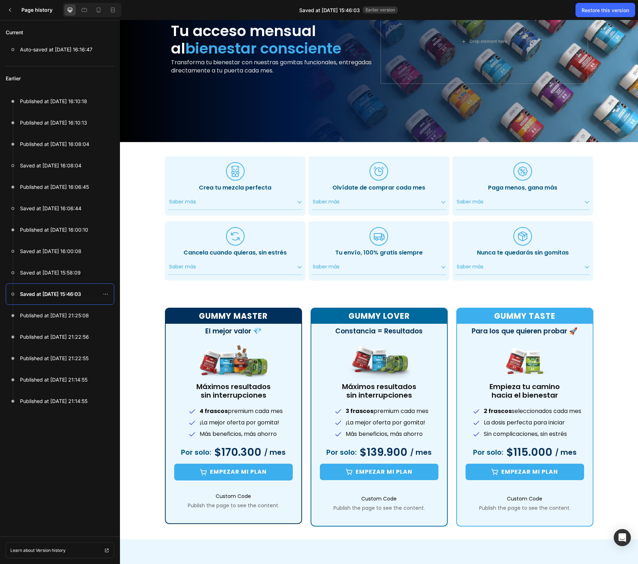
scroll to position [135, 0]
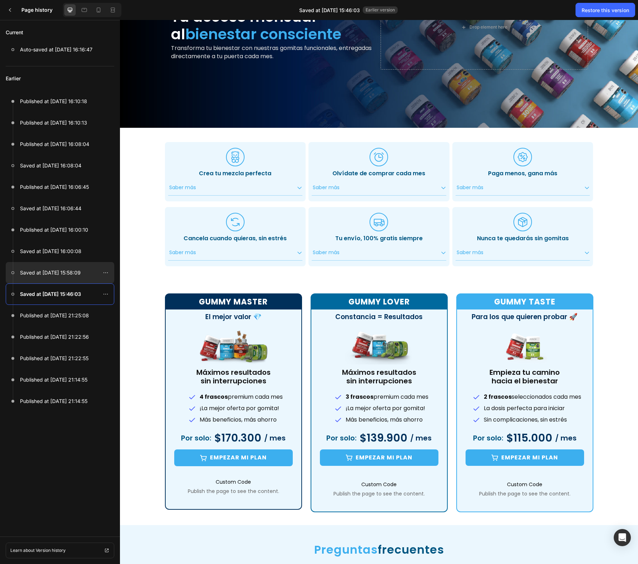
click at [69, 266] on div at bounding box center [60, 272] width 109 height 21
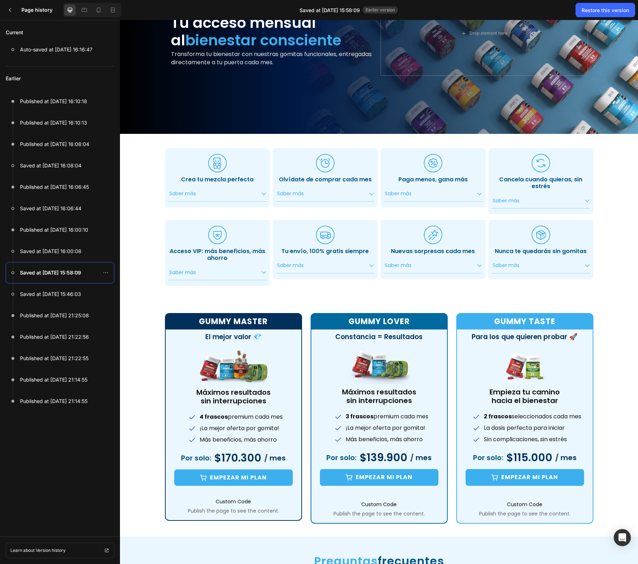
scroll to position [144, 0]
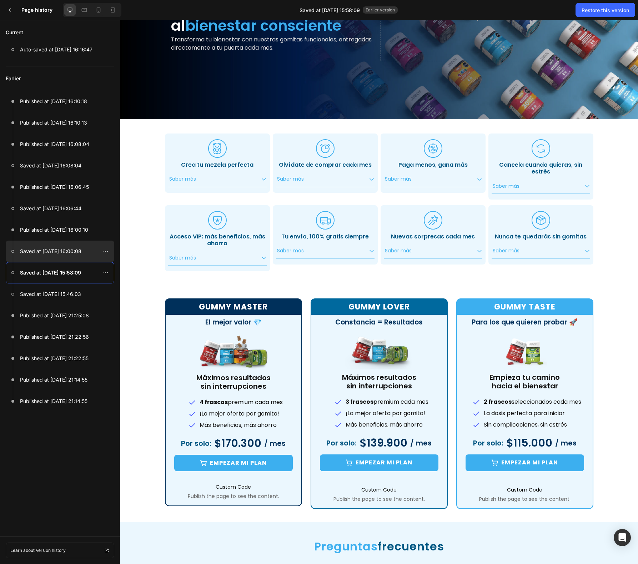
click at [90, 254] on div at bounding box center [60, 251] width 109 height 21
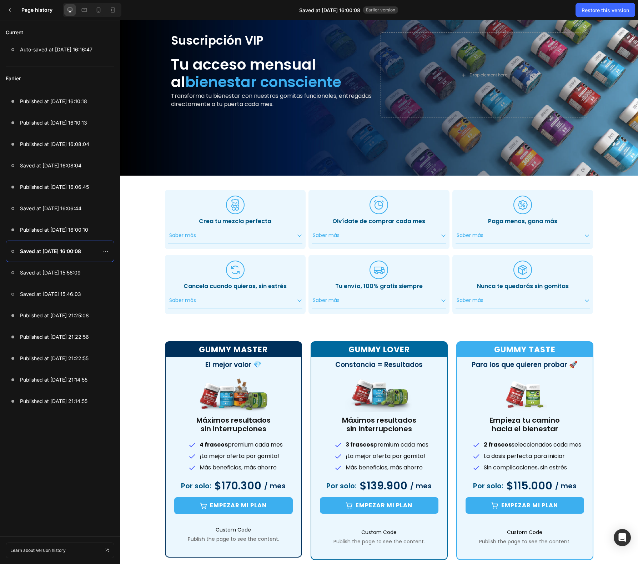
scroll to position [102, 0]
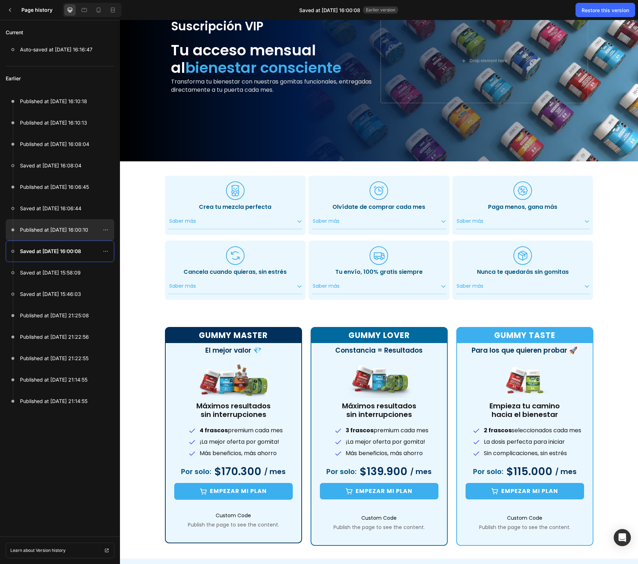
click at [80, 235] on div at bounding box center [60, 229] width 109 height 21
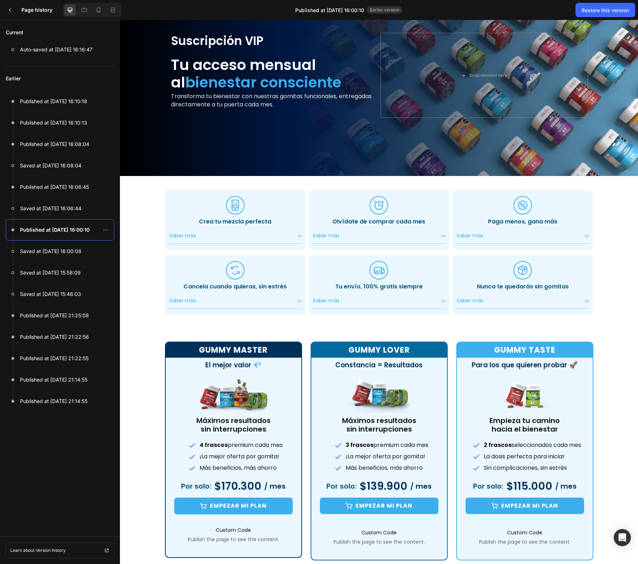
scroll to position [120, 0]
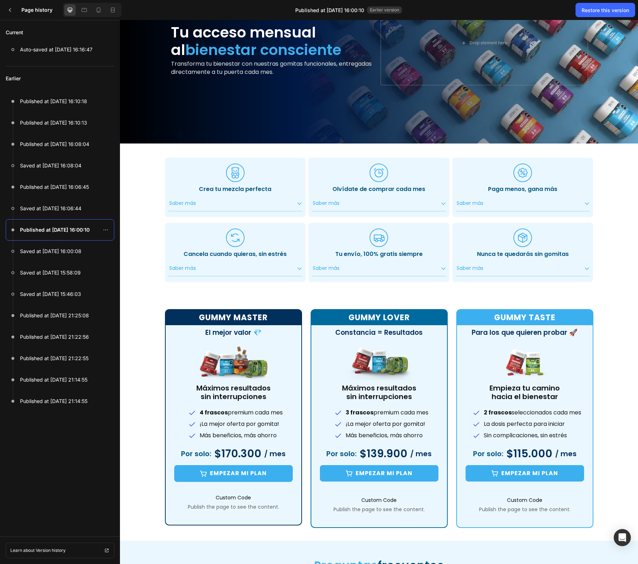
click at [54, 460] on div "Earlier Published at Sep 26, 16:10:18 Published at Sep 26, 16:10:13 Published a…" at bounding box center [60, 298] width 120 height 465
click at [10, 9] on icon at bounding box center [10, 10] width 2 height 4
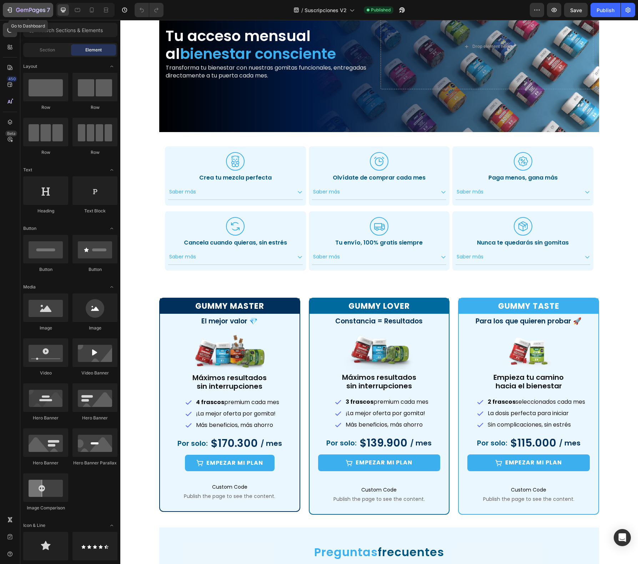
click at [11, 11] on icon "button" at bounding box center [9, 9] width 7 height 7
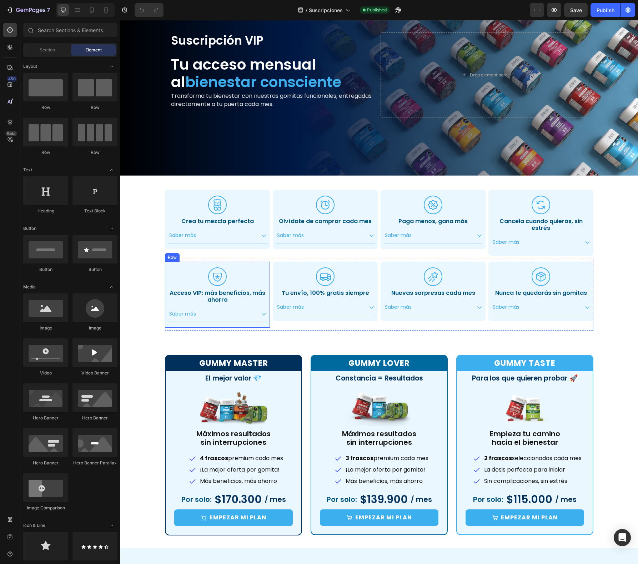
scroll to position [68, 0]
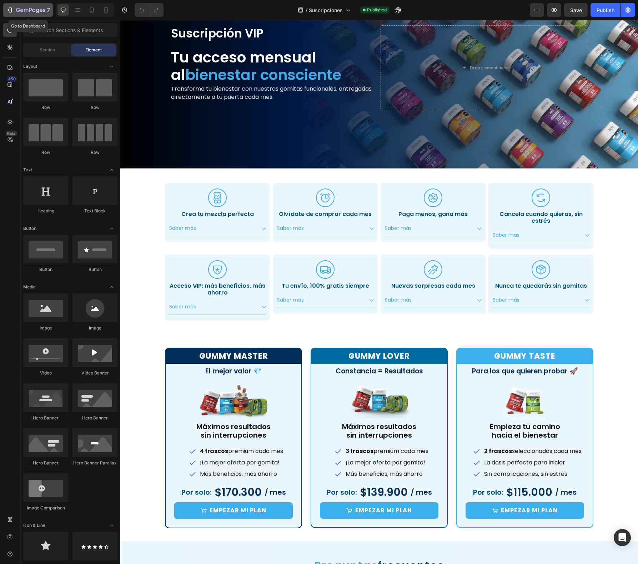
click at [15, 12] on div "7" at bounding box center [28, 10] width 44 height 9
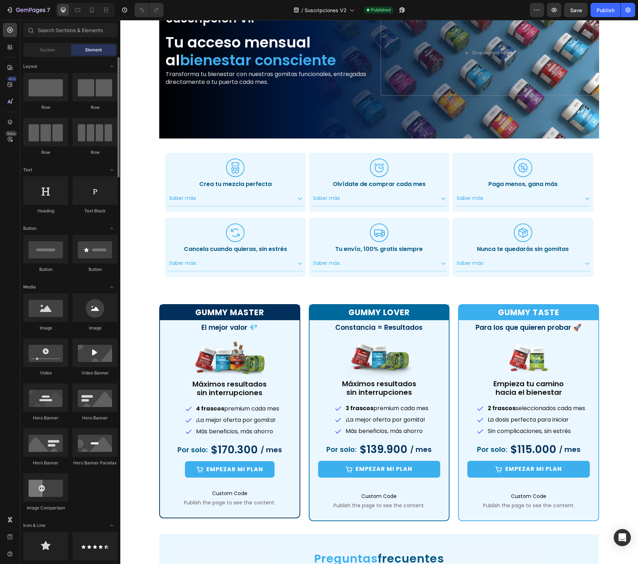
scroll to position [116, 0]
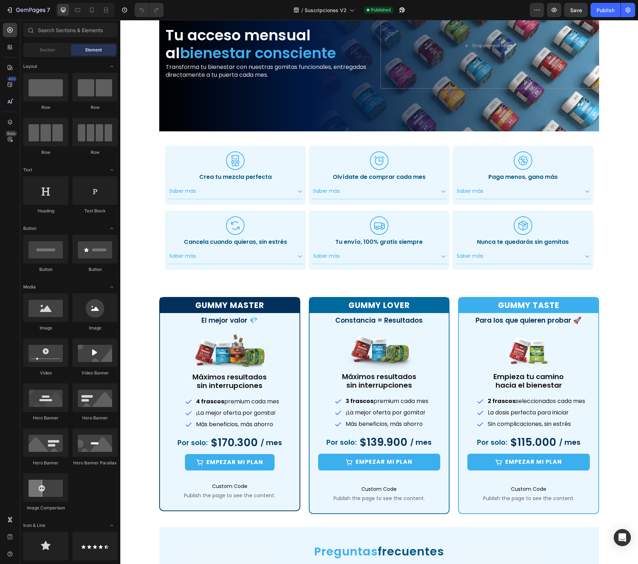
click at [149, 144] on div "Suscripción VIP Text Block Tu acceso mensual al bienestar consciente Heading Tr…" at bounding box center [379, 349] width 518 height 861
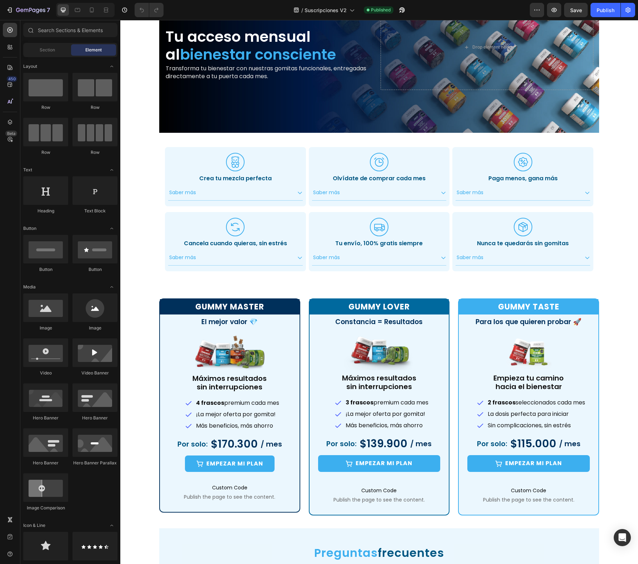
scroll to position [0, 0]
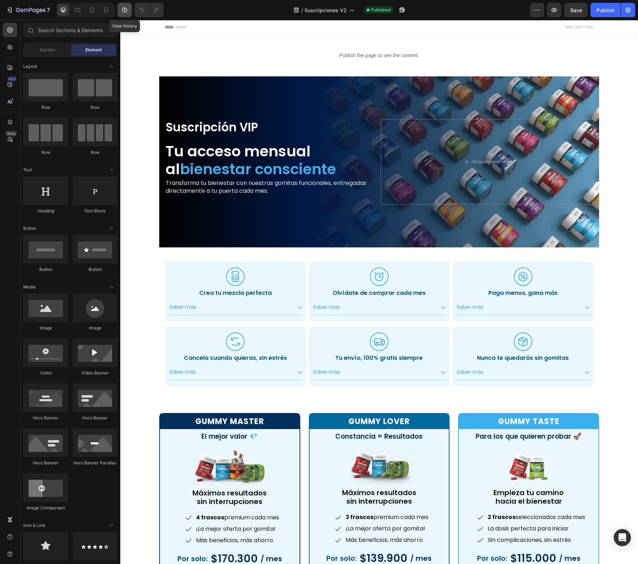
click at [128, 6] on button "button" at bounding box center [125, 10] width 14 height 14
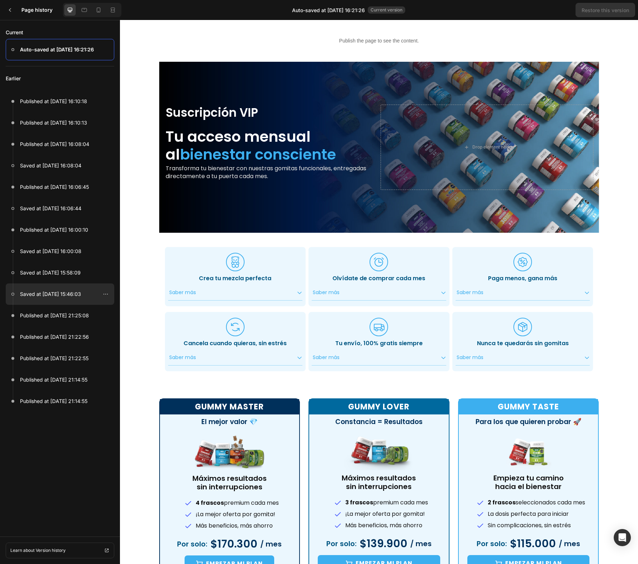
click at [63, 298] on p "Saved at [DATE] 15:46:03" at bounding box center [50, 294] width 61 height 9
click at [219, 49] on div "Publish the page to see the content." at bounding box center [379, 40] width 440 height 19
click at [425, 37] on div "Publish the page to see the content." at bounding box center [379, 40] width 440 height 19
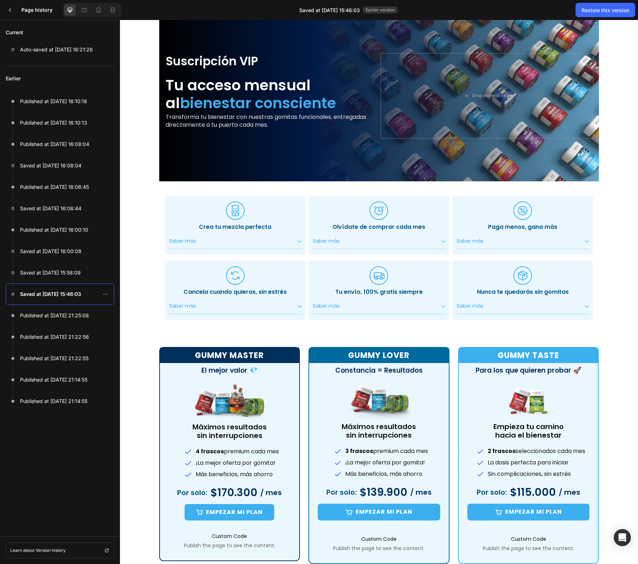
scroll to position [131, 0]
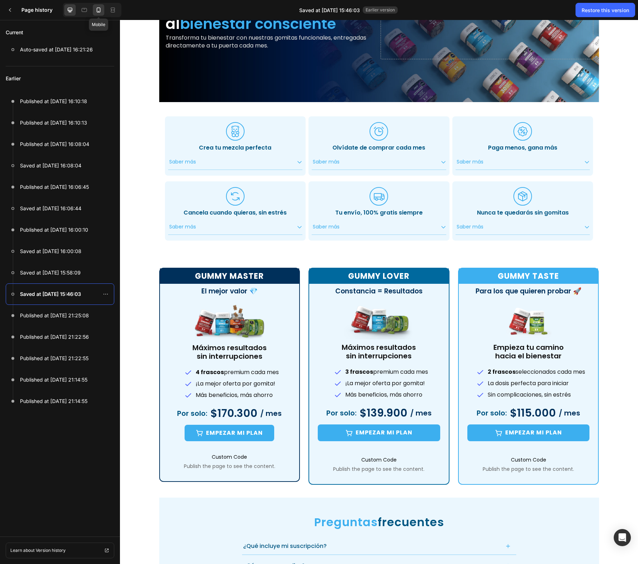
click at [103, 11] on div at bounding box center [98, 9] width 11 height 11
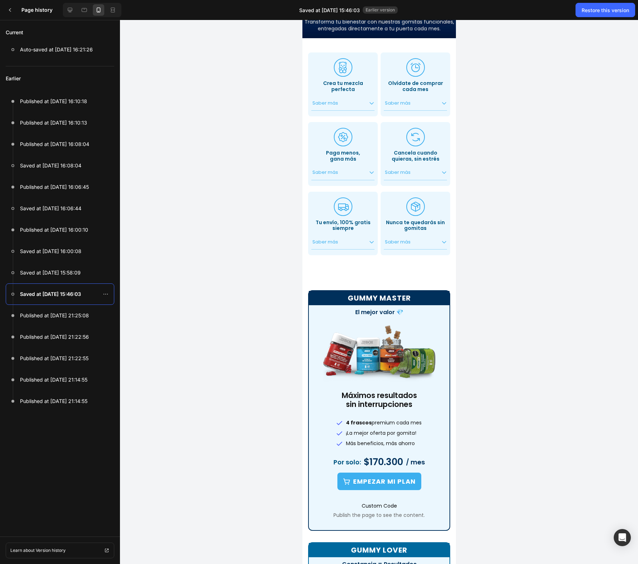
scroll to position [0, 0]
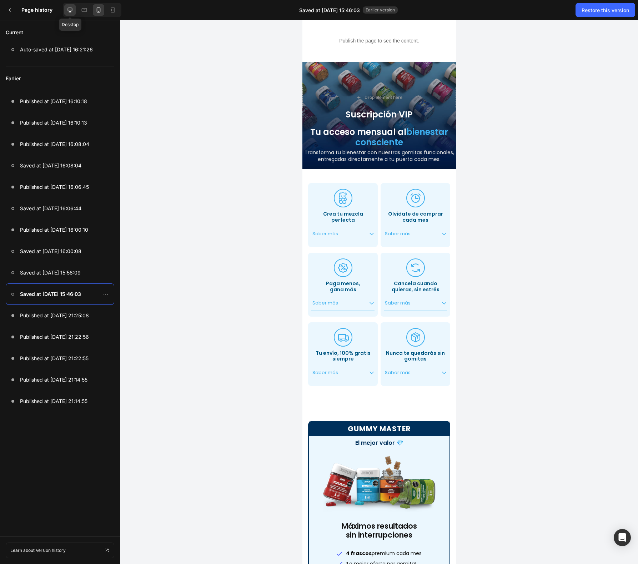
click at [70, 13] on icon at bounding box center [69, 9] width 7 height 7
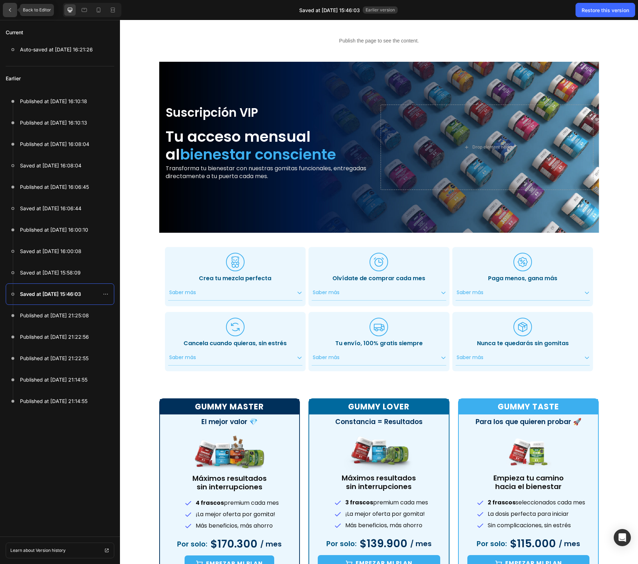
click at [12, 5] on div at bounding box center [10, 10] width 14 height 14
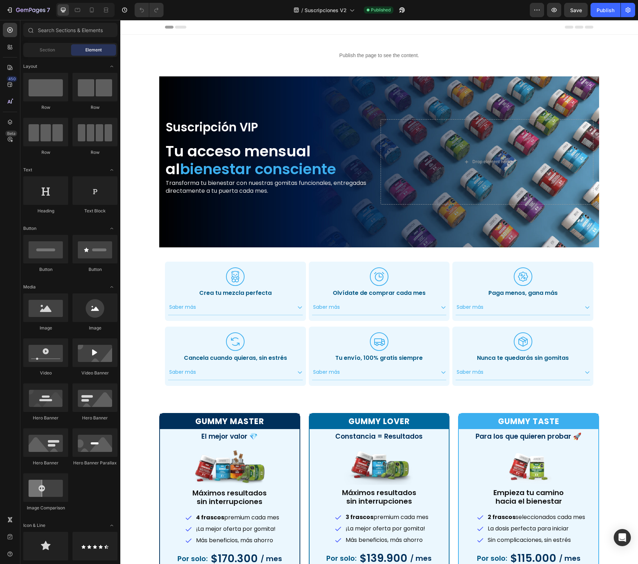
click at [154, 69] on div "Publish the page to see the content. Custom Code Section 1 Suscripción VIP Text…" at bounding box center [379, 465] width 518 height 861
click at [172, 70] on div "Publish the page to see the content. Custom Code Section 1" at bounding box center [379, 56] width 440 height 42
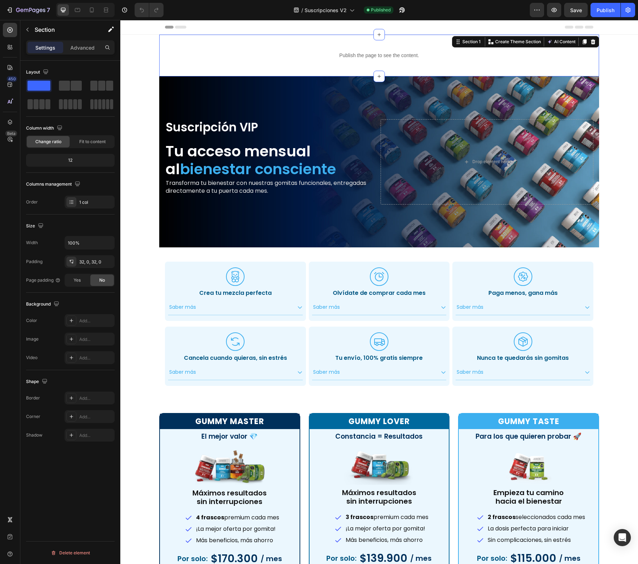
click at [148, 37] on div "Publish the page to see the content. Custom Code Section 1 Create Theme Section…" at bounding box center [379, 465] width 518 height 861
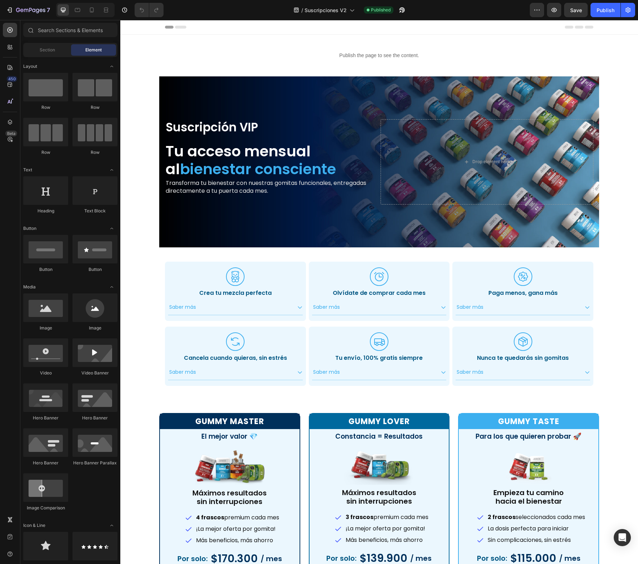
click at [156, 43] on div "Publish the page to see the content. Custom Code Section 1 Suscripción VIP Text…" at bounding box center [379, 465] width 518 height 861
click at [159, 72] on div "Publish the page to see the content. Custom Code Section 1" at bounding box center [379, 56] width 440 height 42
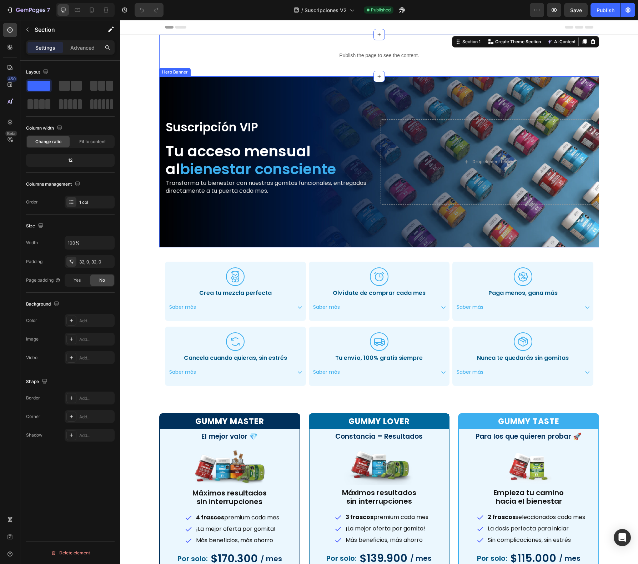
click at [584, 85] on div "Overlay" at bounding box center [379, 161] width 440 height 171
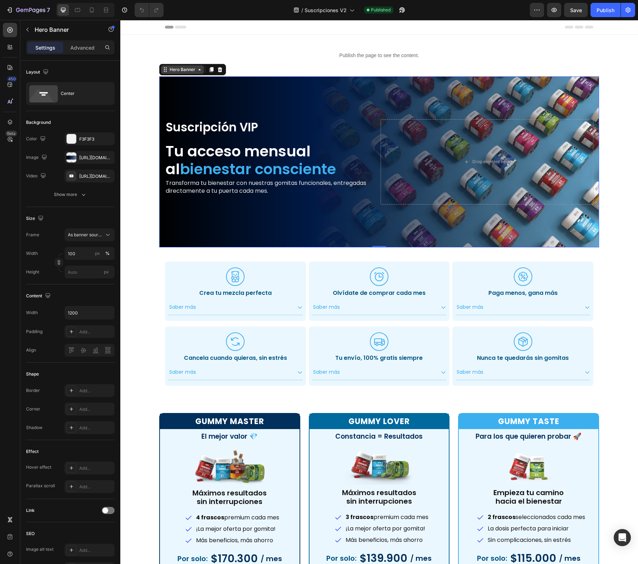
click at [170, 65] on div "Hero Banner" at bounding box center [182, 69] width 43 height 9
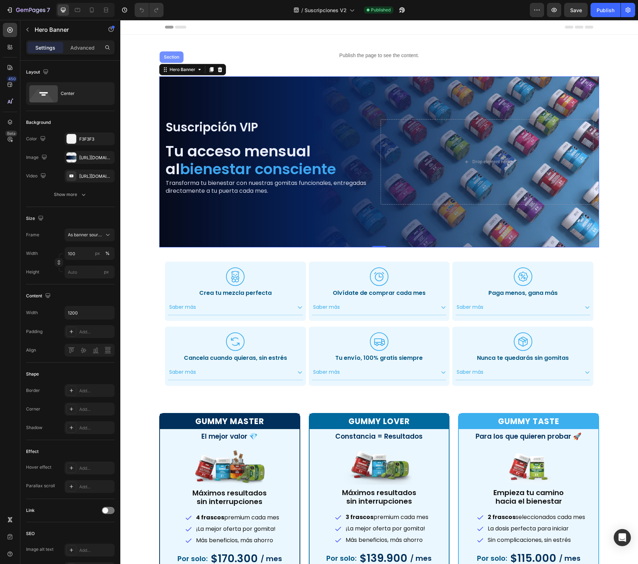
click at [164, 57] on div "Section" at bounding box center [172, 57] width 18 height 4
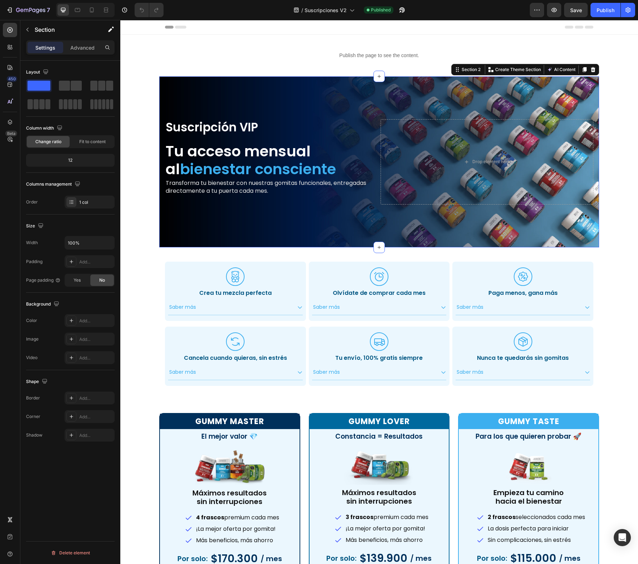
click at [139, 258] on div "Publish the page to see the content. Custom Code Section 1 Suscripción VIP Text…" at bounding box center [379, 465] width 518 height 861
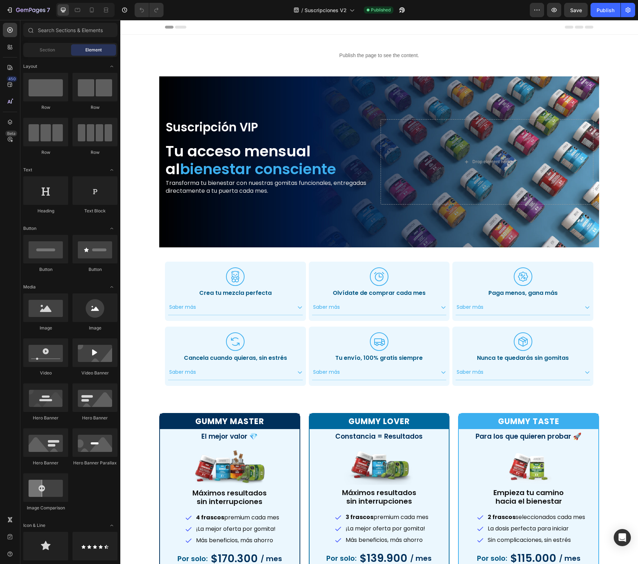
click at [142, 64] on div "Publish the page to see the content. Custom Code Section 1 Suscripción VIP Text…" at bounding box center [379, 465] width 518 height 861
click at [44, 10] on icon "button" at bounding box center [44, 10] width 3 height 3
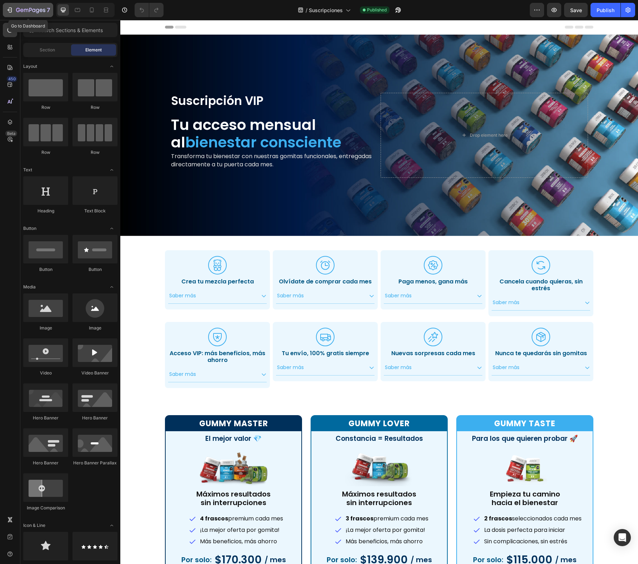
click at [11, 15] on button "7" at bounding box center [28, 10] width 50 height 14
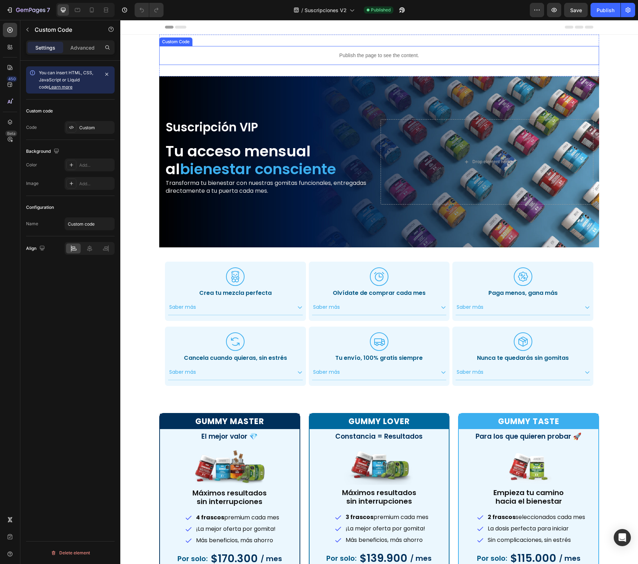
click at [173, 48] on div "Publish the page to see the content." at bounding box center [379, 55] width 440 height 19
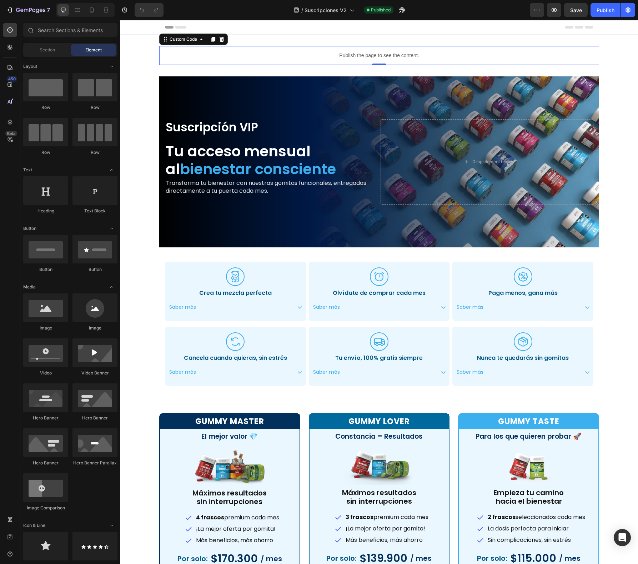
click at [151, 42] on div "Publish the page to see the content. Custom Code 0 Section 1 Suscripción VIP Te…" at bounding box center [379, 465] width 518 height 861
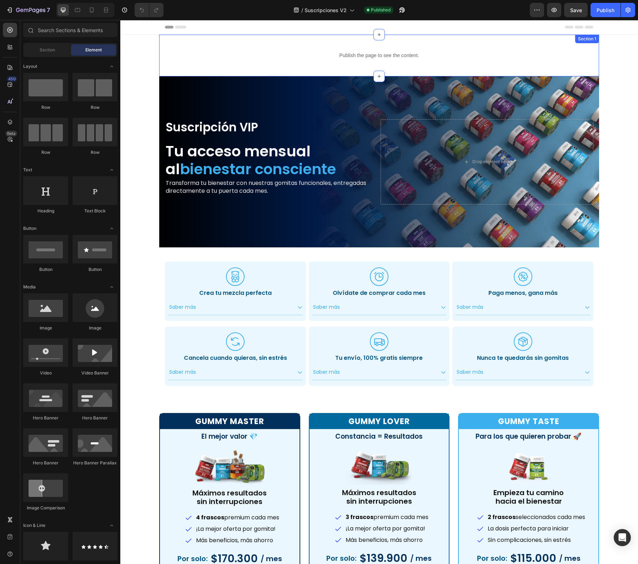
click at [177, 41] on div "Publish the page to see the content. Custom Code Section 1" at bounding box center [379, 56] width 440 height 42
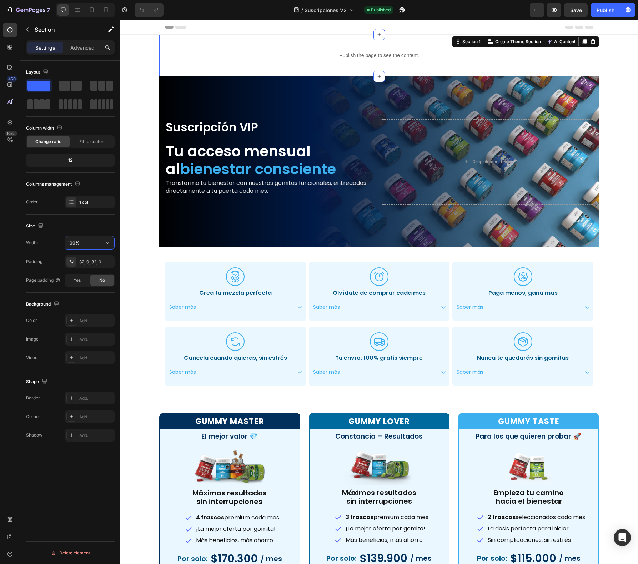
click at [87, 245] on input "100%" at bounding box center [89, 242] width 49 height 13
click at [110, 246] on icon "button" at bounding box center [107, 242] width 7 height 7
click at [92, 277] on p "Default 1200px" at bounding box center [88, 274] width 41 height 6
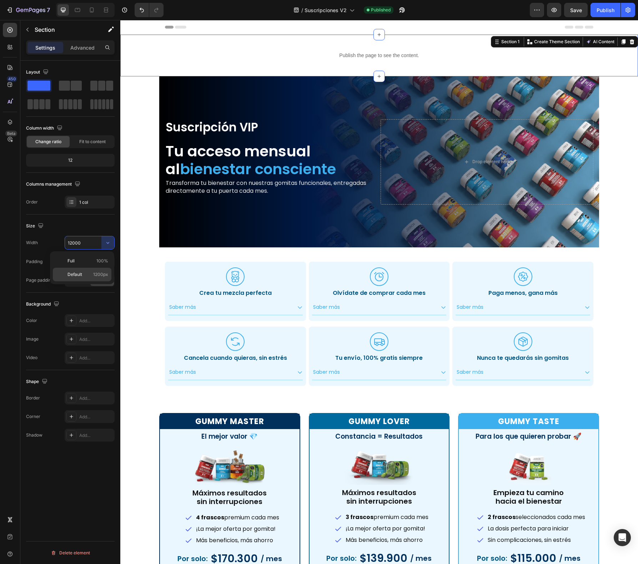
type input "1200"
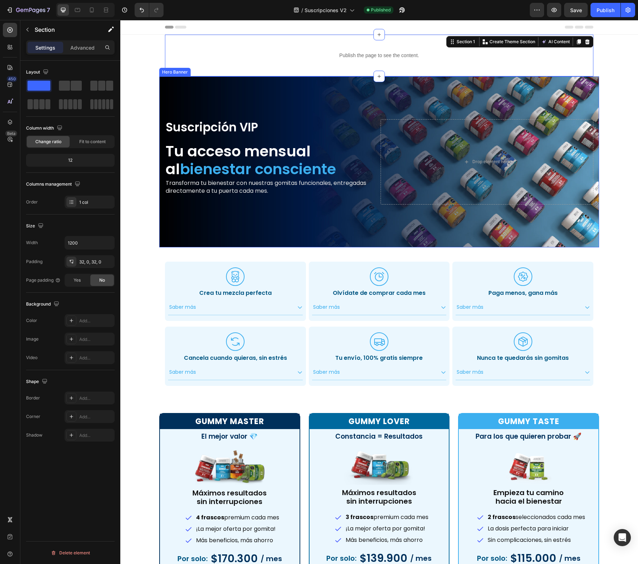
click at [162, 84] on div "Overlay" at bounding box center [379, 161] width 440 height 171
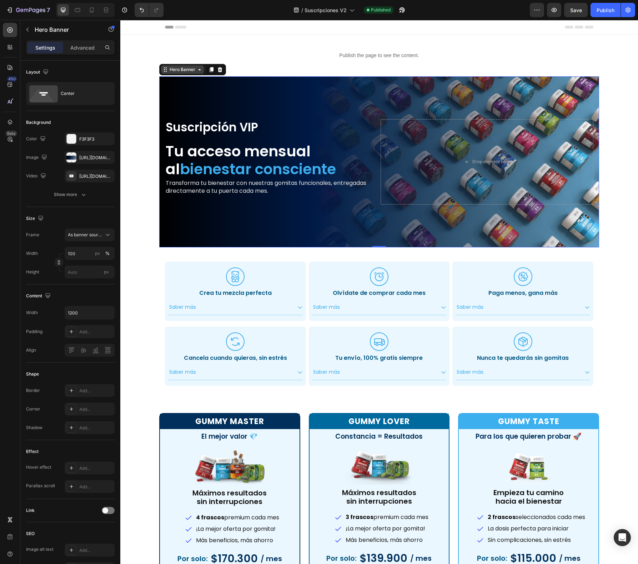
click at [168, 70] on div "Hero Banner" at bounding box center [182, 69] width 29 height 6
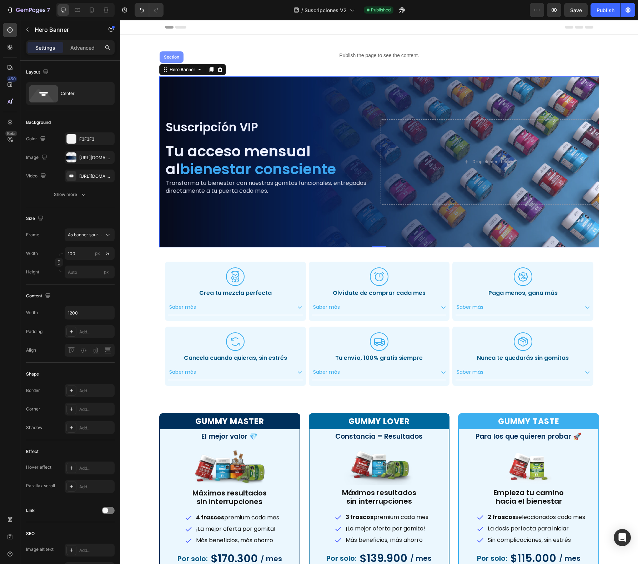
click at [171, 58] on div "Section" at bounding box center [172, 57] width 18 height 4
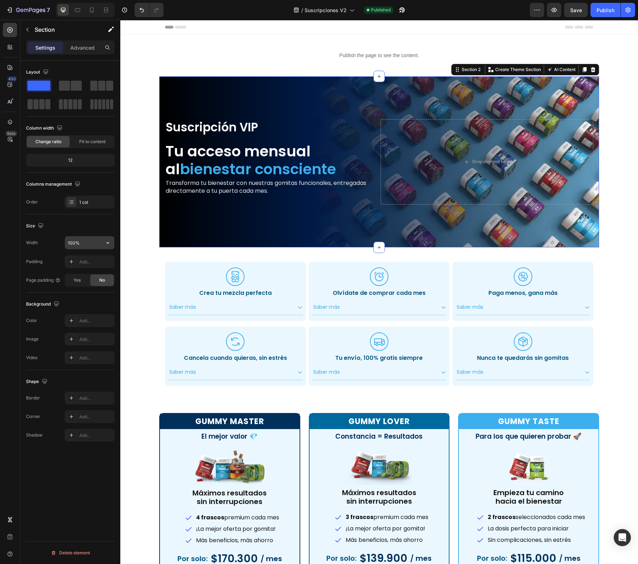
click at [96, 240] on input "100%" at bounding box center [89, 242] width 49 height 13
click at [111, 242] on button "button" at bounding box center [107, 242] width 13 height 13
click at [99, 274] on span "1200px" at bounding box center [100, 274] width 15 height 6
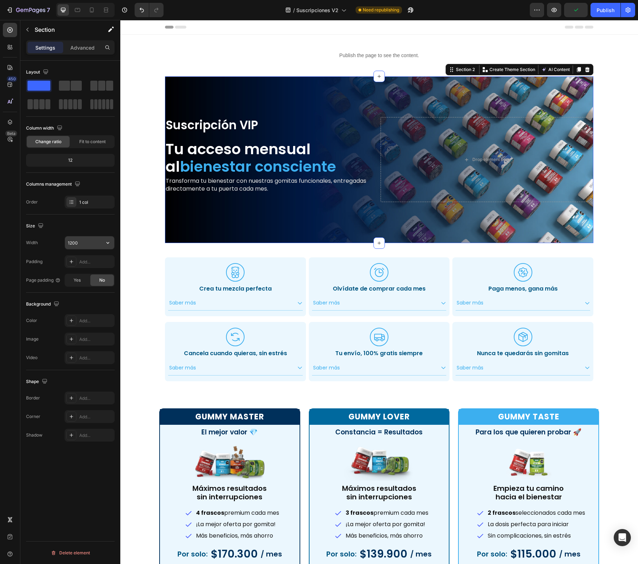
click at [92, 244] on input "1200" at bounding box center [89, 242] width 49 height 13
click at [141, 13] on icon "Undo/Redo" at bounding box center [141, 9] width 7 height 7
type input "100%"
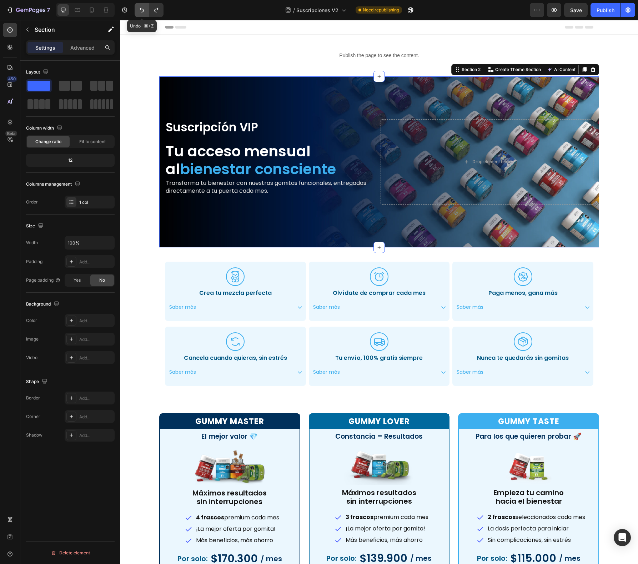
click at [141, 13] on icon "Undo/Redo" at bounding box center [141, 9] width 7 height 7
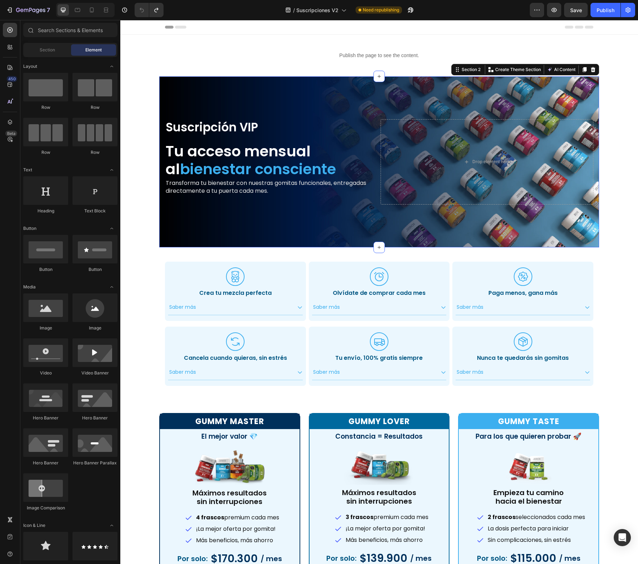
click at [148, 36] on div "Publish the page to see the content. Custom Code Section 1 Suscripción VIP Text…" at bounding box center [379, 465] width 518 height 861
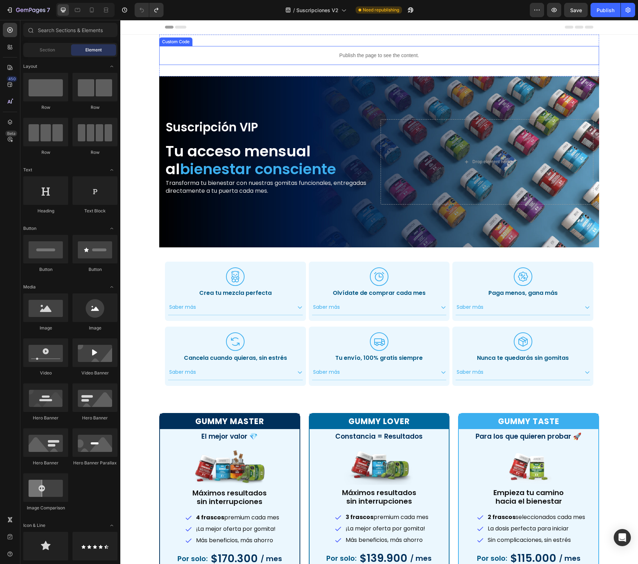
click at [169, 54] on p "Publish the page to see the content." at bounding box center [379, 56] width 440 height 8
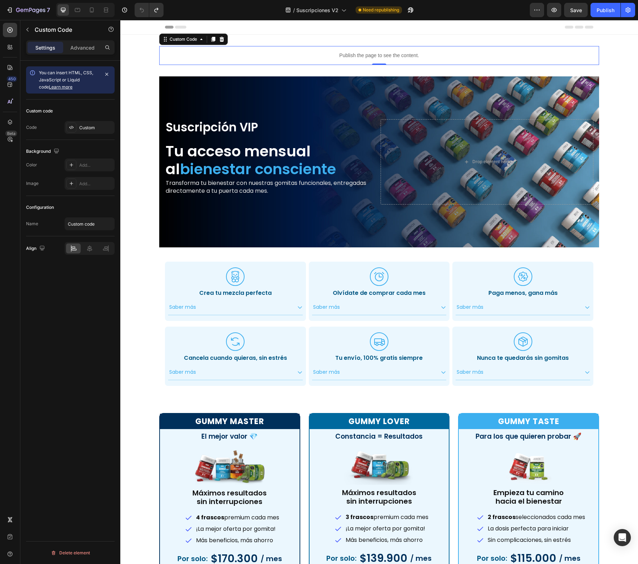
drag, startPoint x: 145, startPoint y: 69, endPoint x: 149, endPoint y: 73, distance: 6.1
click at [145, 69] on div "Publish the page to see the content. Custom Code 0 Section 1 Suscripción VIP Te…" at bounding box center [379, 465] width 518 height 861
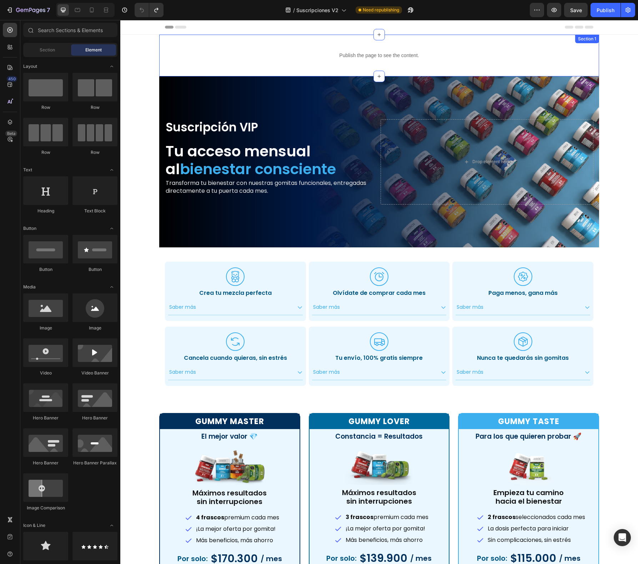
click at [159, 74] on div "Publish the page to see the content. Custom Code Section 1" at bounding box center [379, 56] width 440 height 42
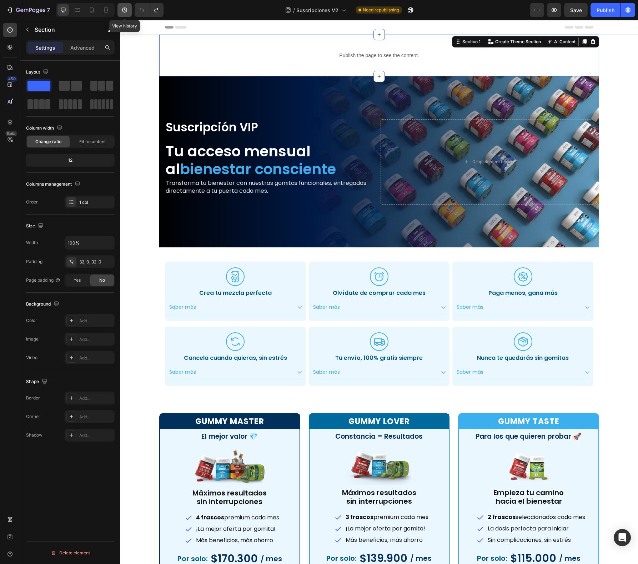
click at [122, 7] on icon "button" at bounding box center [124, 9] width 7 height 7
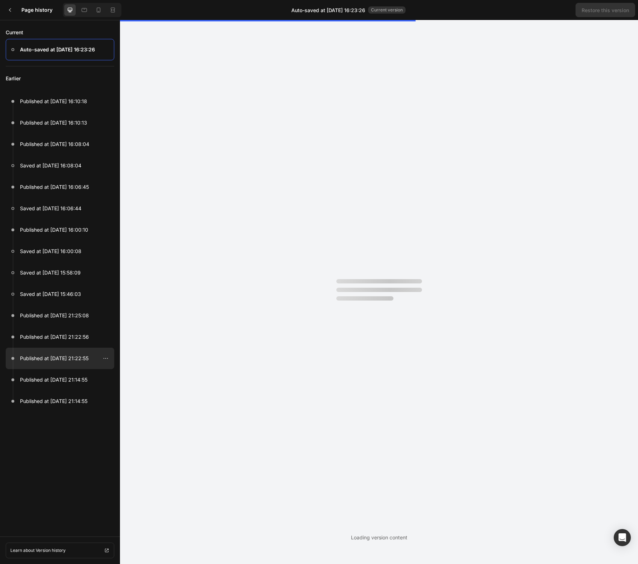
click at [70, 351] on div at bounding box center [60, 358] width 109 height 21
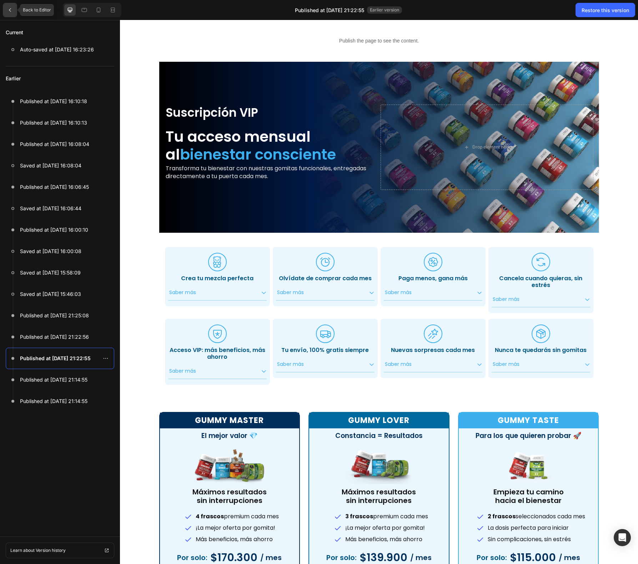
click at [8, 10] on icon at bounding box center [10, 10] width 6 height 6
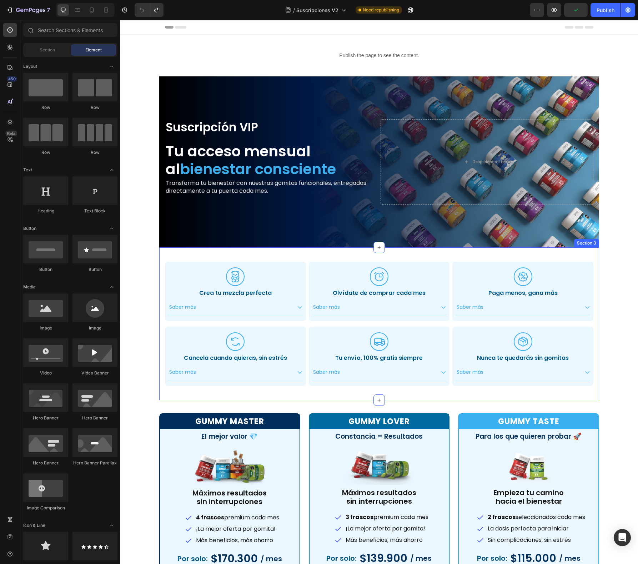
click at [162, 254] on div ".id551103153651582150 .cls-1 { fill: #3cafef; stroke-width: 0px; } Icon Crea tu…" at bounding box center [379, 324] width 440 height 153
click at [150, 254] on div "Publish the page to see the content. Custom Code Section 1 Suscripción VIP Text…" at bounding box center [379, 465] width 518 height 861
click at [143, 253] on div "Publish the page to see the content. Custom Code Section 1 Suscripción VIP Text…" at bounding box center [379, 465] width 518 height 861
click at [11, 69] on icon at bounding box center [9, 67] width 7 height 7
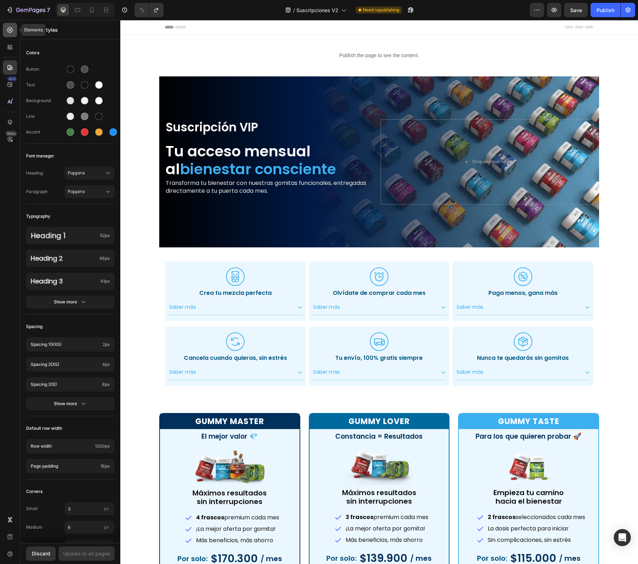
click at [8, 34] on div at bounding box center [10, 30] width 14 height 14
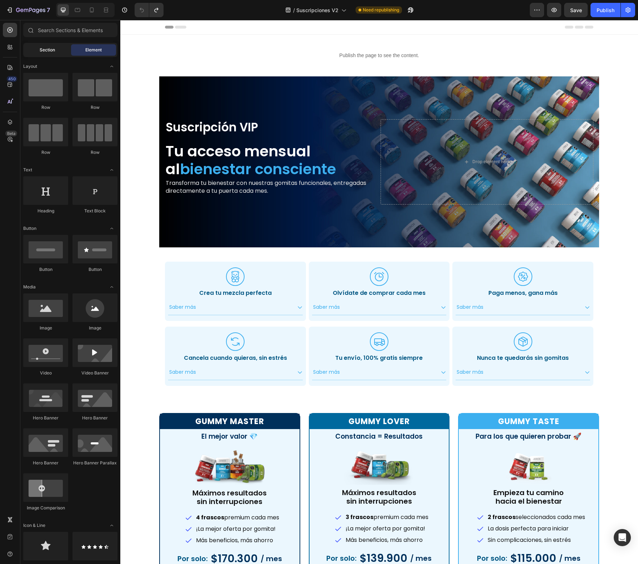
click at [47, 49] on span "Section" at bounding box center [47, 50] width 15 height 6
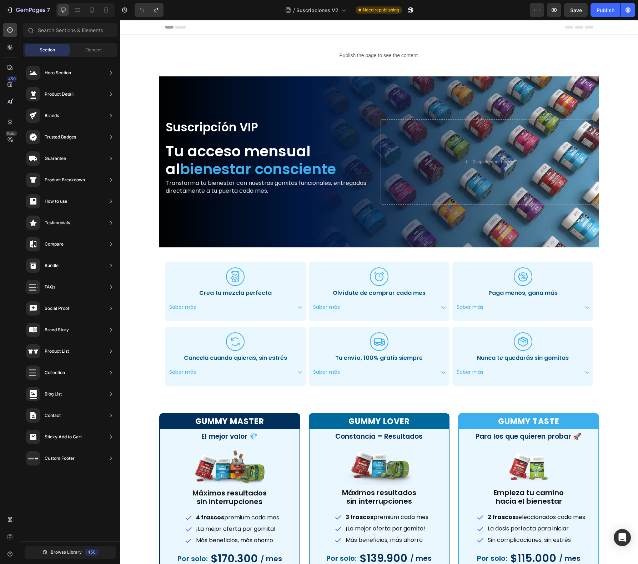
click at [133, 61] on div "Publish the page to see the content. Custom Code Section 1 Suscripción VIP Text…" at bounding box center [379, 465] width 518 height 861
click at [98, 52] on span "Element" at bounding box center [93, 50] width 16 height 6
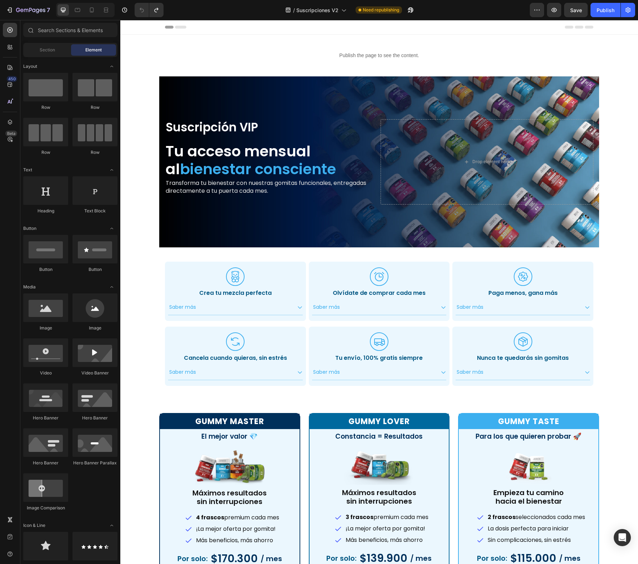
click at [144, 45] on div "Publish the page to see the content. Custom Code Section 1 Suscripción VIP Text…" at bounding box center [379, 465] width 518 height 861
click at [195, 28] on div "Header" at bounding box center [379, 27] width 429 height 14
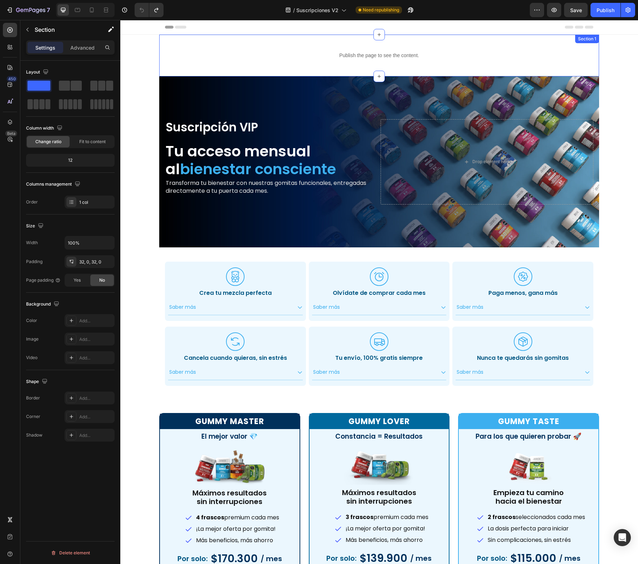
click at [169, 74] on div "Publish the page to see the content. Custom Code Section 1" at bounding box center [379, 56] width 440 height 42
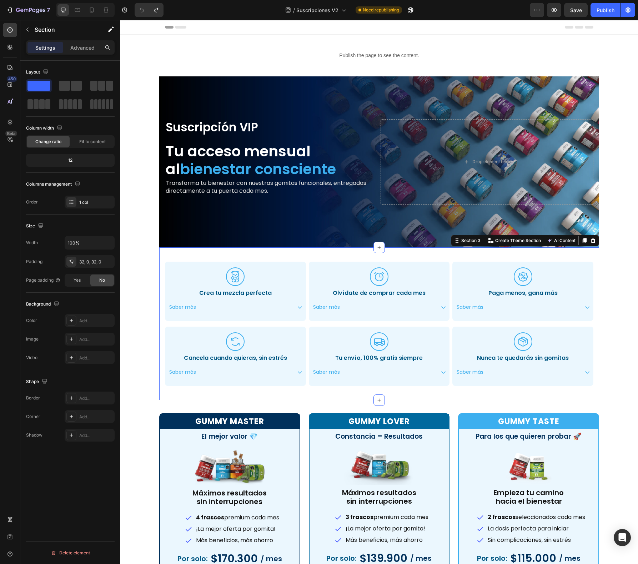
click at [169, 396] on div ".id551103153651582150 .cls-1 { fill: #3cafef; stroke-width: 0px; } Icon Crea tu…" at bounding box center [379, 324] width 440 height 153
click at [166, 403] on div "Gummy Master Heading El mejor valor 💎 Heading Image Máximos resultados sin inte…" at bounding box center [379, 521] width 440 height 243
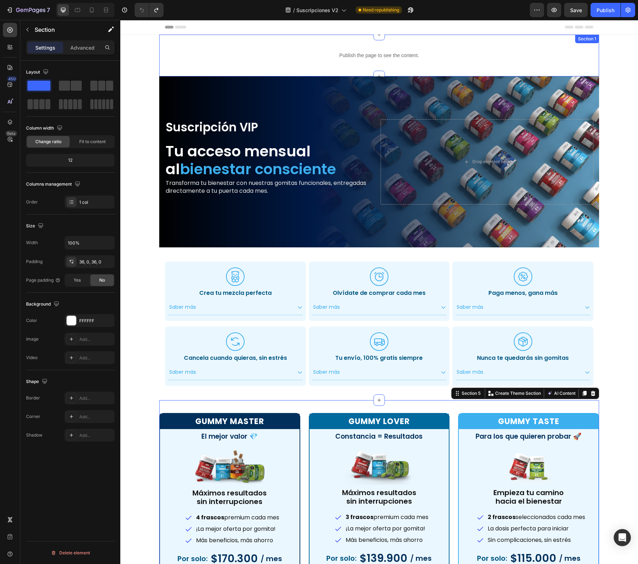
click at [242, 39] on div "Publish the page to see the content. Custom Code Section 1" at bounding box center [379, 56] width 440 height 42
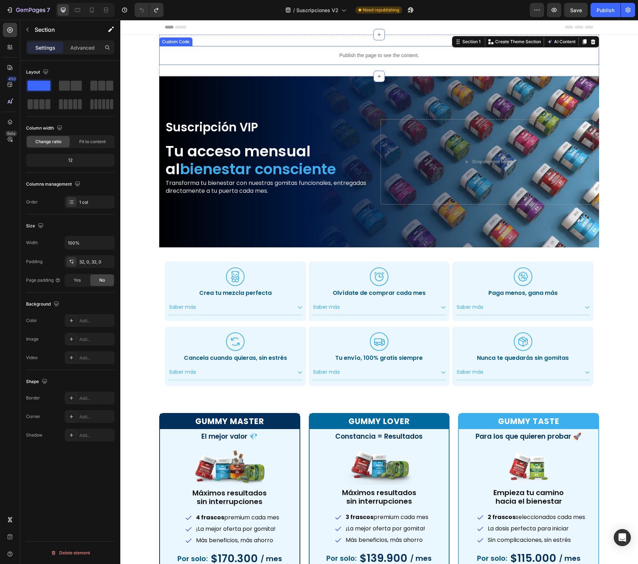
click at [377, 56] on p "Publish the page to see the content." at bounding box center [379, 56] width 440 height 8
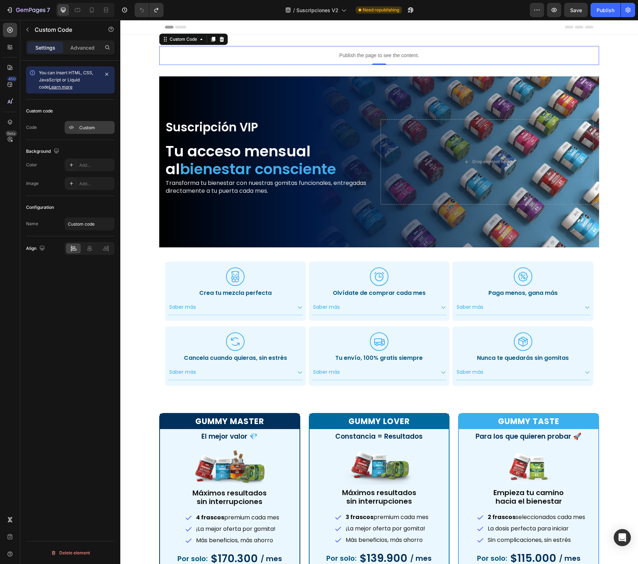
click at [90, 131] on div "Custom" at bounding box center [90, 127] width 50 height 13
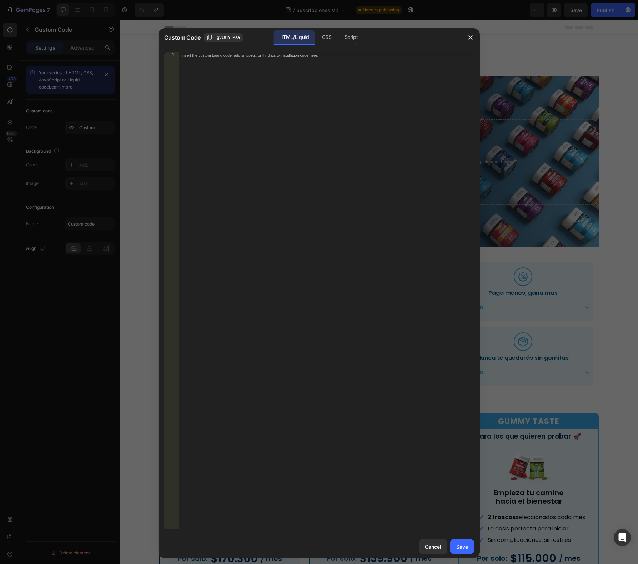
click at [278, 78] on div "Insert the custom Liquid code, add snippets, or third-party installation code h…" at bounding box center [327, 297] width 296 height 489
click at [321, 40] on div "CSS" at bounding box center [327, 37] width 21 height 14
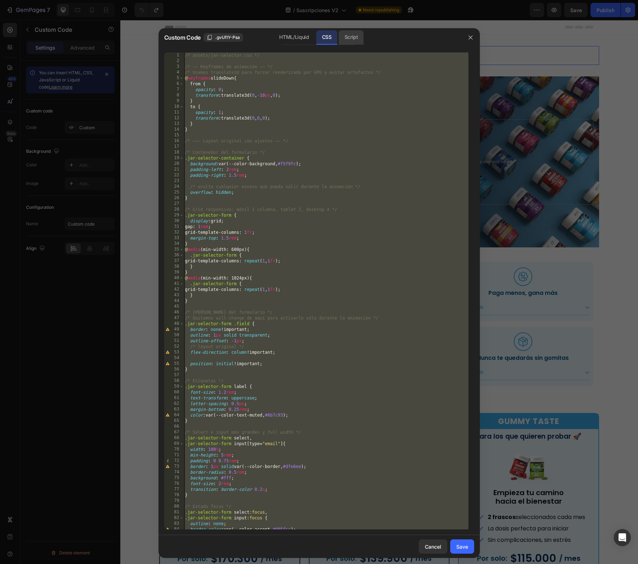
click at [347, 42] on div "Script" at bounding box center [351, 37] width 25 height 14
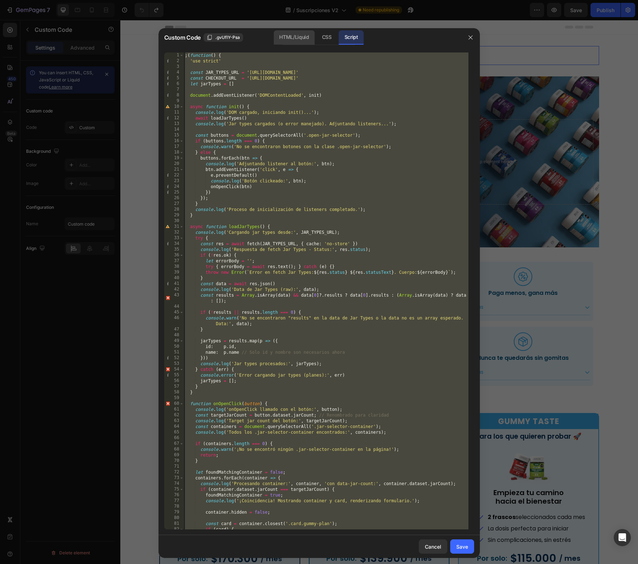
click at [291, 35] on div "HTML/Liquid" at bounding box center [294, 37] width 41 height 14
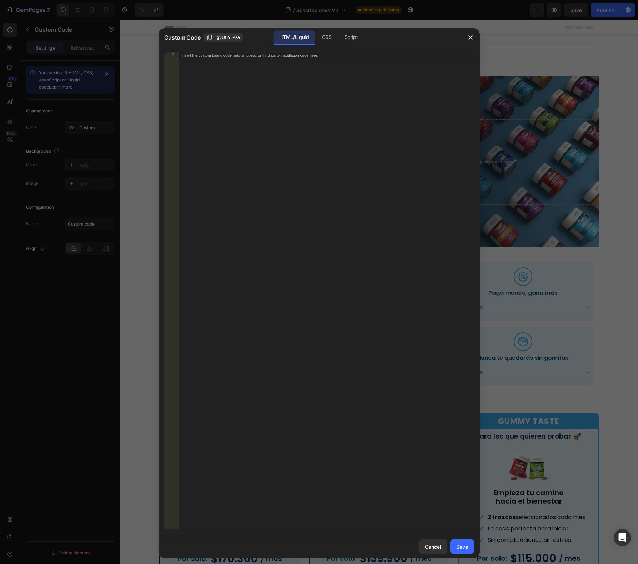
click at [338, 36] on div "HTML/Liquid CSS Script" at bounding box center [319, 37] width 76 height 15
click at [329, 36] on div "CSS" at bounding box center [327, 37] width 21 height 14
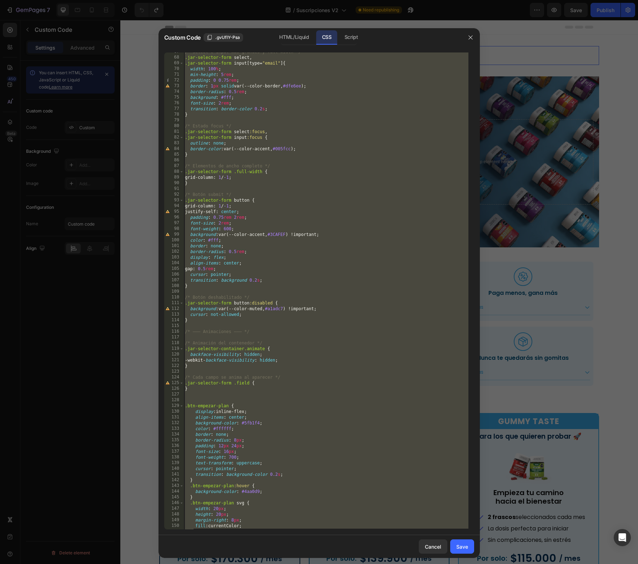
scroll to position [377, 0]
click at [288, 151] on div "/* Select e input más grandes y full width */ .jar-selector-form select , .jar-…" at bounding box center [326, 296] width 285 height 489
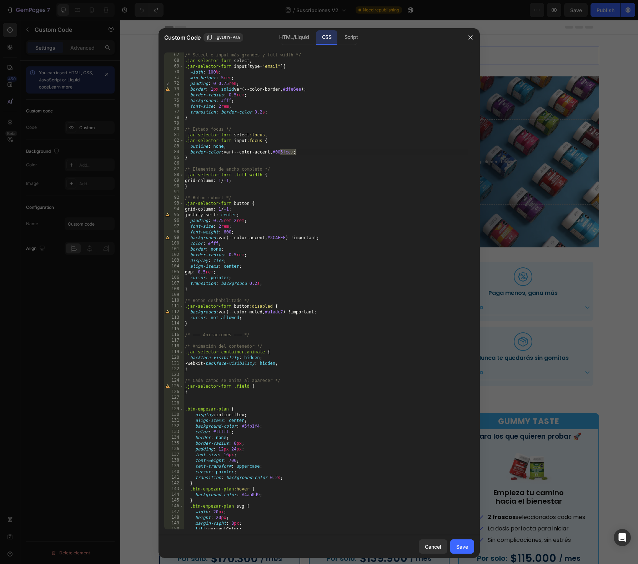
click at [288, 151] on div "/* Select e input más grandes y full width */ .jar-selector-form select , .jar-…" at bounding box center [326, 296] width 285 height 489
click at [168, 87] on div "73" at bounding box center [174, 89] width 20 height 6
click at [324, 92] on div "/* Select e input más grandes y full width */ .jar-selector-form select , .jar-…" at bounding box center [326, 296] width 285 height 489
type textarea "border: 1px solid var(--color-border, #dfe6ee);"
drag, startPoint x: 321, startPoint y: 87, endPoint x: 135, endPoint y: 88, distance: 186.1
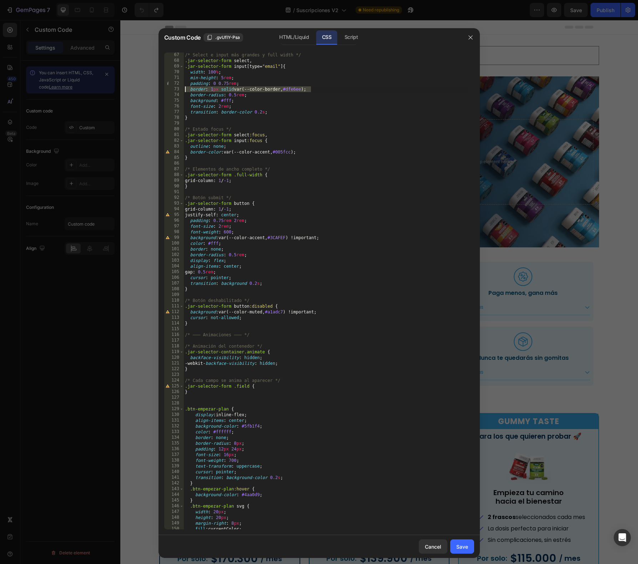
click at [135, 88] on div "Custom Code .gvUflY-Psa HTML/Liquid CSS Script border: 1px solid var(--color-bo…" at bounding box center [319, 282] width 638 height 564
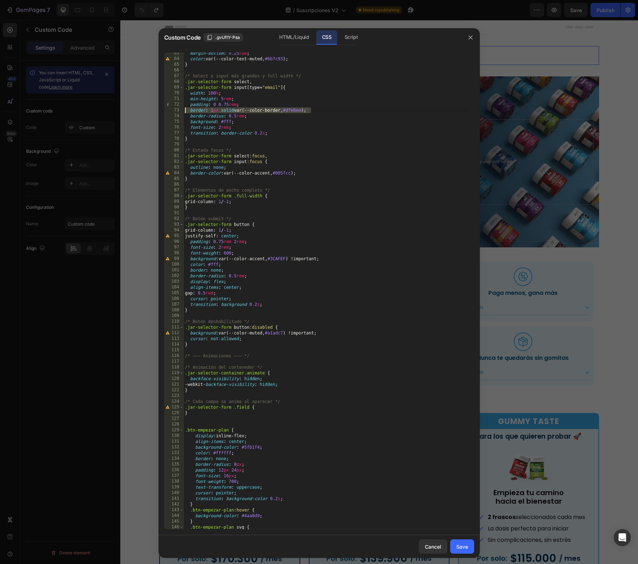
scroll to position [357, 0]
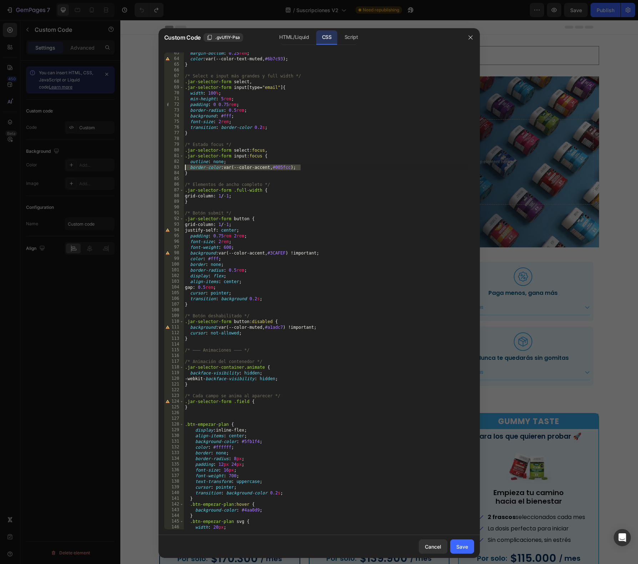
drag, startPoint x: 318, startPoint y: 169, endPoint x: 157, endPoint y: 167, distance: 160.8
click at [157, 167] on div "Custom Code .gvUflY-Psa HTML/Liquid CSS Script padding: 0 0.75rem; 63 64 65 66 …" at bounding box center [319, 282] width 638 height 564
type textarea "border-color: var(--color-accent, #005fcc);"
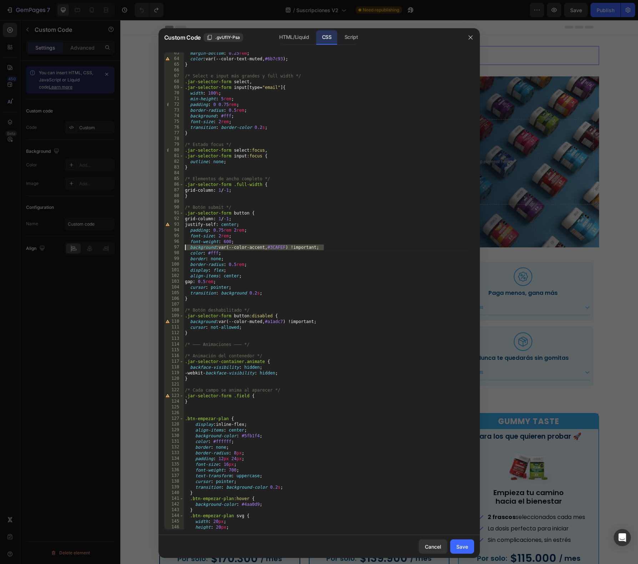
drag, startPoint x: 328, startPoint y: 248, endPoint x: 140, endPoint y: 246, distance: 187.6
click at [140, 246] on div "Custom Code .gvUflY-Psa HTML/Liquid CSS Script outline: none; 63 64 65 66 67 68…" at bounding box center [319, 282] width 638 height 564
type textarea "background: var(--color-accent, #3CAFEF) !important;"
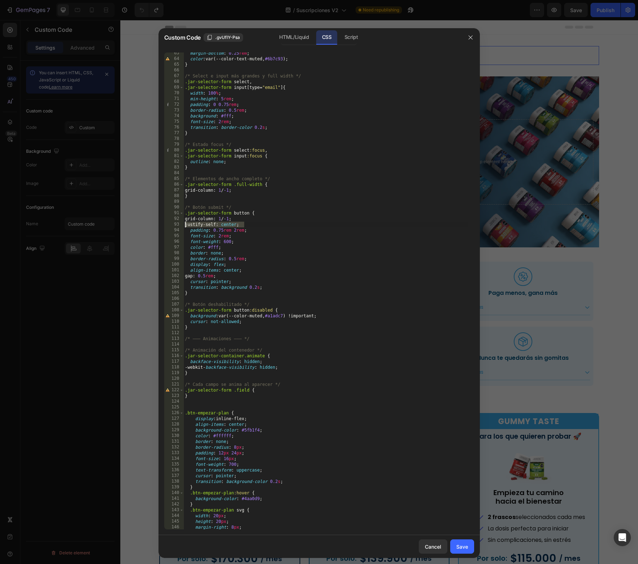
drag, startPoint x: 252, startPoint y: 225, endPoint x: 145, endPoint y: 221, distance: 107.2
click at [145, 221] on div "Custom Code .gvUflY-Psa HTML/Liquid CSS Script font-weight: 600; 63 64 65 66 67…" at bounding box center [319, 282] width 638 height 564
type textarea "grid-column: 1 / -1; justify-self: center;"
drag, startPoint x: 271, startPoint y: 225, endPoint x: 170, endPoint y: 224, distance: 101.5
click at [170, 224] on div "grid-column: 1 / -1; justify-self: center; 63 64 65 66 67 68 69 70 71 72 73 74 …" at bounding box center [319, 291] width 310 height 477
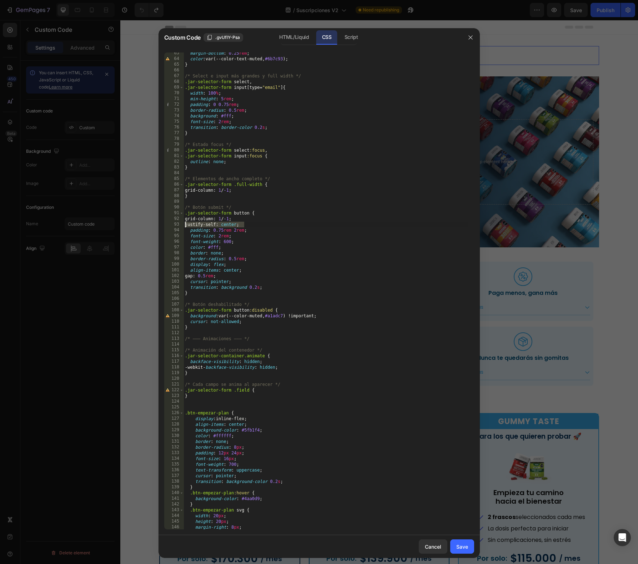
type textarea "justify-self: center;"
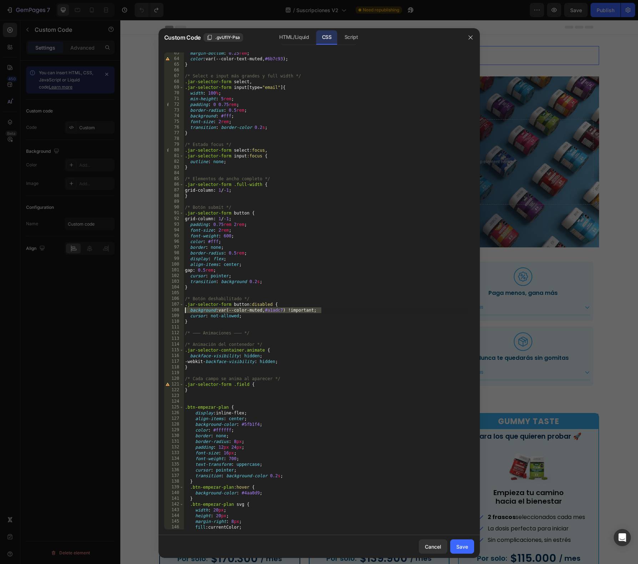
drag, startPoint x: 343, startPoint y: 311, endPoint x: 134, endPoint y: 312, distance: 208.3
click at [134, 312] on div "Custom Code .gvUflY-Psa HTML/Liquid CSS Script grid-column: 1 / -1; 63 64 65 66…" at bounding box center [319, 282] width 638 height 564
type textarea "background: var(--color-muted, #a1adc7) !important;"
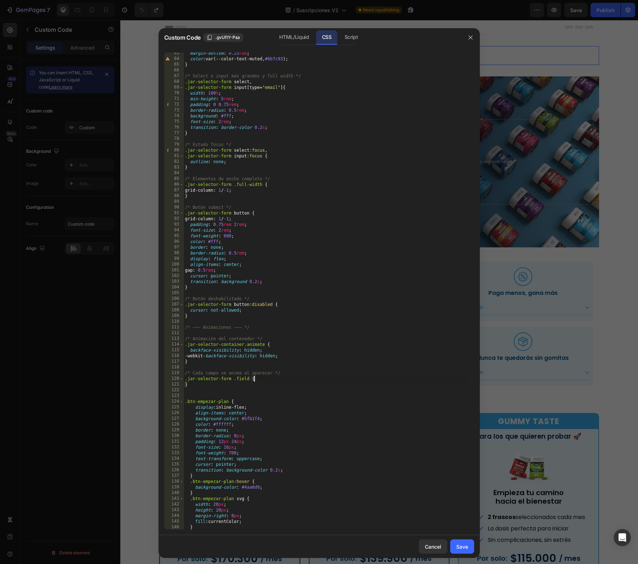
click at [273, 380] on div "margin-bottom : 0.25 rem ; color : var(--color-text-muted, #6b7c93 ) ; } /* Sel…" at bounding box center [326, 294] width 285 height 489
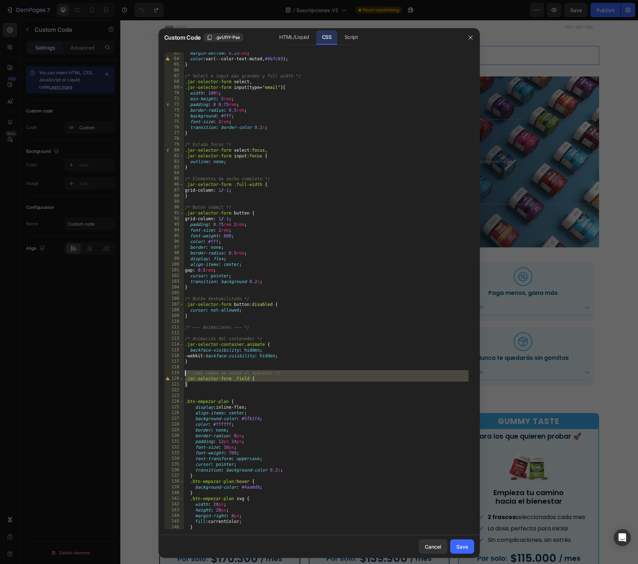
drag, startPoint x: 235, startPoint y: 386, endPoint x: 149, endPoint y: 374, distance: 87.2
click at [149, 374] on div "Custom Code .gvUflY-Psa HTML/Liquid CSS Script .jar-selector-form .field { 63 6…" at bounding box center [319, 282] width 638 height 564
click at [287, 385] on div "margin-bottom : 0.25 rem ; color : var(--color-text-muted, #6b7c93 ) ; } /* Sel…" at bounding box center [326, 294] width 285 height 489
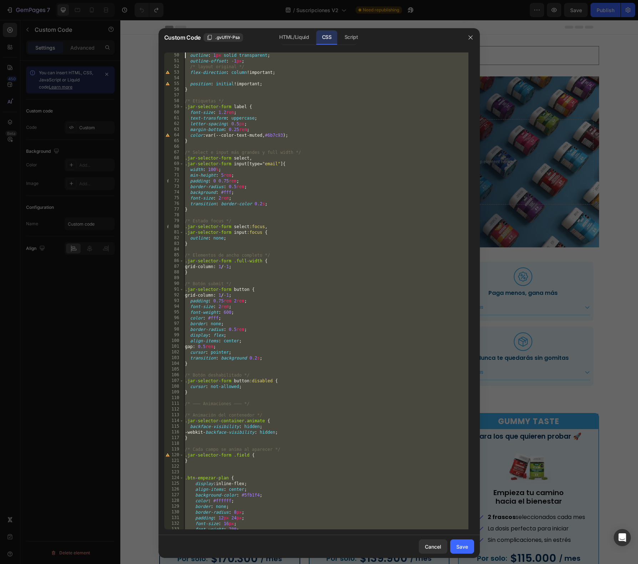
scroll to position [0, 0]
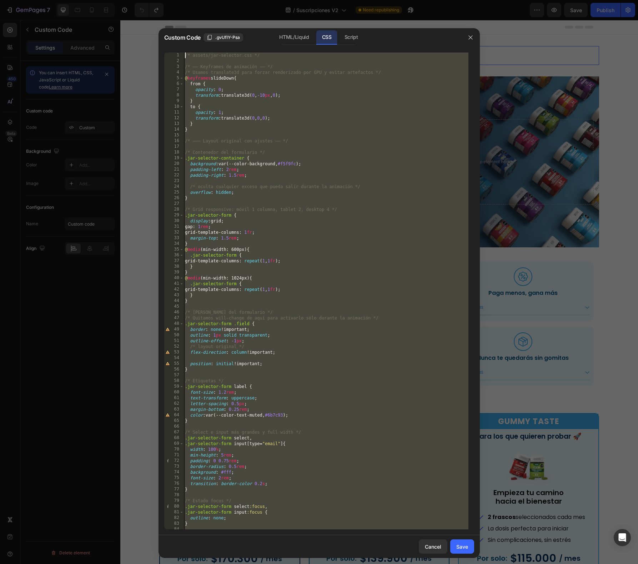
drag, startPoint x: 213, startPoint y: 526, endPoint x: 116, endPoint y: -40, distance: 574.2
click at [116, 0] on html "7 Version history / Suscripciones V2 Need republishing Preview Save Publish 450…" at bounding box center [319, 0] width 638 height 0
click at [233, 324] on div "/* assets/jar-selector.css */ /* —— Keyframes de animación —— */ /* Usamos tran…" at bounding box center [326, 297] width 285 height 489
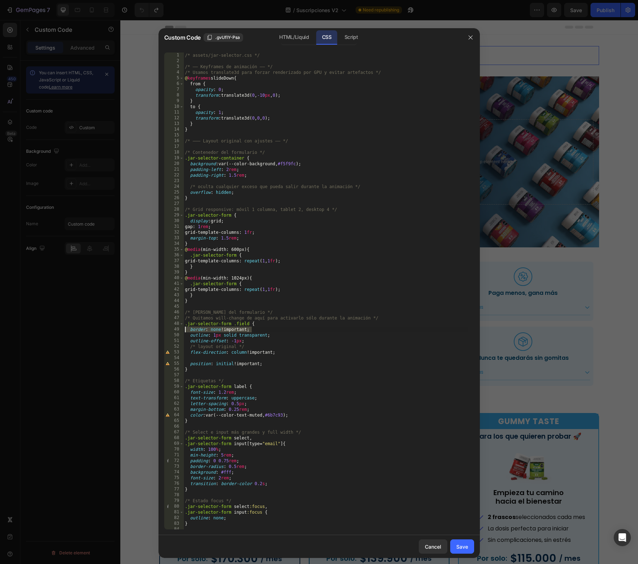
drag, startPoint x: 265, startPoint y: 330, endPoint x: 146, endPoint y: 328, distance: 118.6
click at [146, 328] on div "Custom Code .gvUflY-Psa HTML/Liquid CSS Script .jar-selector-form .field { 1 2 …" at bounding box center [319, 282] width 638 height 564
type textarea "border: none !important;"
click at [293, 374] on div "/* assets/jar-selector.css */ /* —— Keyframes de animación —— */ /* Usamos tran…" at bounding box center [326, 297] width 285 height 489
type textarea ".jar-selector-form button:disabled { background: var(--color-muted, #a1adc7) !i…"
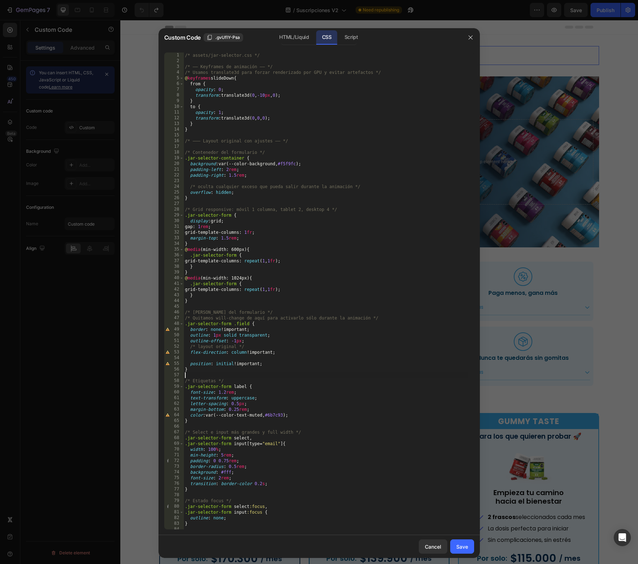
scroll to position [363, 0]
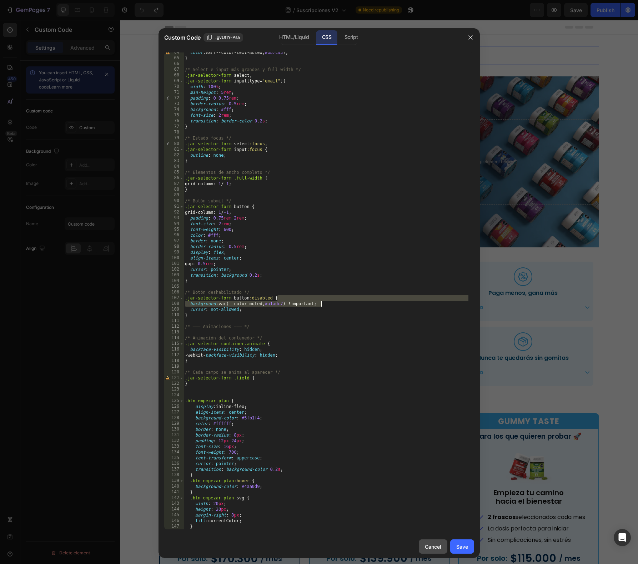
click at [429, 550] on div "Cancel" at bounding box center [433, 547] width 16 height 8
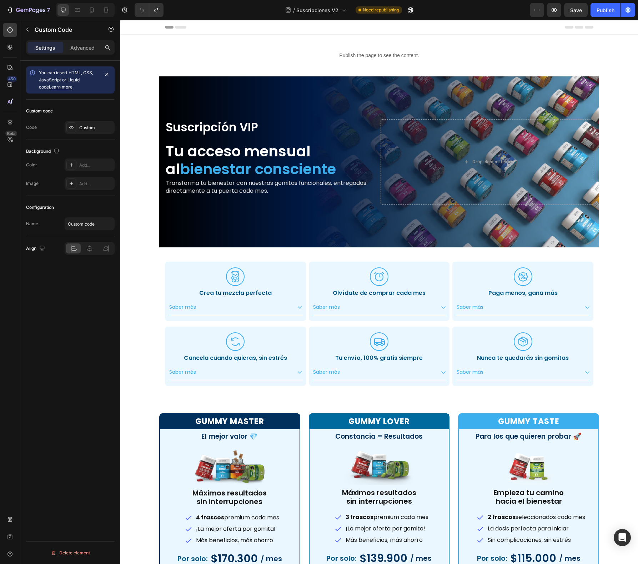
click at [611, 80] on div "Publish the page to see the content. Custom Code Section 1 Suscripción VIP Text…" at bounding box center [379, 465] width 518 height 861
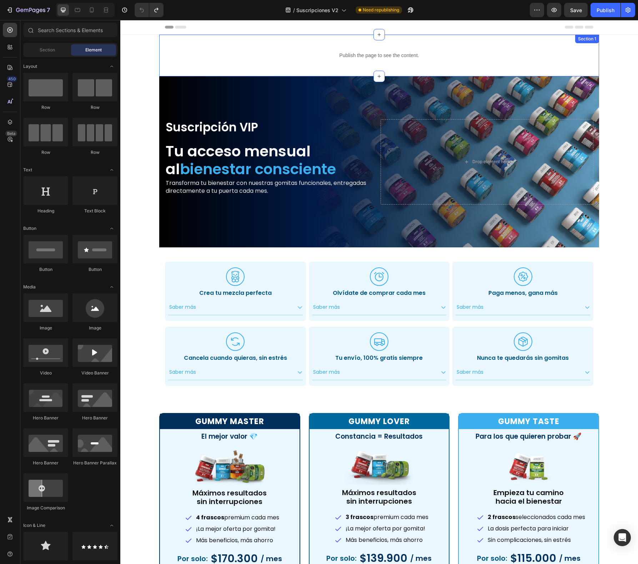
click at [583, 70] on div "Publish the page to see the content. Custom Code Section 1" at bounding box center [379, 56] width 440 height 42
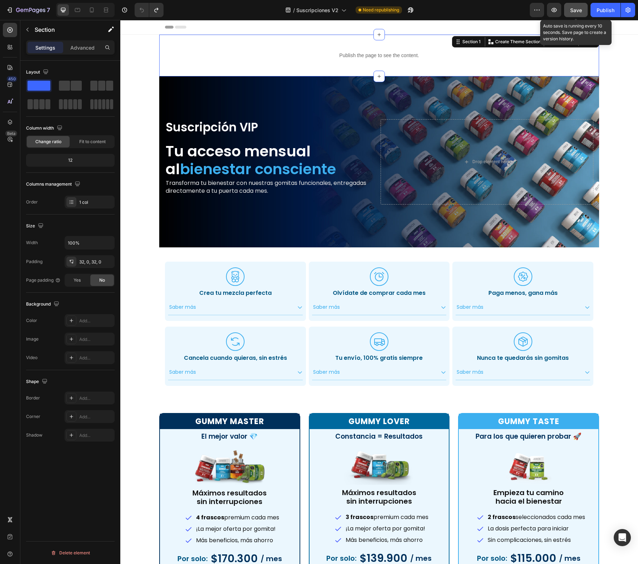
click at [576, 8] on span "Save" at bounding box center [576, 10] width 12 height 6
click at [143, 247] on div "Publish the page to see the content. Custom Code Section 1 Create Theme Section…" at bounding box center [379, 465] width 518 height 861
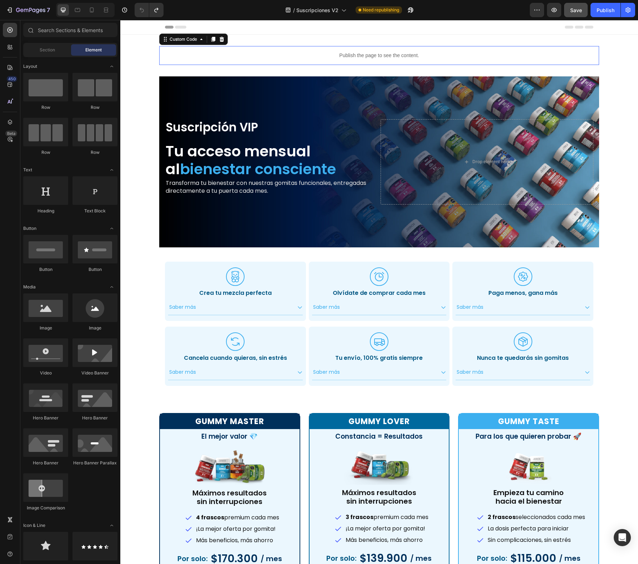
click at [349, 56] on p "Publish the page to see the content." at bounding box center [379, 56] width 440 height 8
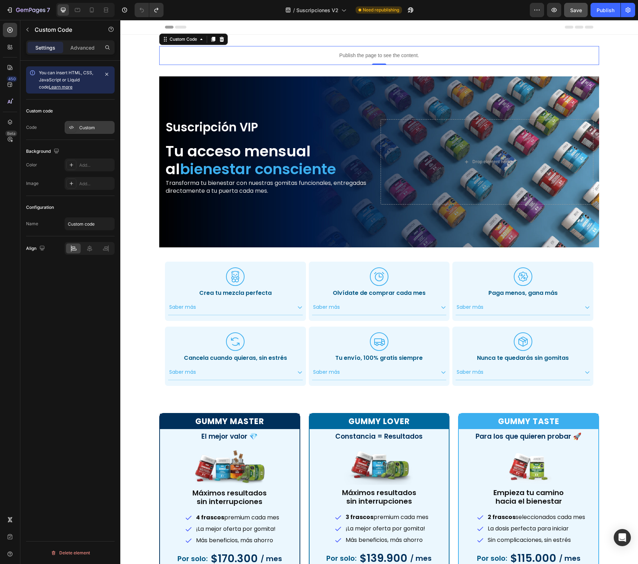
click at [83, 132] on div "Custom" at bounding box center [90, 127] width 50 height 13
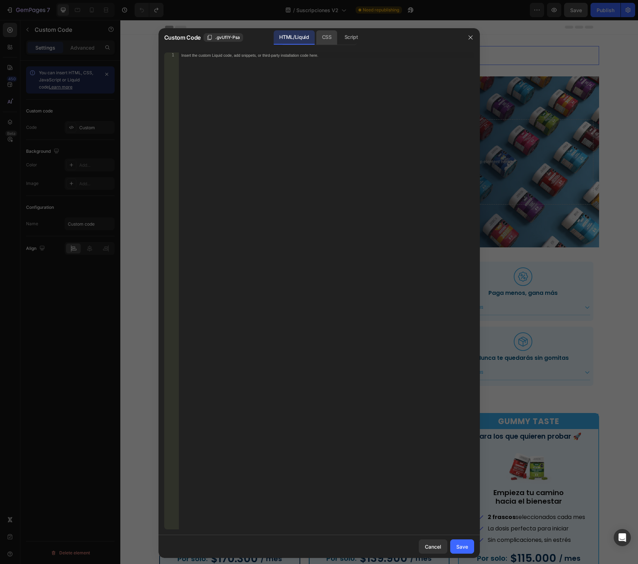
click at [320, 38] on div "CSS" at bounding box center [327, 37] width 21 height 14
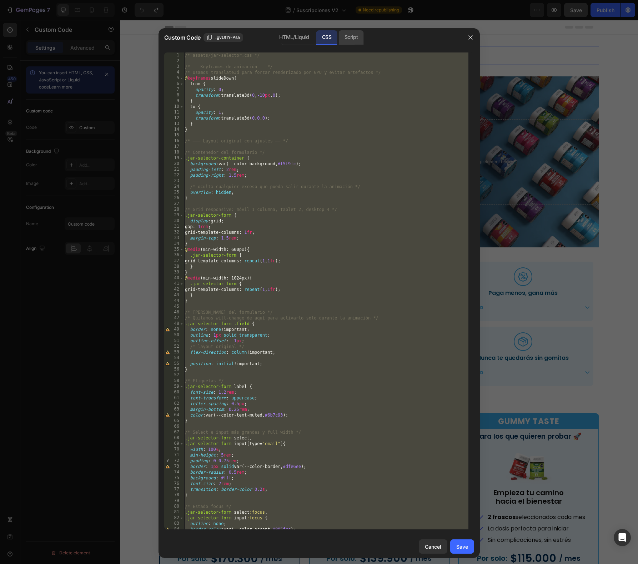
click at [351, 38] on div "Script" at bounding box center [351, 37] width 25 height 14
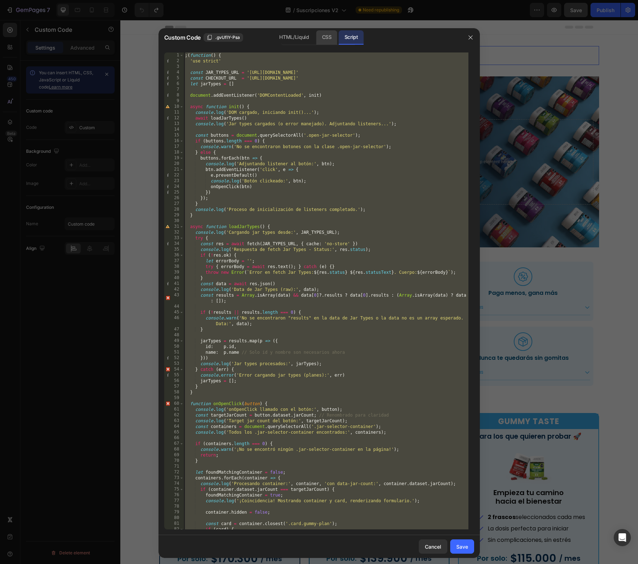
click at [332, 34] on div "CSS" at bounding box center [327, 37] width 21 height 14
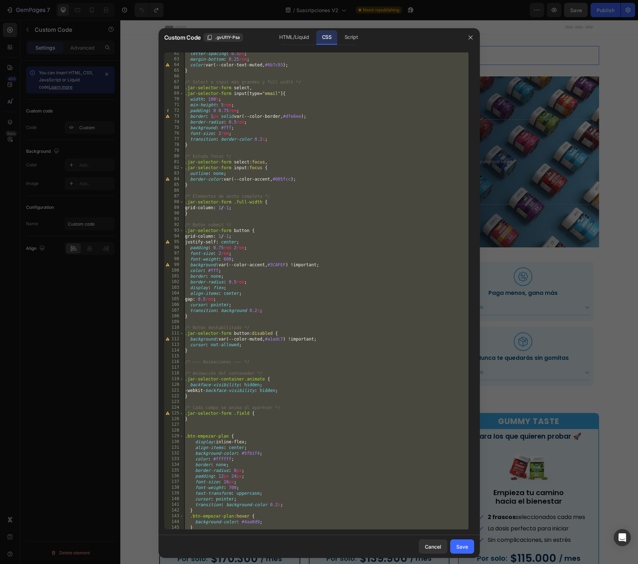
scroll to position [386, 0]
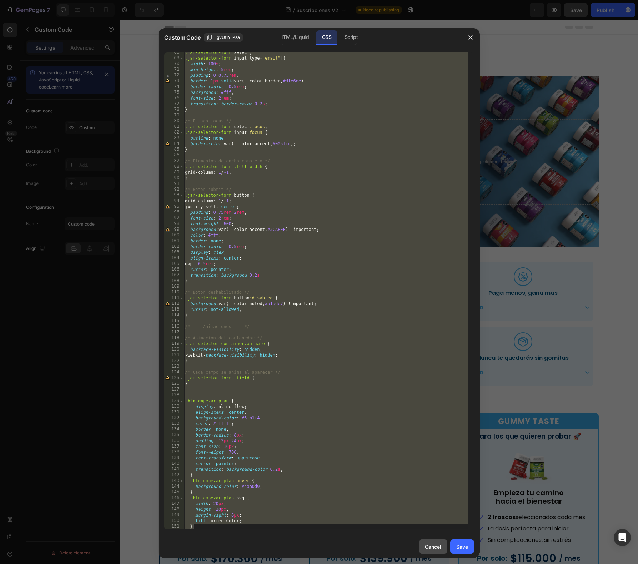
click at [439, 542] on button "Cancel" at bounding box center [433, 547] width 29 height 14
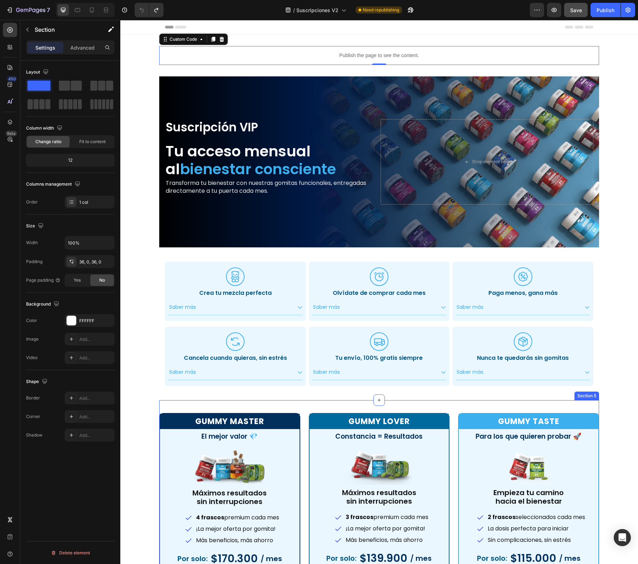
click at [351, 407] on div "Gummy Master Heading El mejor valor 💎 Heading Image Máximos resultados sin inte…" at bounding box center [379, 521] width 440 height 243
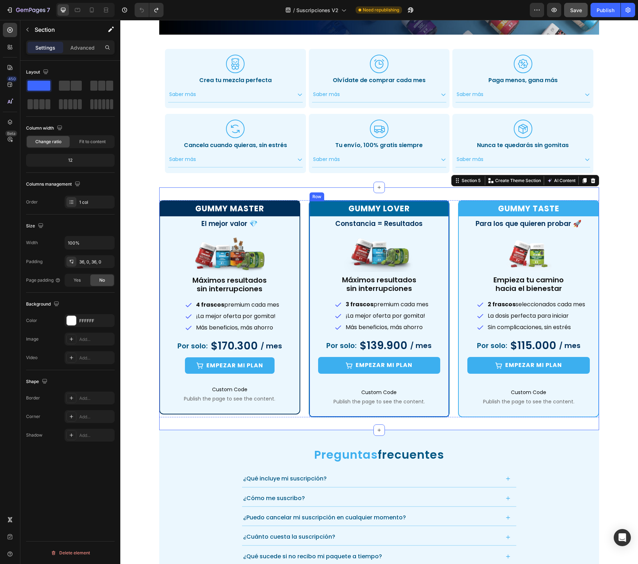
scroll to position [220, 0]
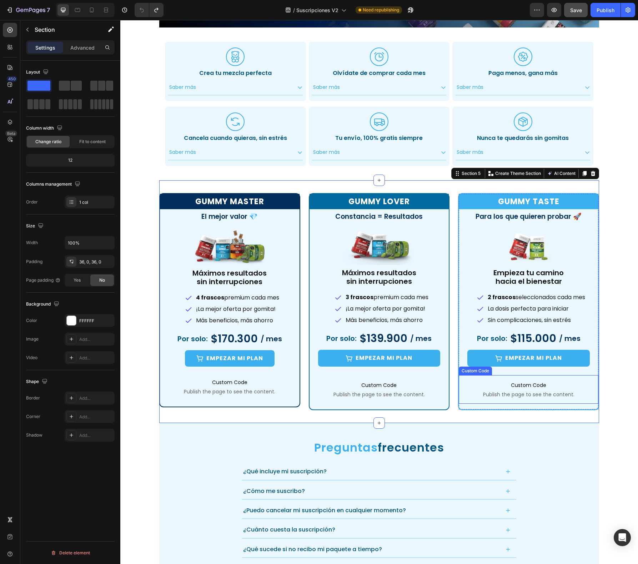
click at [548, 390] on p "Custom Code Publish the page to see the content." at bounding box center [529, 389] width 140 height 29
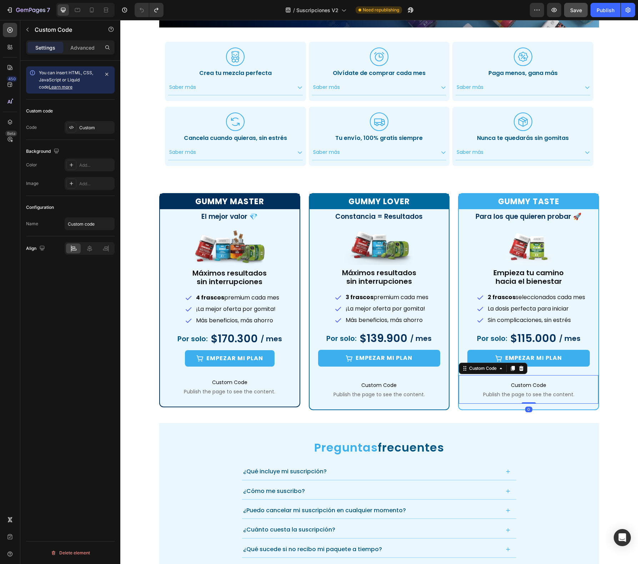
click at [609, 375] on div "Suscripción VIP Text Block Tu acceso mensual al bienestar consciente Heading Tr…" at bounding box center [379, 245] width 518 height 861
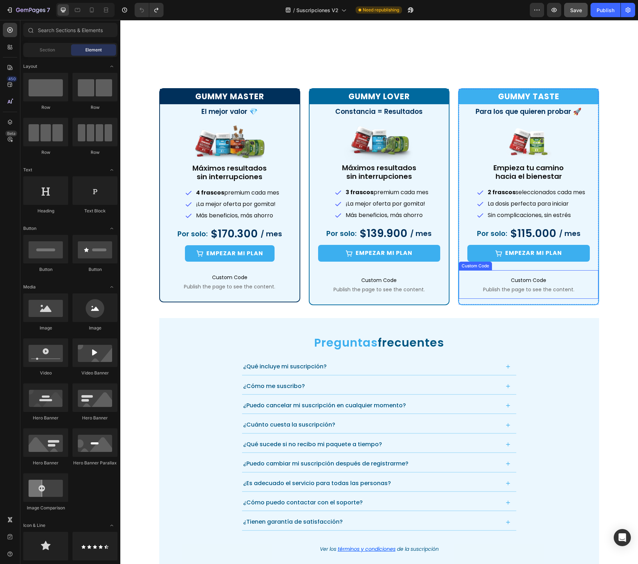
scroll to position [434, 0]
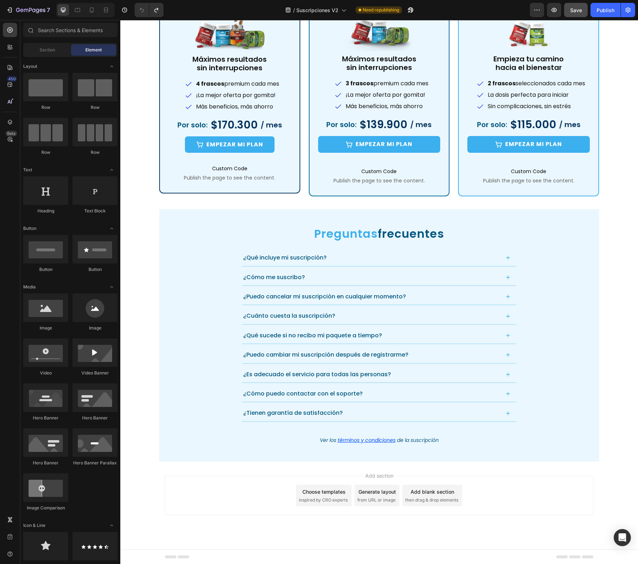
click at [608, 368] on div ".id551103153651582150 .cls-1 { fill: #3cafef; stroke-width: 0px; } Icon Crea tu…" at bounding box center [379, 31] width 518 height 861
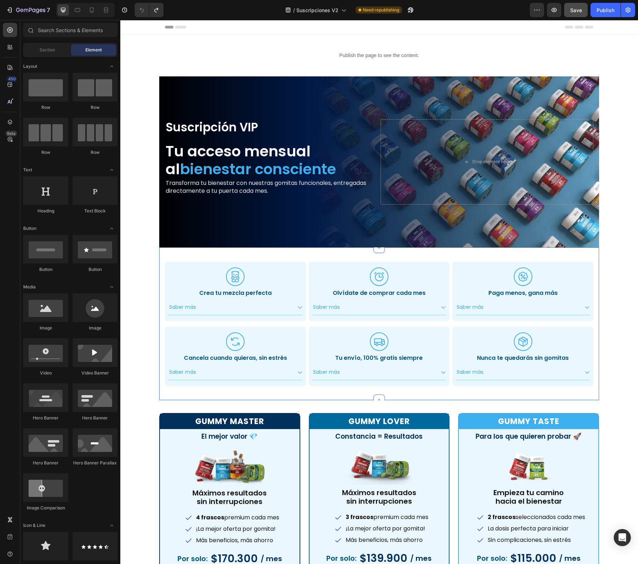
click at [593, 255] on div ".id551103153651582150 .cls-1 { fill: #3cafef; stroke-width: 0px; } Icon Crea tu…" at bounding box center [379, 324] width 440 height 153
click at [609, 257] on div "Publish the page to see the content. Custom Code Section 1 Suscripción VIP Text…" at bounding box center [379, 465] width 518 height 861
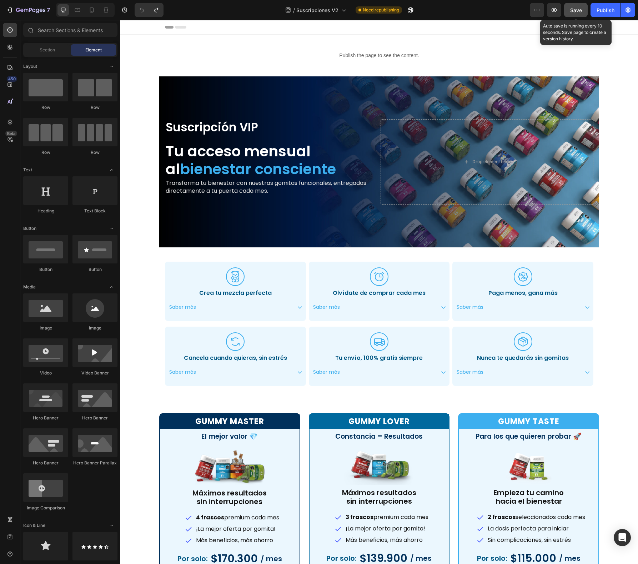
click at [577, 15] on button "Save" at bounding box center [576, 10] width 24 height 14
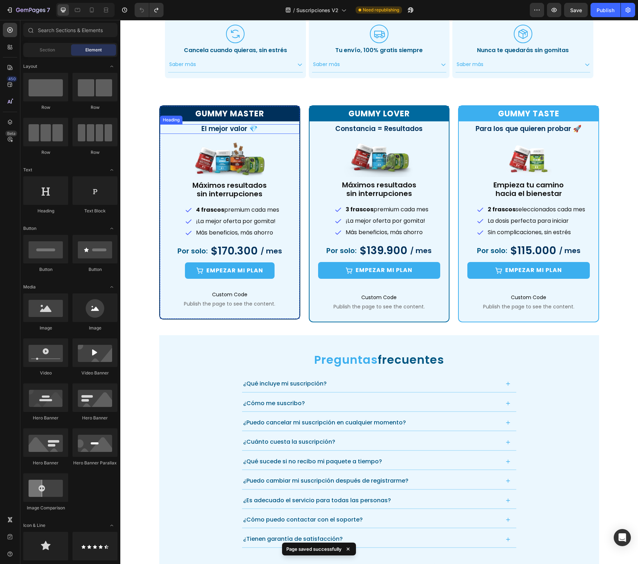
scroll to position [288, 0]
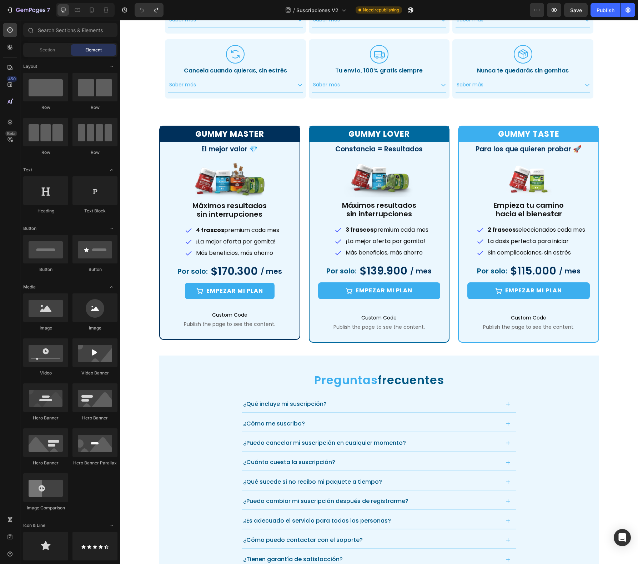
click at [378, 274] on h2 "$139.900" at bounding box center [383, 271] width 49 height 14
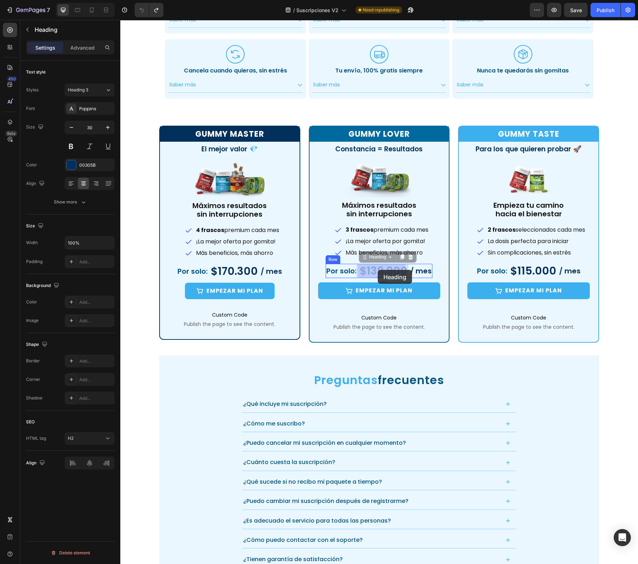
drag, startPoint x: 368, startPoint y: 270, endPoint x: 378, endPoint y: 270, distance: 10.4
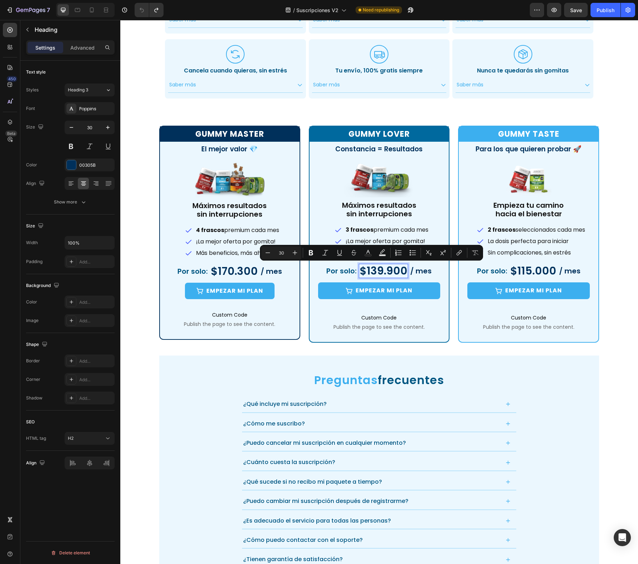
drag, startPoint x: 378, startPoint y: 270, endPoint x: 369, endPoint y: 271, distance: 8.2
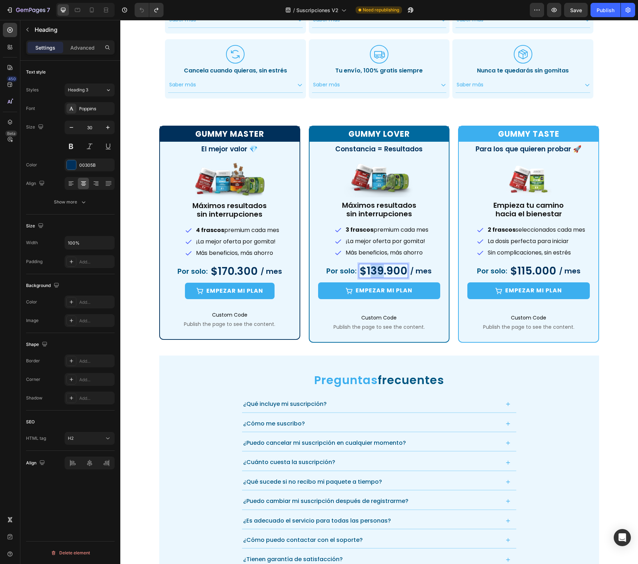
drag, startPoint x: 381, startPoint y: 271, endPoint x: 368, endPoint y: 271, distance: 13.2
click at [368, 271] on p "$139.900" at bounding box center [384, 271] width 48 height 13
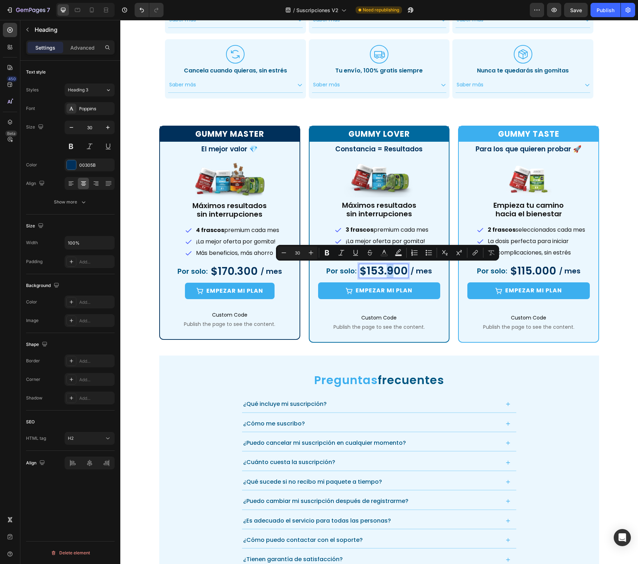
drag, startPoint x: 389, startPoint y: 267, endPoint x: 384, endPoint y: 267, distance: 4.6
click at [384, 267] on p "$153.900" at bounding box center [384, 271] width 48 height 13
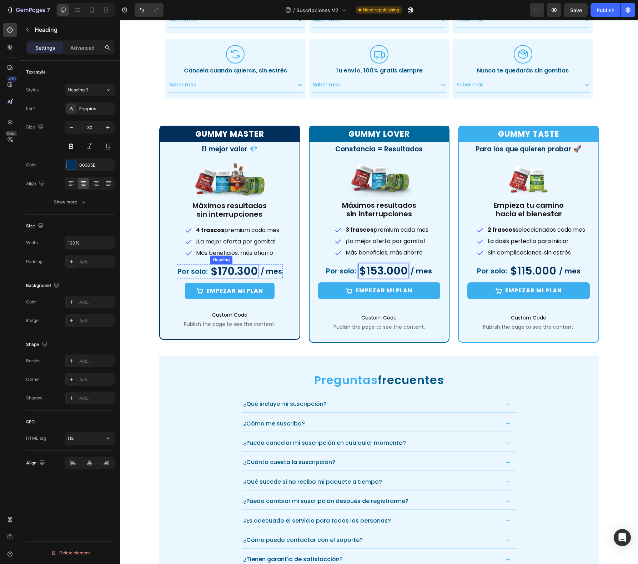
click at [224, 273] on h2 "$170.300" at bounding box center [234, 271] width 49 height 14
click at [234, 272] on p "$170.300" at bounding box center [234, 271] width 47 height 13
drag, startPoint x: 230, startPoint y: 271, endPoint x: 220, endPoint y: 269, distance: 9.8
click at [220, 269] on p "$170.300" at bounding box center [234, 271] width 47 height 13
click at [541, 269] on h2 "$115.000" at bounding box center [534, 271] width 48 height 14
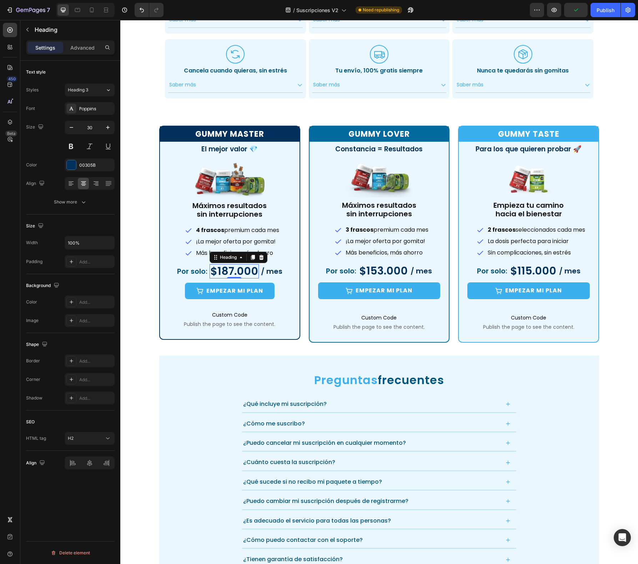
click at [541, 269] on h2 "$115.000" at bounding box center [534, 271] width 48 height 14
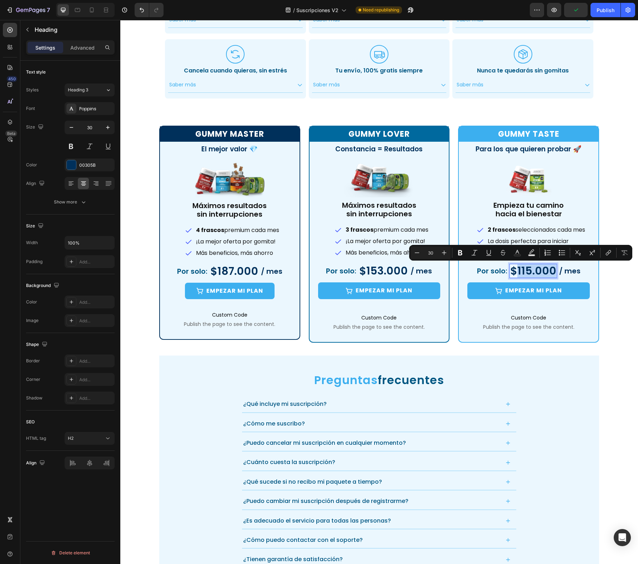
click at [529, 270] on p "$115.000" at bounding box center [533, 271] width 46 height 13
click at [526, 270] on p "$115.000" at bounding box center [533, 271] width 46 height 13
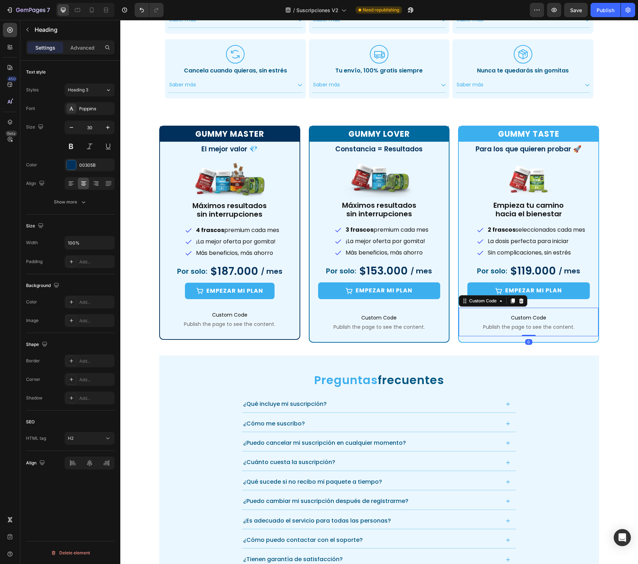
click at [566, 308] on p "Custom Code Publish the page to see the content." at bounding box center [529, 322] width 140 height 29
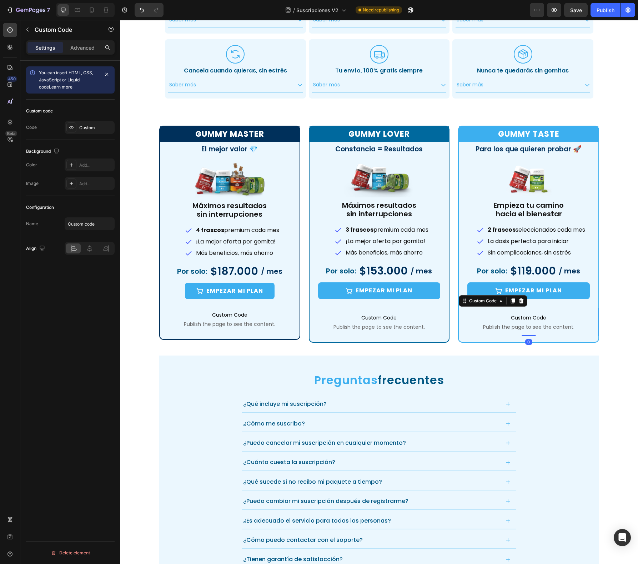
click at [613, 262] on div ".id551103153651582150 .cls-1 { fill: #3cafef; stroke-width: 0px; } Icon Crea tu…" at bounding box center [379, 177] width 518 height 861
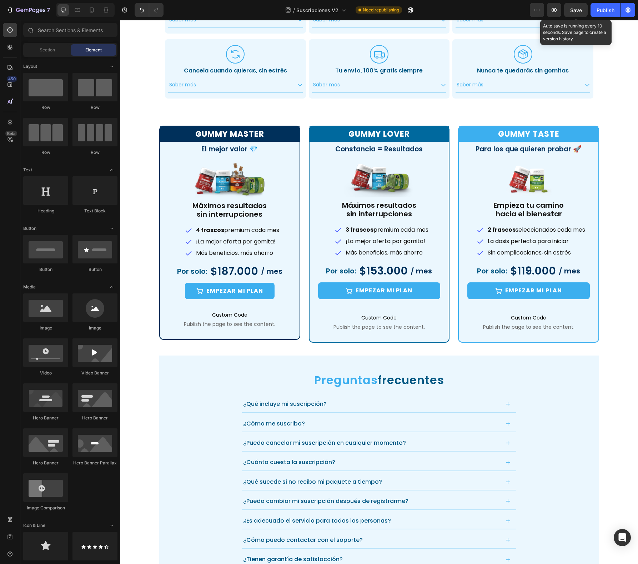
click at [576, 10] on span "Save" at bounding box center [576, 10] width 12 height 6
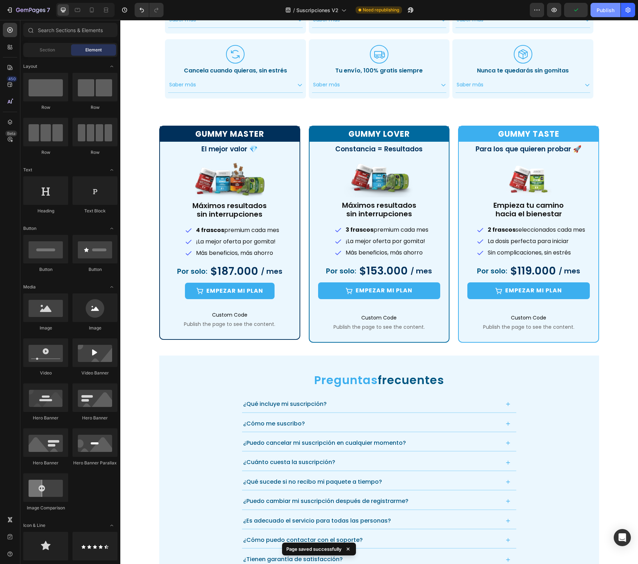
click at [600, 11] on div "Publish" at bounding box center [606, 10] width 18 height 8
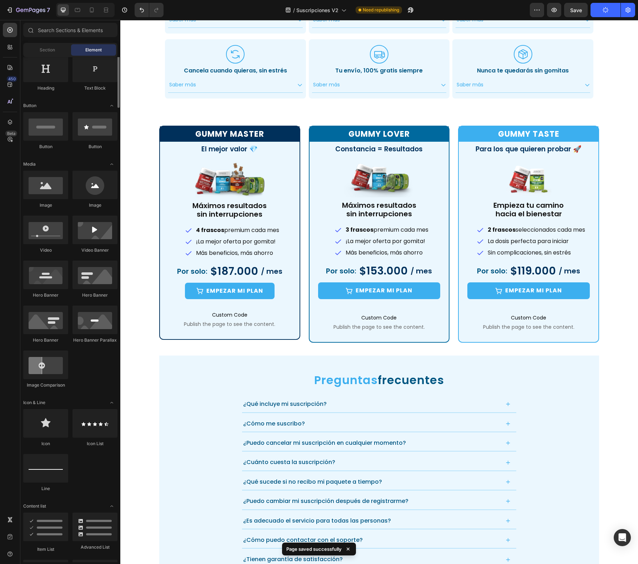
scroll to position [434, 0]
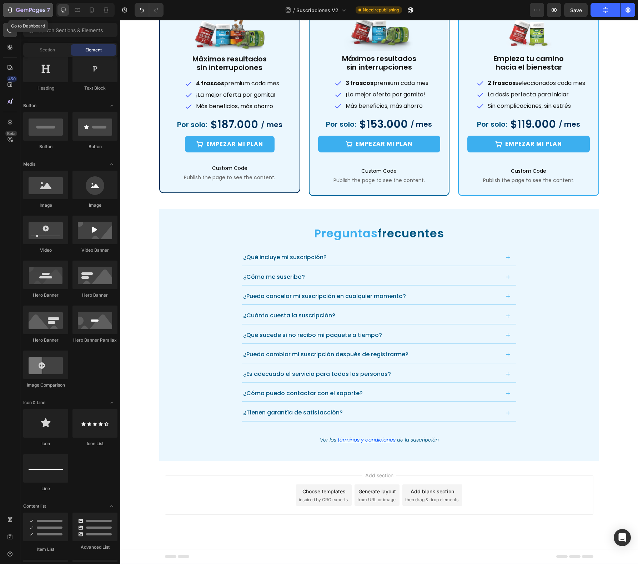
click at [9, 13] on div "7" at bounding box center [28, 10] width 44 height 9
